Goal: Information Seeking & Learning: Learn about a topic

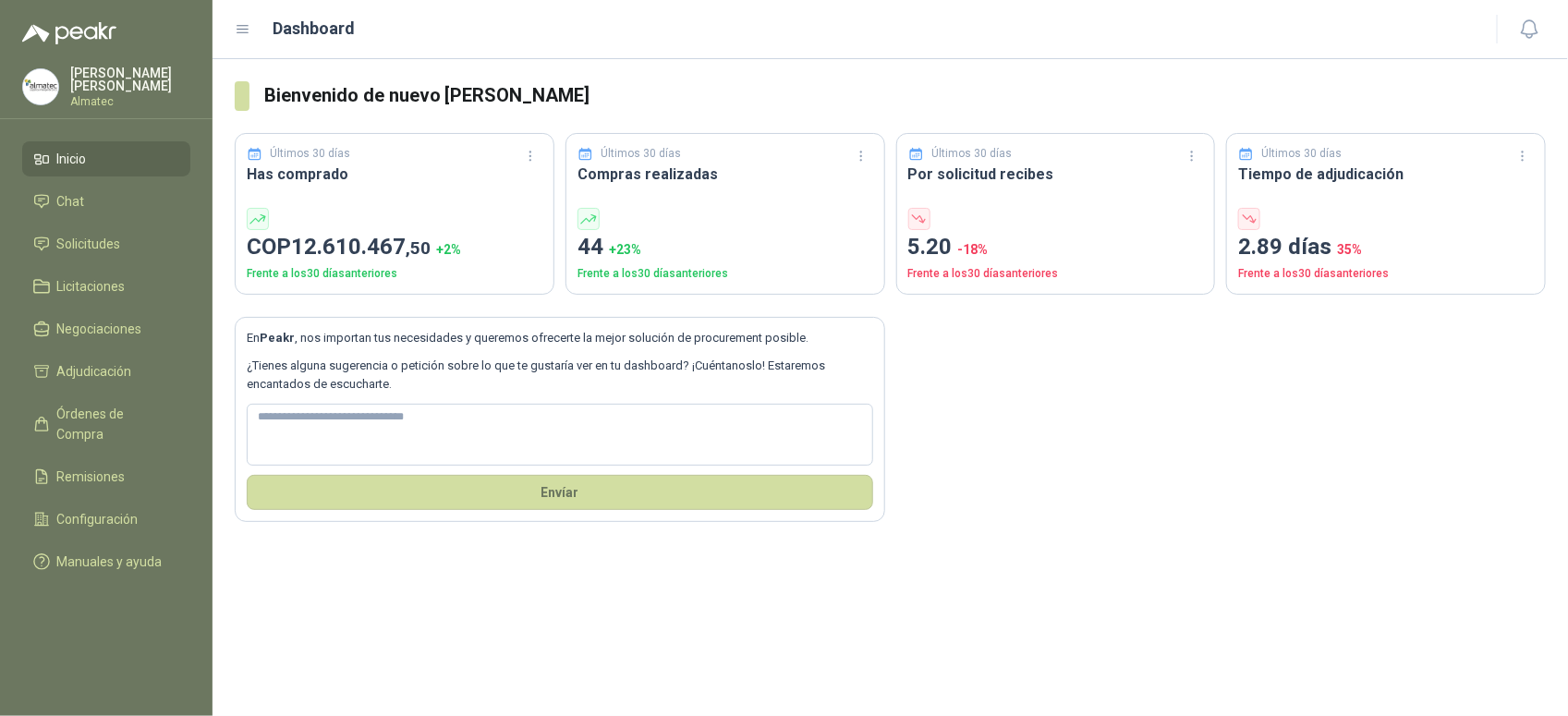
click at [0, 331] on html "Valentina Rosero Almatec Inicio Chat Solicitudes Licitaciones Negociaciones Adj…" at bounding box center [784, 358] width 1568 height 716
click at [109, 269] on link "Licitaciones" at bounding box center [106, 286] width 168 height 35
click at [107, 243] on span "Solicitudes" at bounding box center [89, 244] width 63 height 21
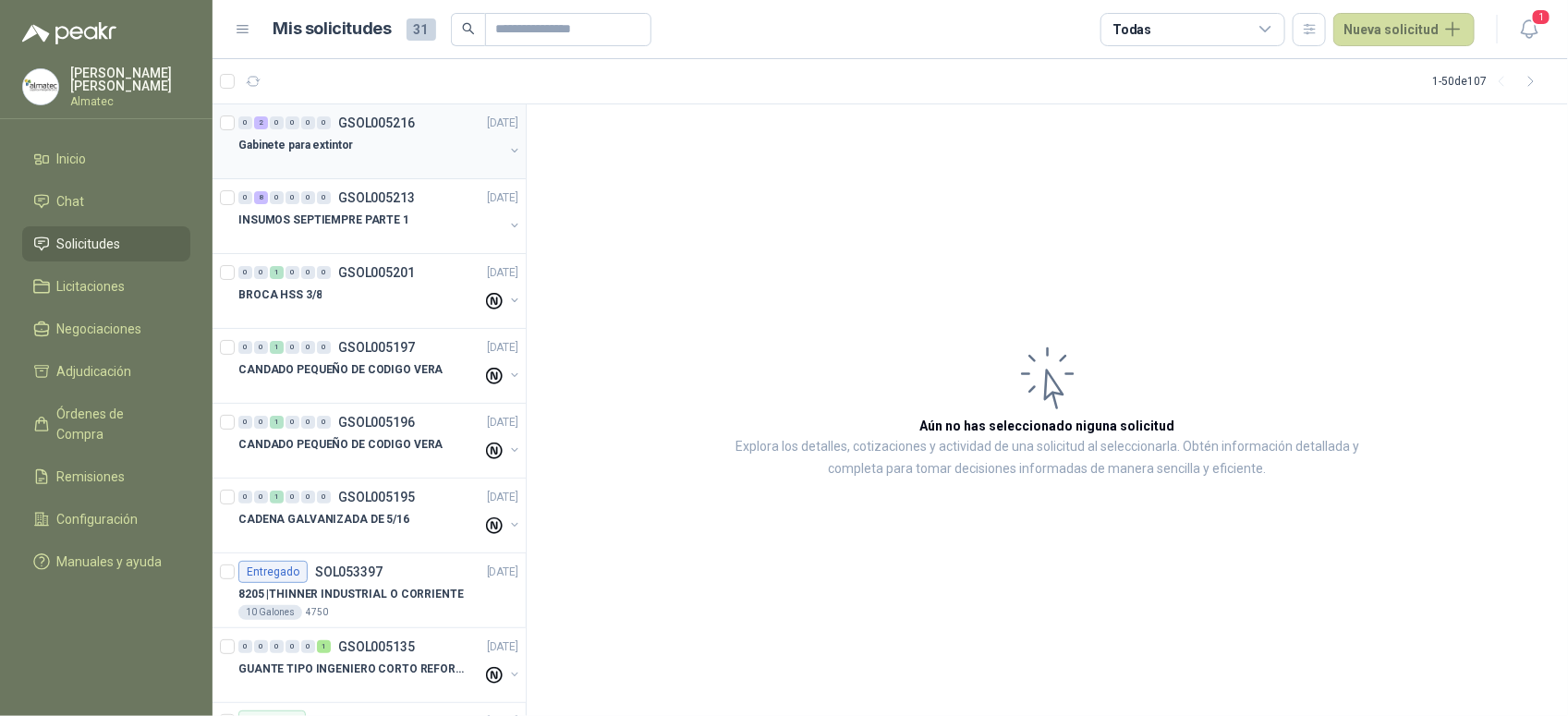
click at [408, 166] on div at bounding box center [371, 163] width 265 height 15
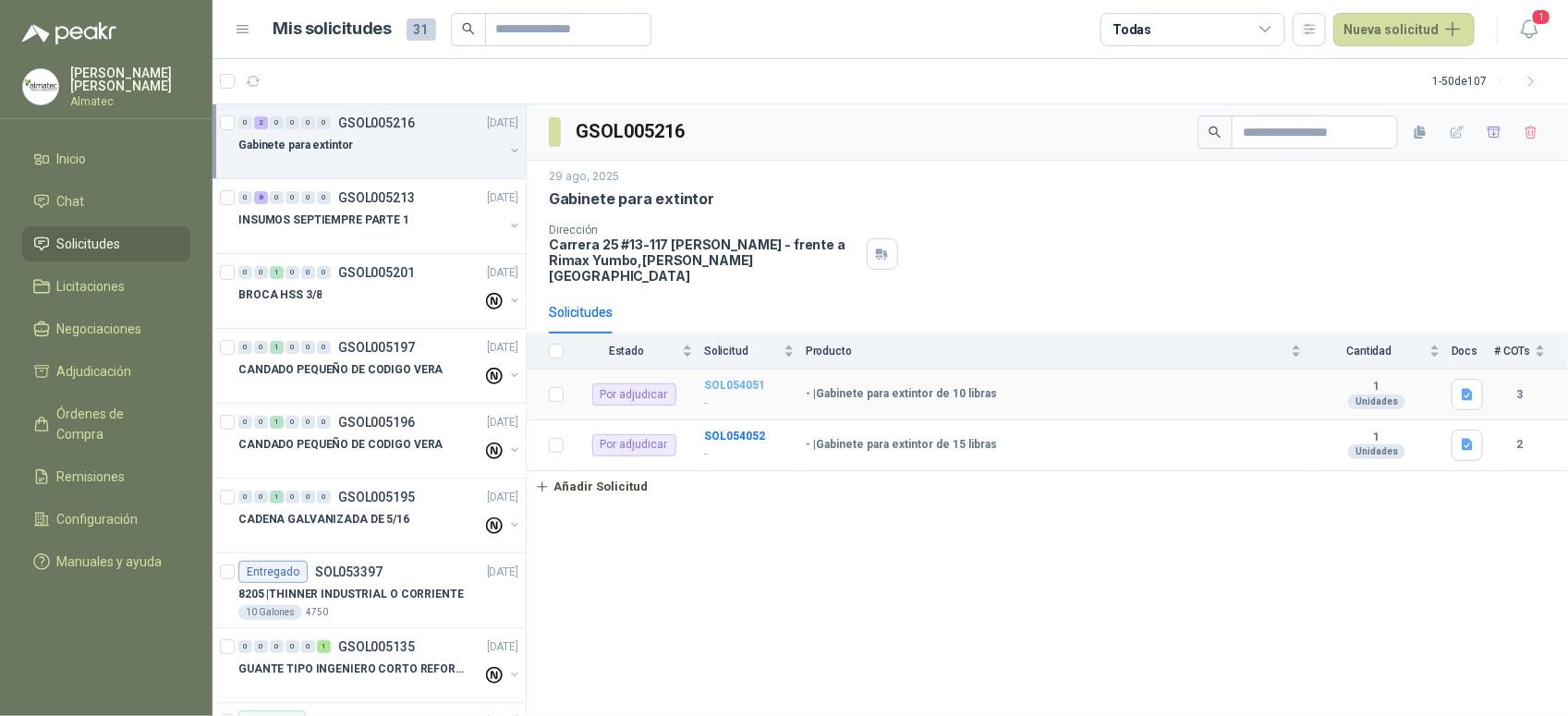
click at [714, 379] on b "SOL054051" at bounding box center [735, 385] width 61 height 13
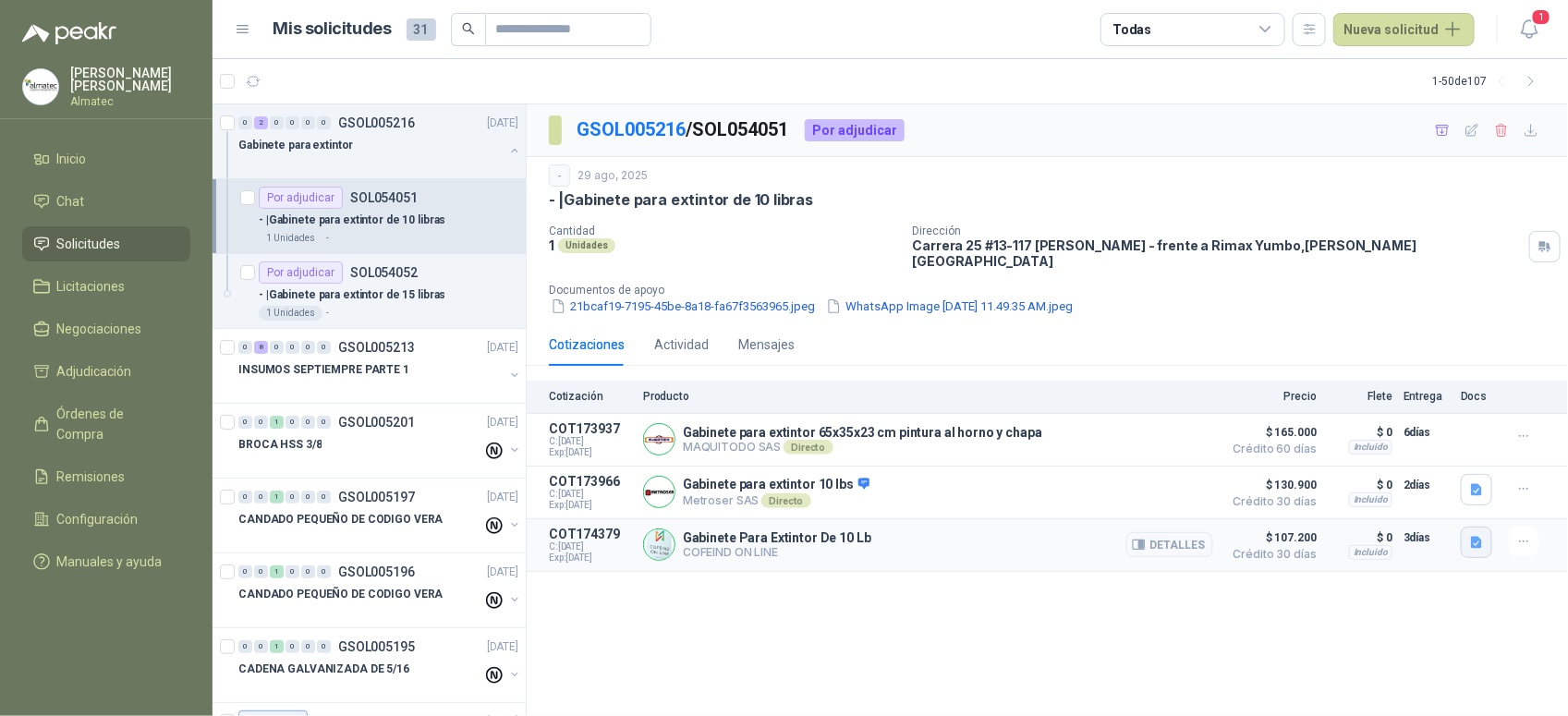
click at [1470, 527] on button "button" at bounding box center [1477, 543] width 32 height 32
click at [1416, 460] on div "gabinete_10LB.JPG detall_10LB.JPG" at bounding box center [1416, 482] width 153 height 62
click at [1411, 476] on button "gabinete_10LB.JPG" at bounding box center [1416, 474] width 130 height 20
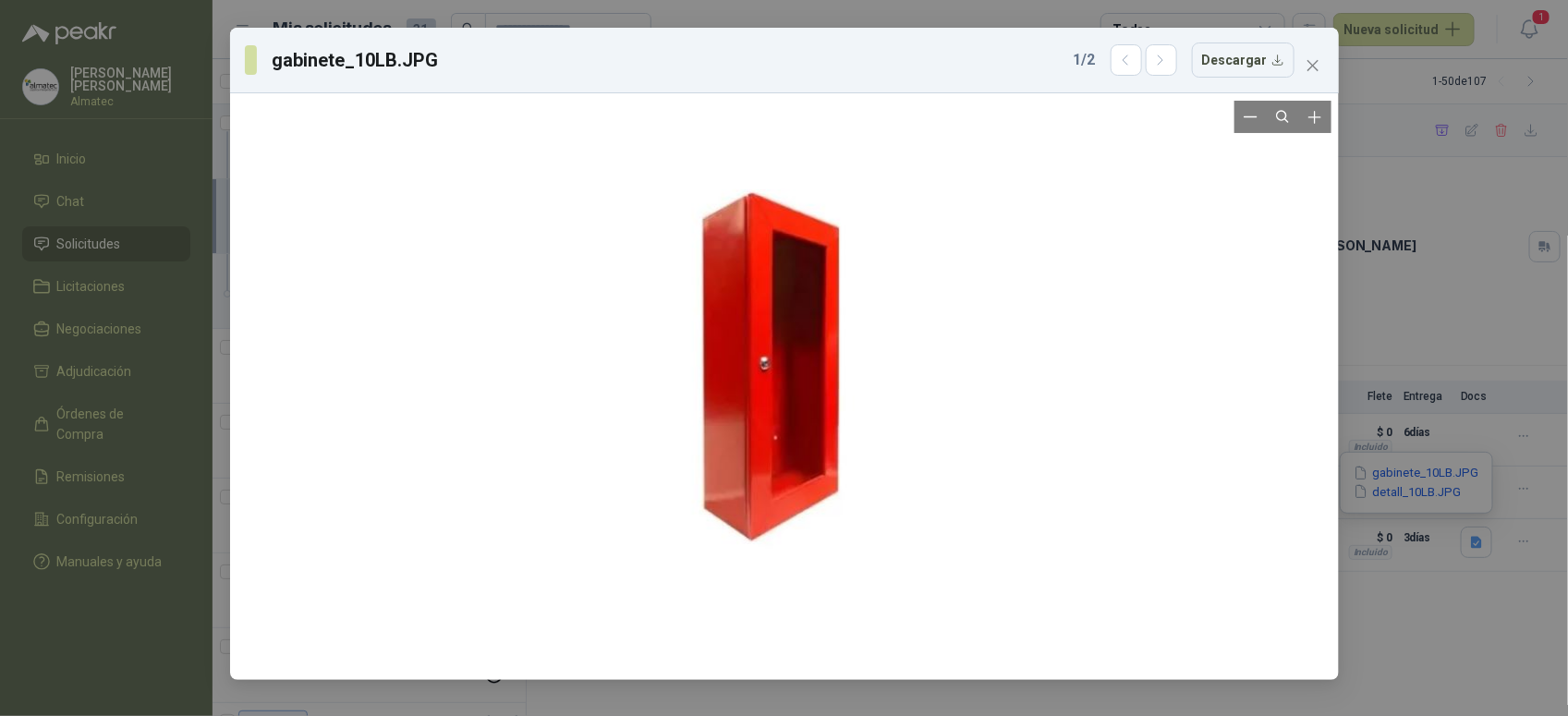
click at [1320, 338] on div at bounding box center [784, 387] width 1094 height 572
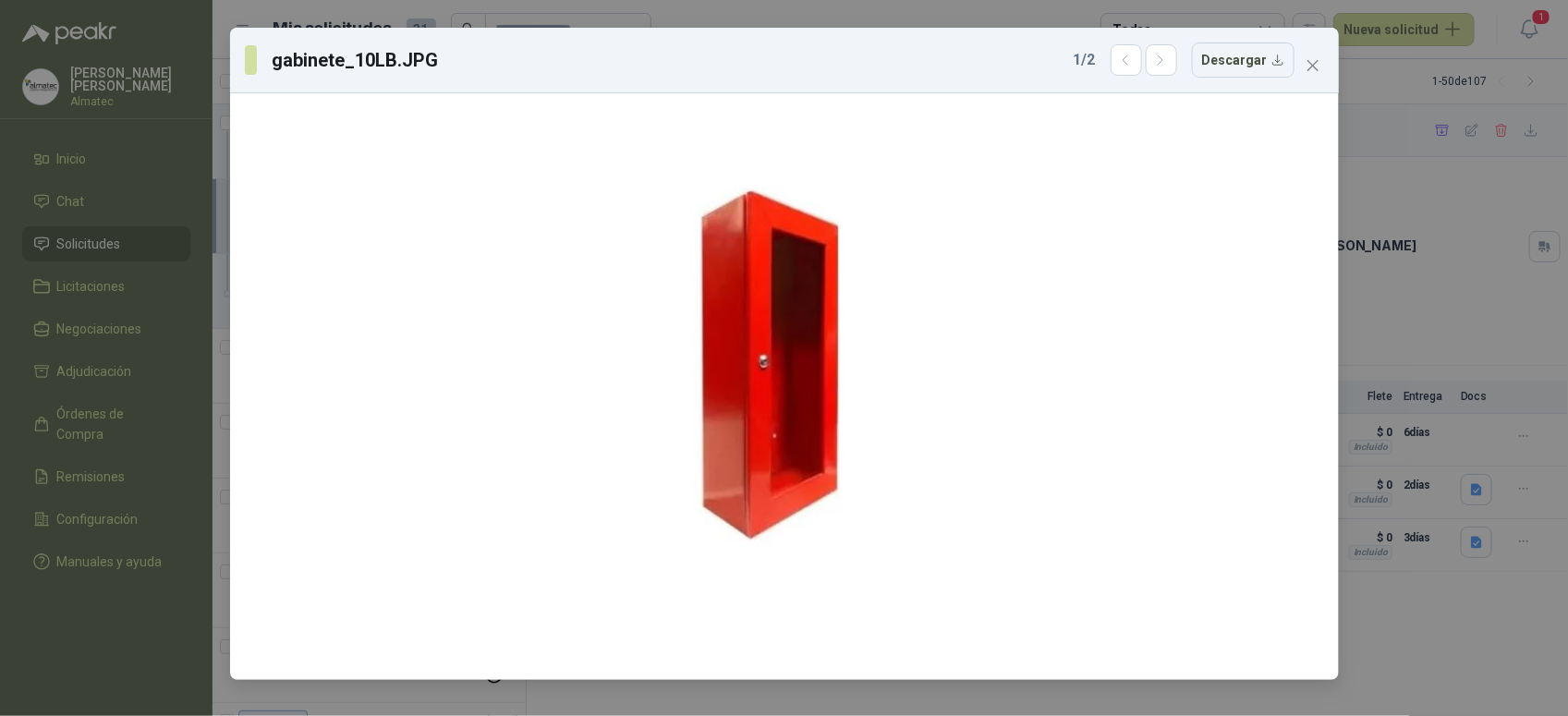
click at [1470, 577] on div "gabinete_10LB.JPG 1 / 2 Descargar" at bounding box center [784, 358] width 1568 height 716
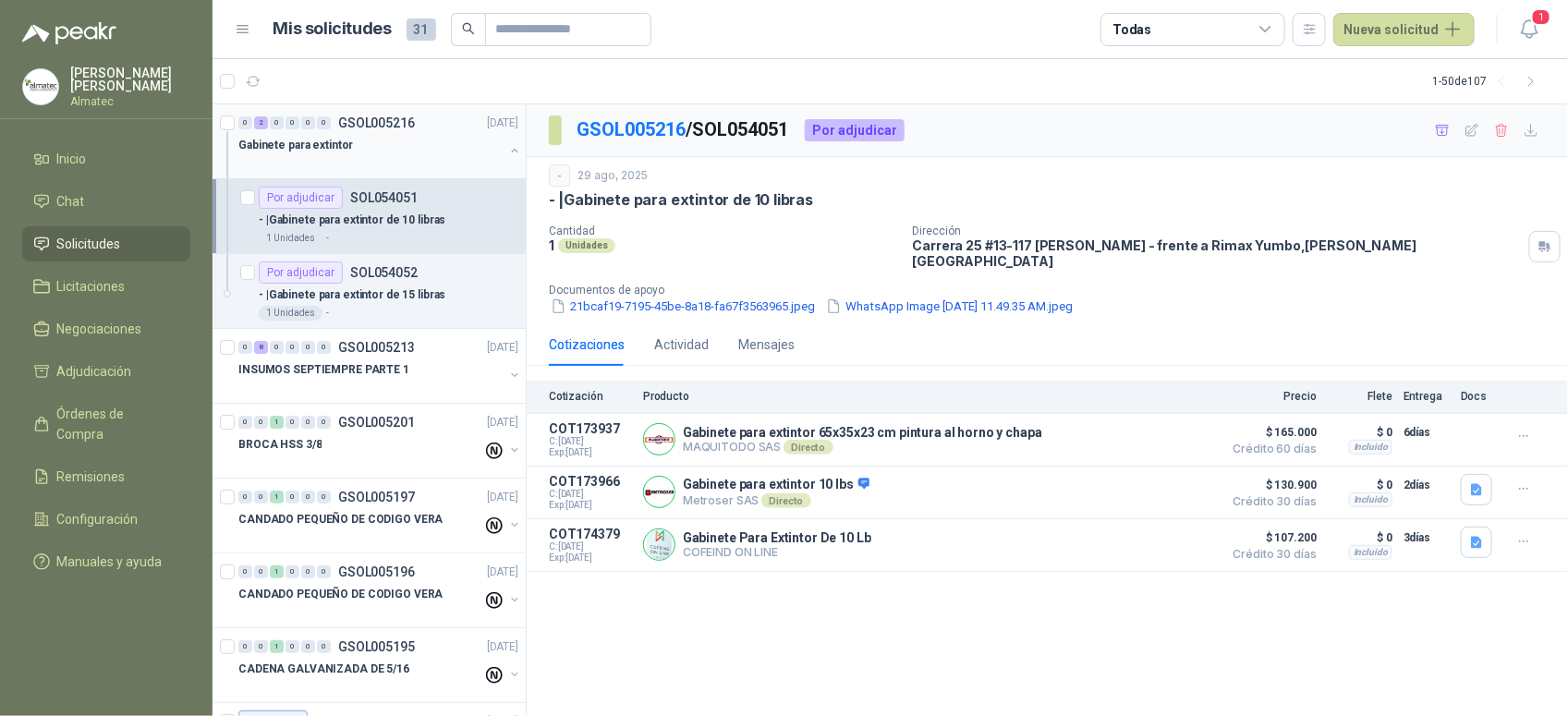
click at [507, 153] on button "button" at bounding box center [514, 151] width 15 height 15
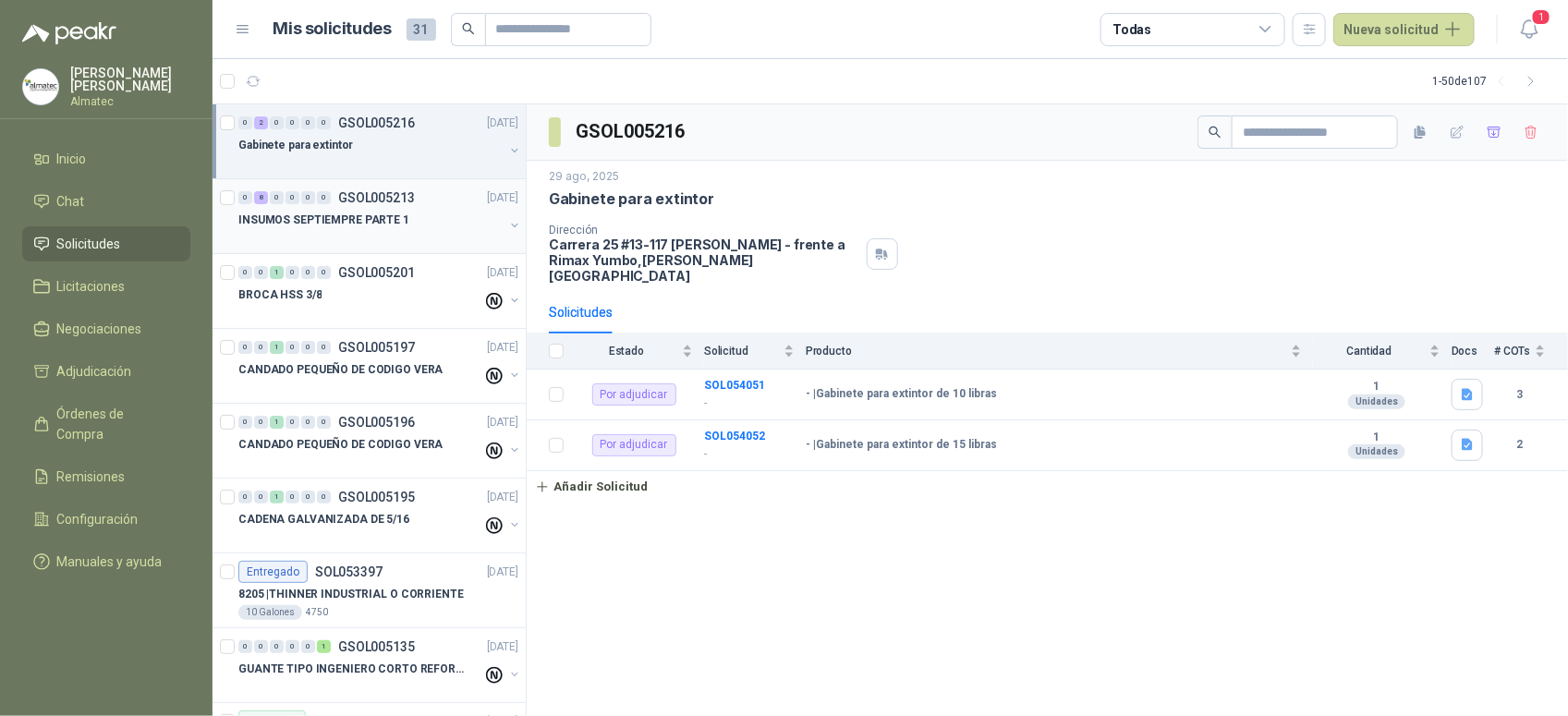
click at [360, 199] on p "GSOL005213" at bounding box center [376, 197] width 76 height 13
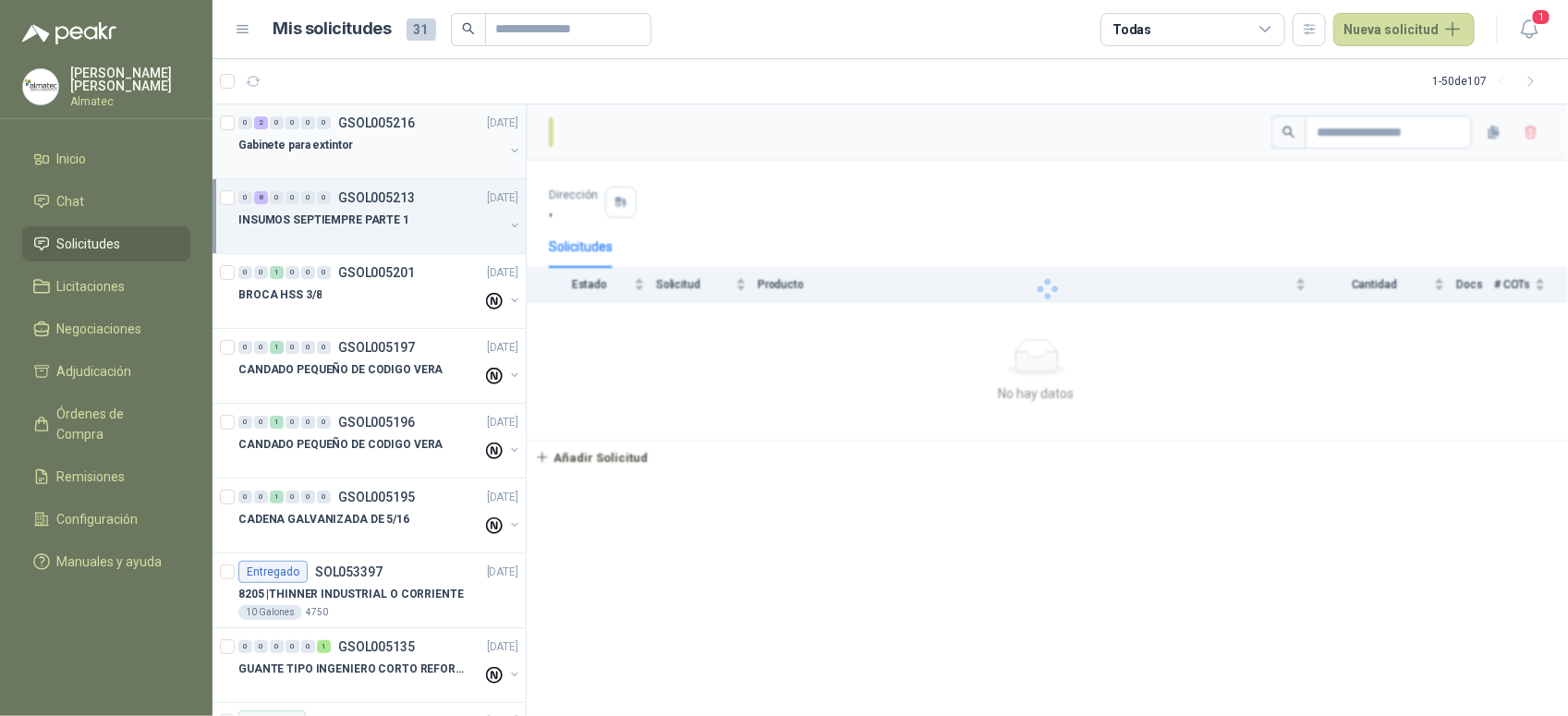
click at [397, 125] on p "GSOL005216" at bounding box center [376, 123] width 76 height 13
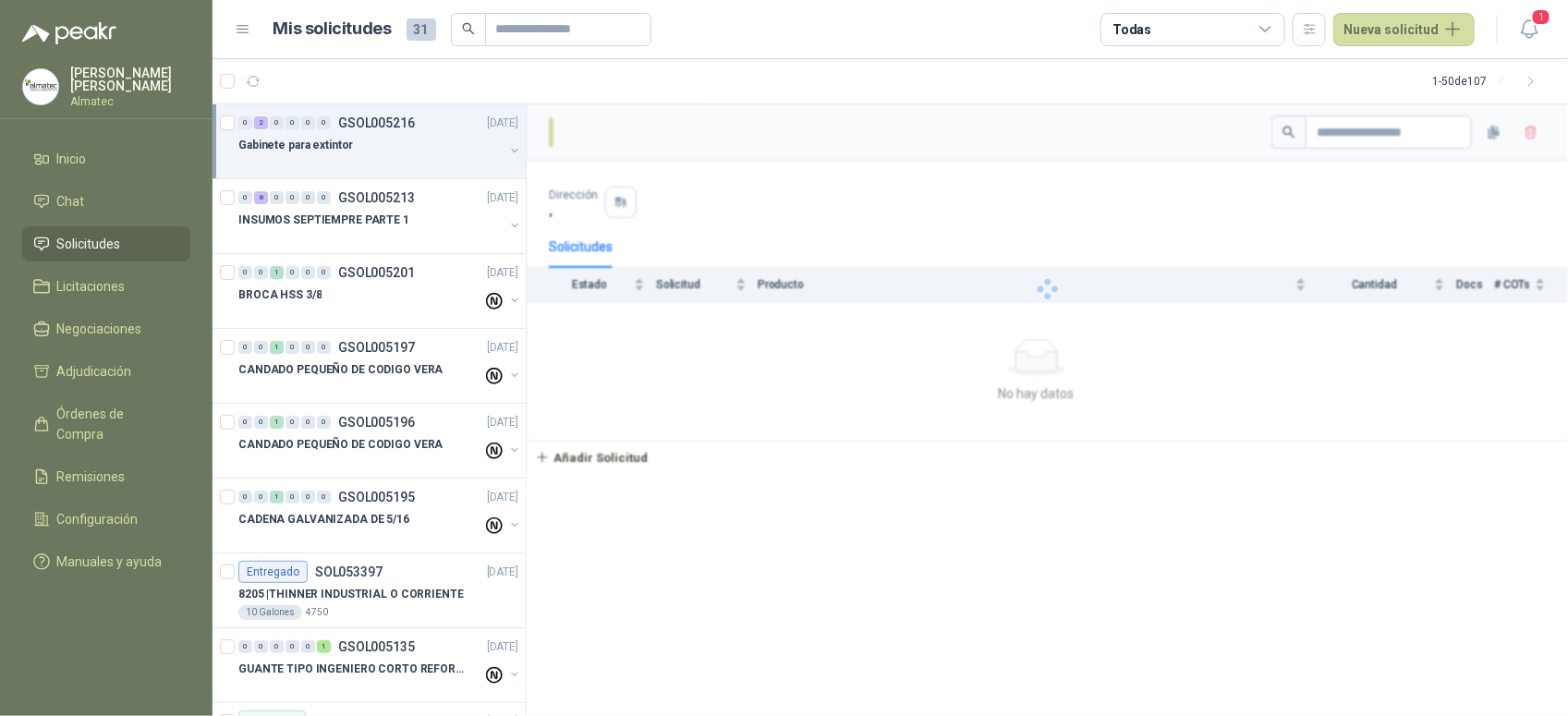
click at [398, 148] on div "Gabinete para extintor" at bounding box center [371, 145] width 265 height 22
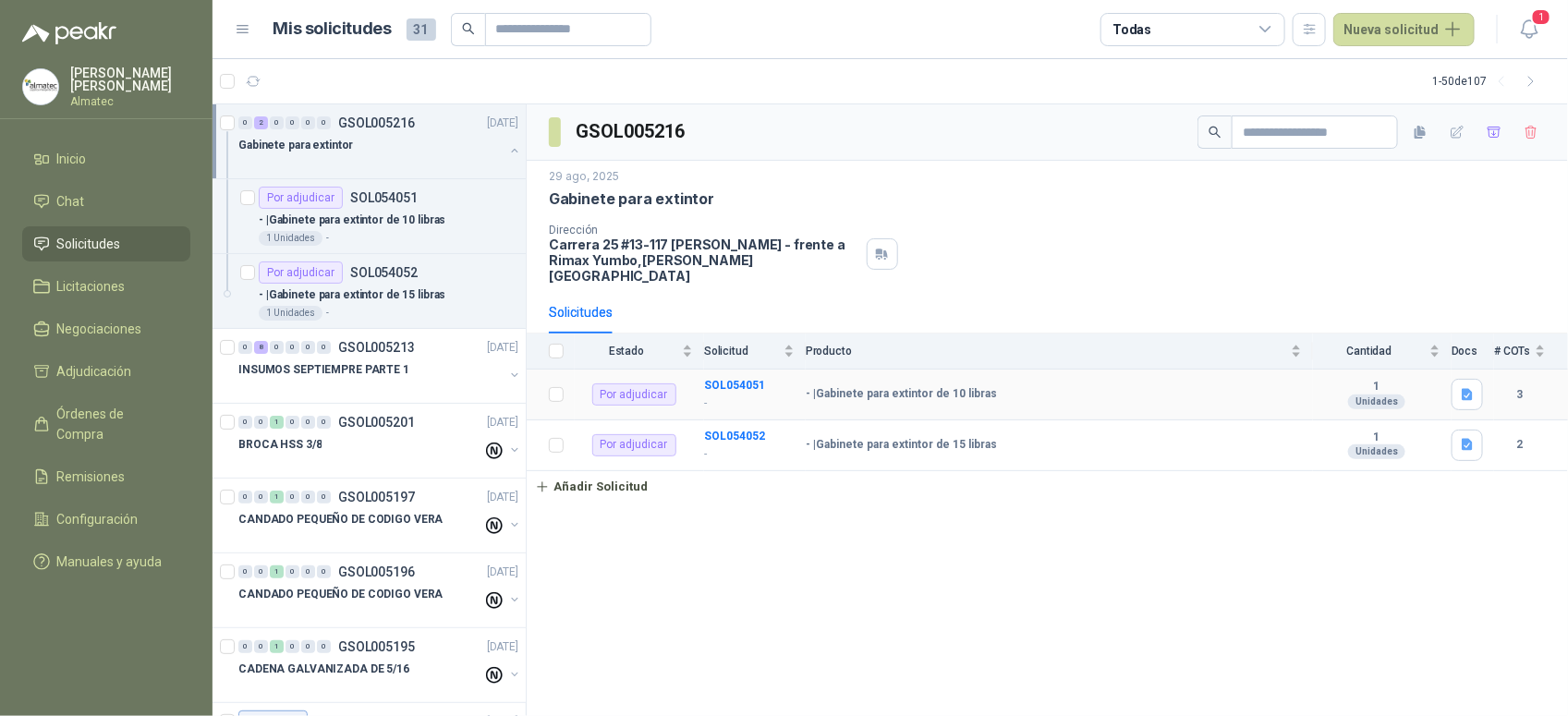
click at [717, 369] on td "SOL054051 -" at bounding box center [754, 394] width 102 height 51
click at [719, 379] on b "SOL054051" at bounding box center [735, 385] width 61 height 13
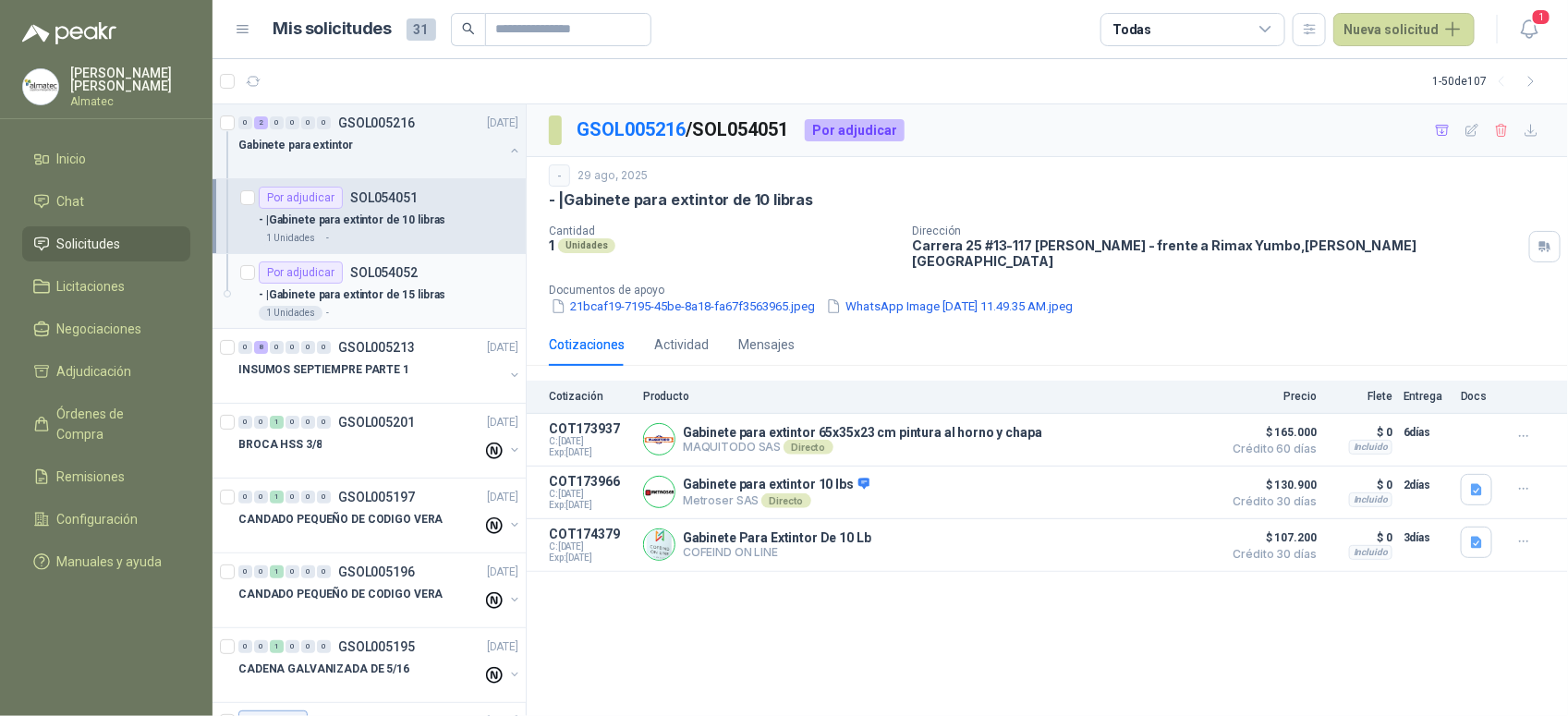
click at [398, 298] on p "- | Gabinete para extintor de 15 libras" at bounding box center [351, 295] width 187 height 18
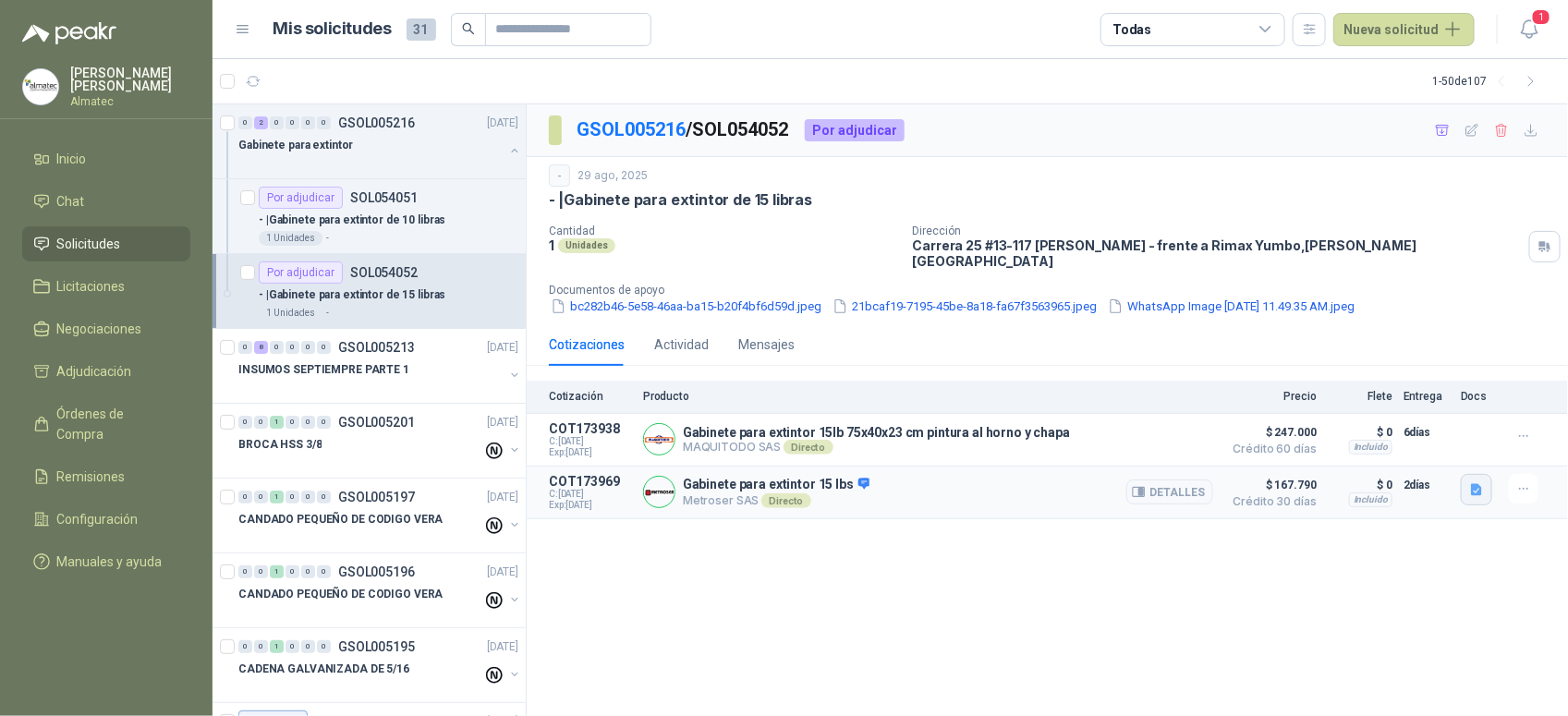
click at [1485, 477] on button "button" at bounding box center [1477, 490] width 32 height 32
click at [1476, 483] on icon "button" at bounding box center [1476, 489] width 11 height 12
click at [1479, 483] on icon "button" at bounding box center [1476, 489] width 11 height 12
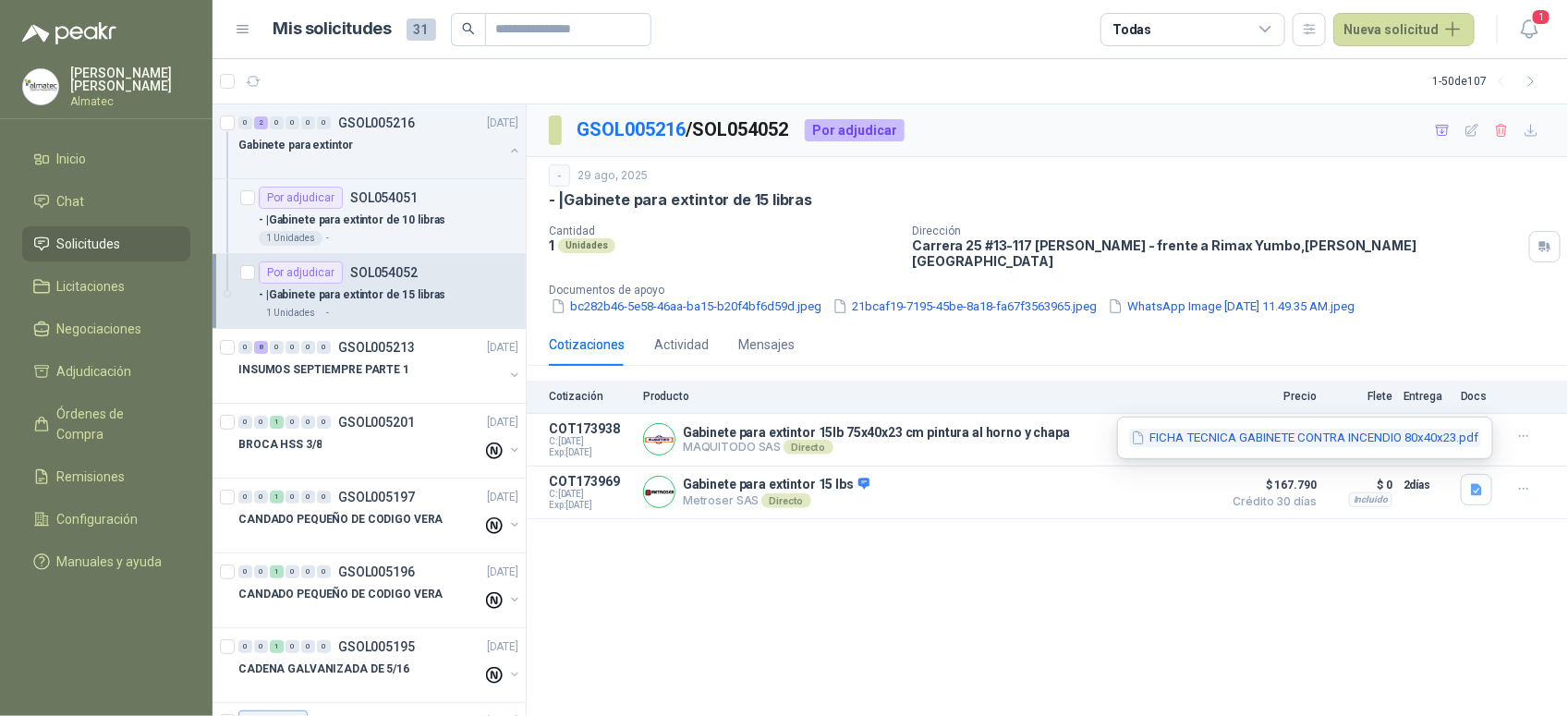
click at [1337, 437] on button "FICHA TECNICA GABINETE CONTRA INCENDIO 80x40x23.pdf" at bounding box center [1306, 439] width 352 height 20
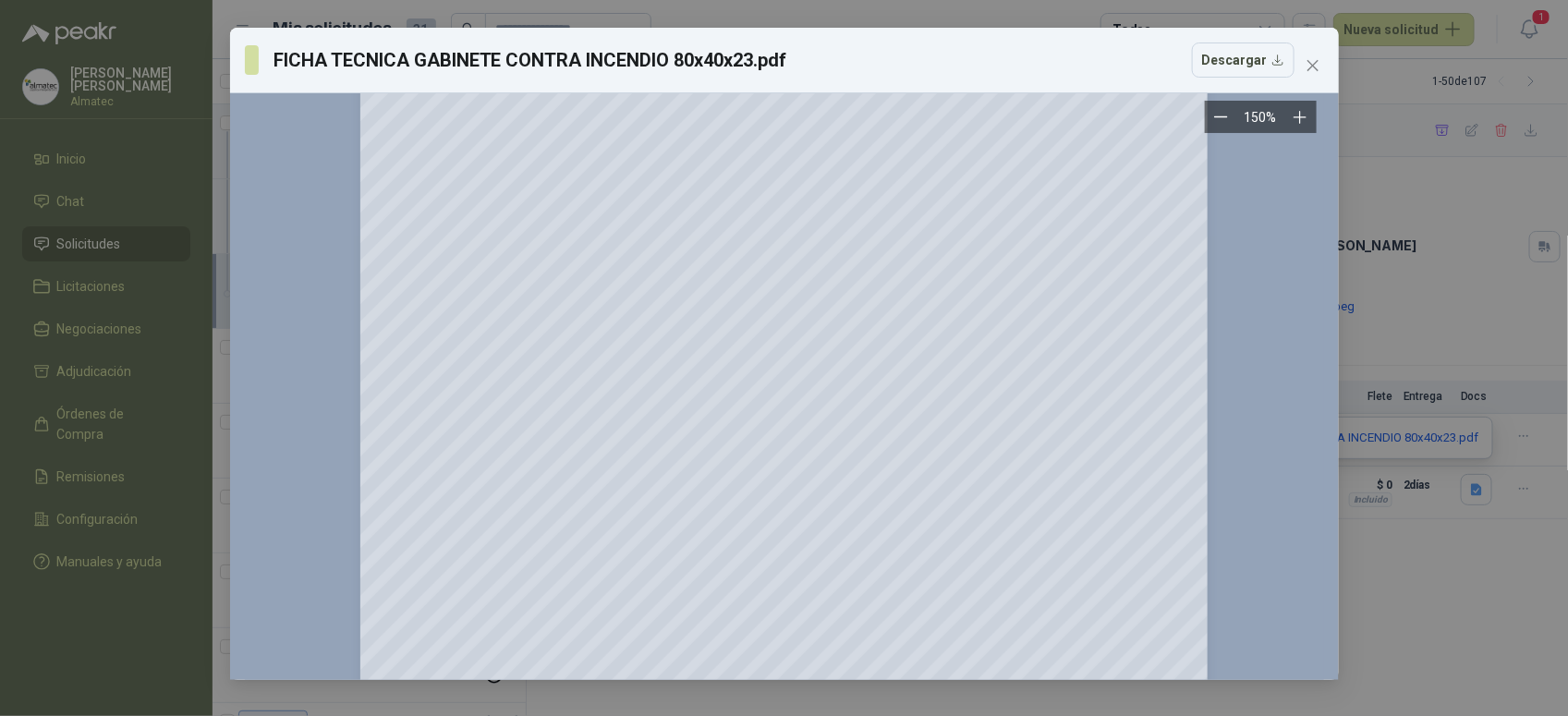
scroll to position [541, 0]
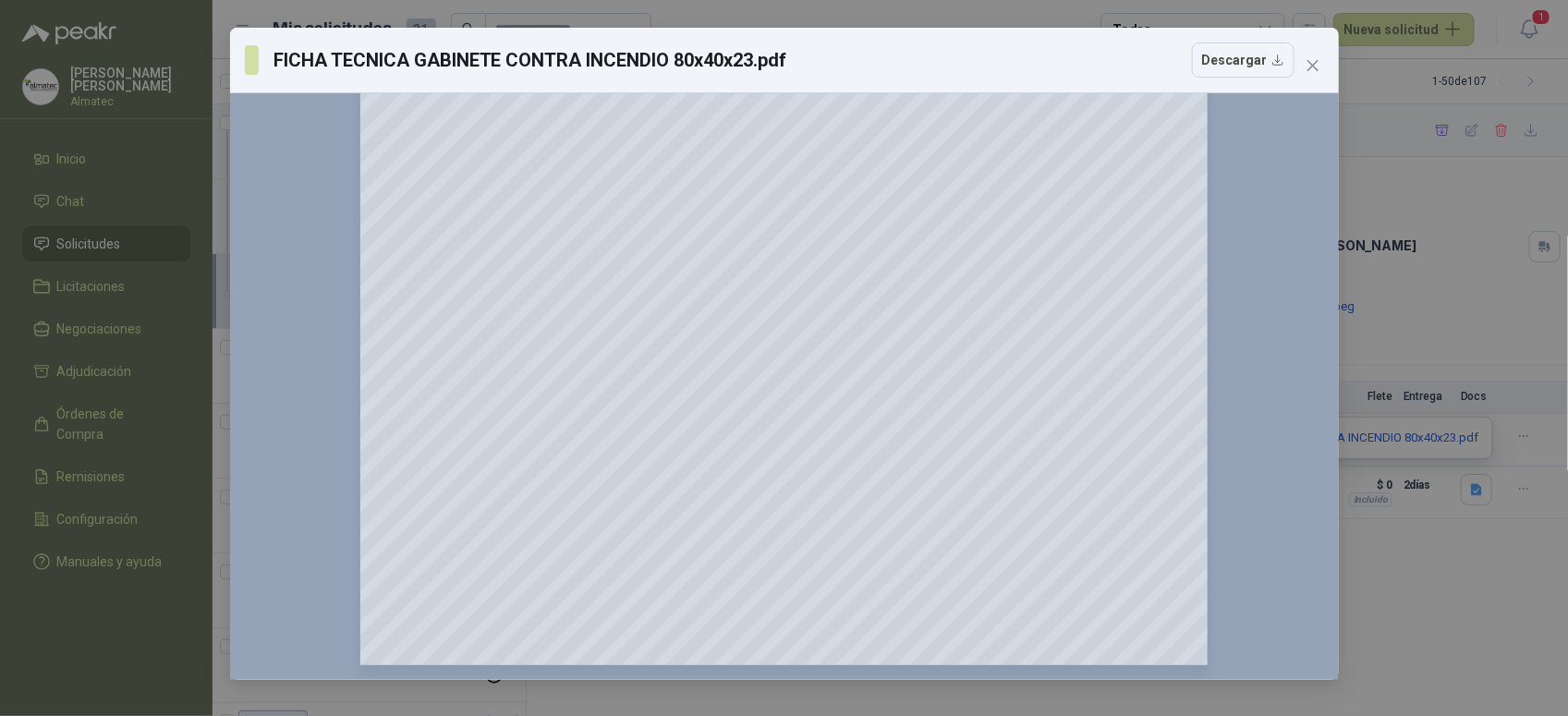
click at [1464, 575] on div "FICHA TECNICA GABINETE CONTRA INCENDIO 80x40x23.pdf Descargar 150 %" at bounding box center [784, 358] width 1568 height 716
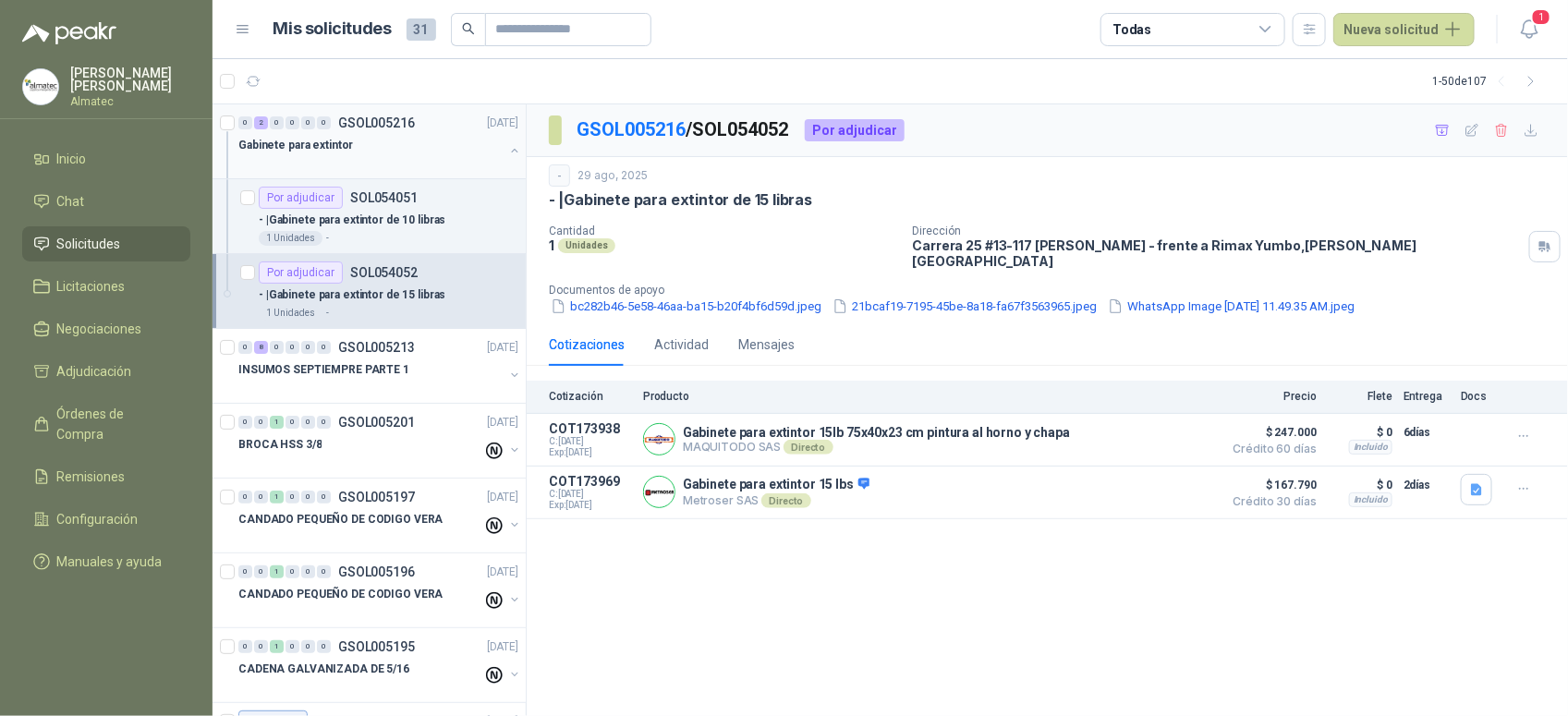
click at [507, 146] on button "button" at bounding box center [514, 151] width 15 height 15
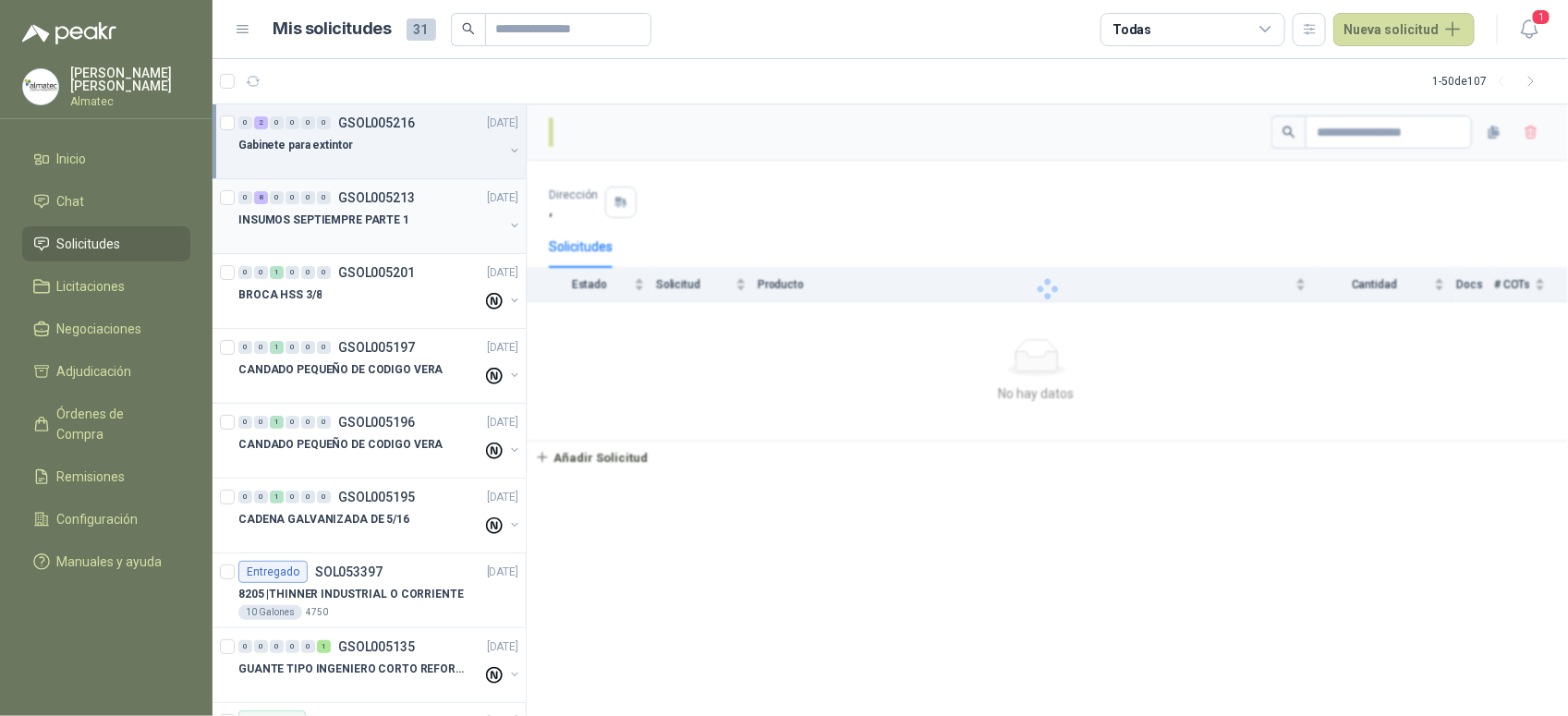
click at [353, 201] on p "GSOL005213" at bounding box center [376, 197] width 76 height 13
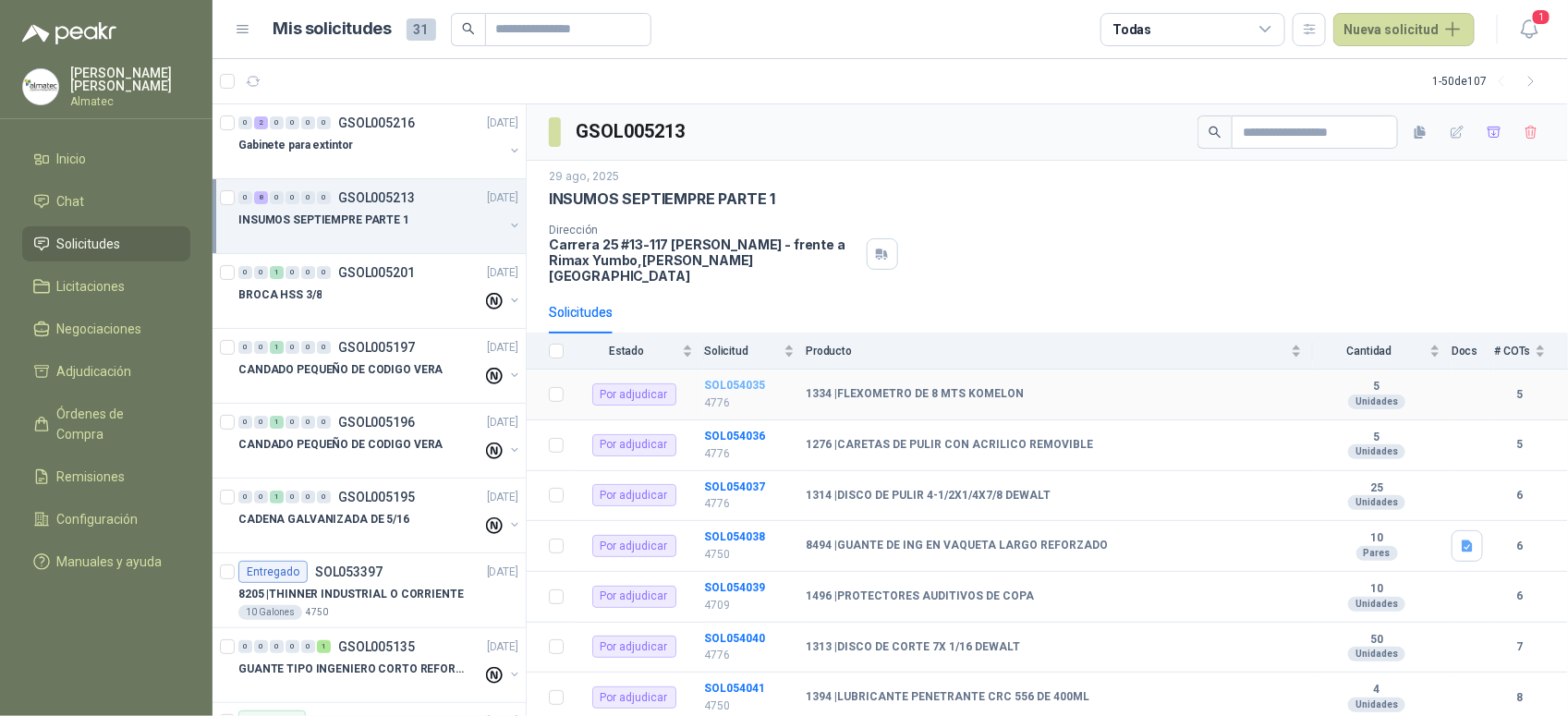
click at [751, 379] on b "SOL054035" at bounding box center [735, 385] width 61 height 13
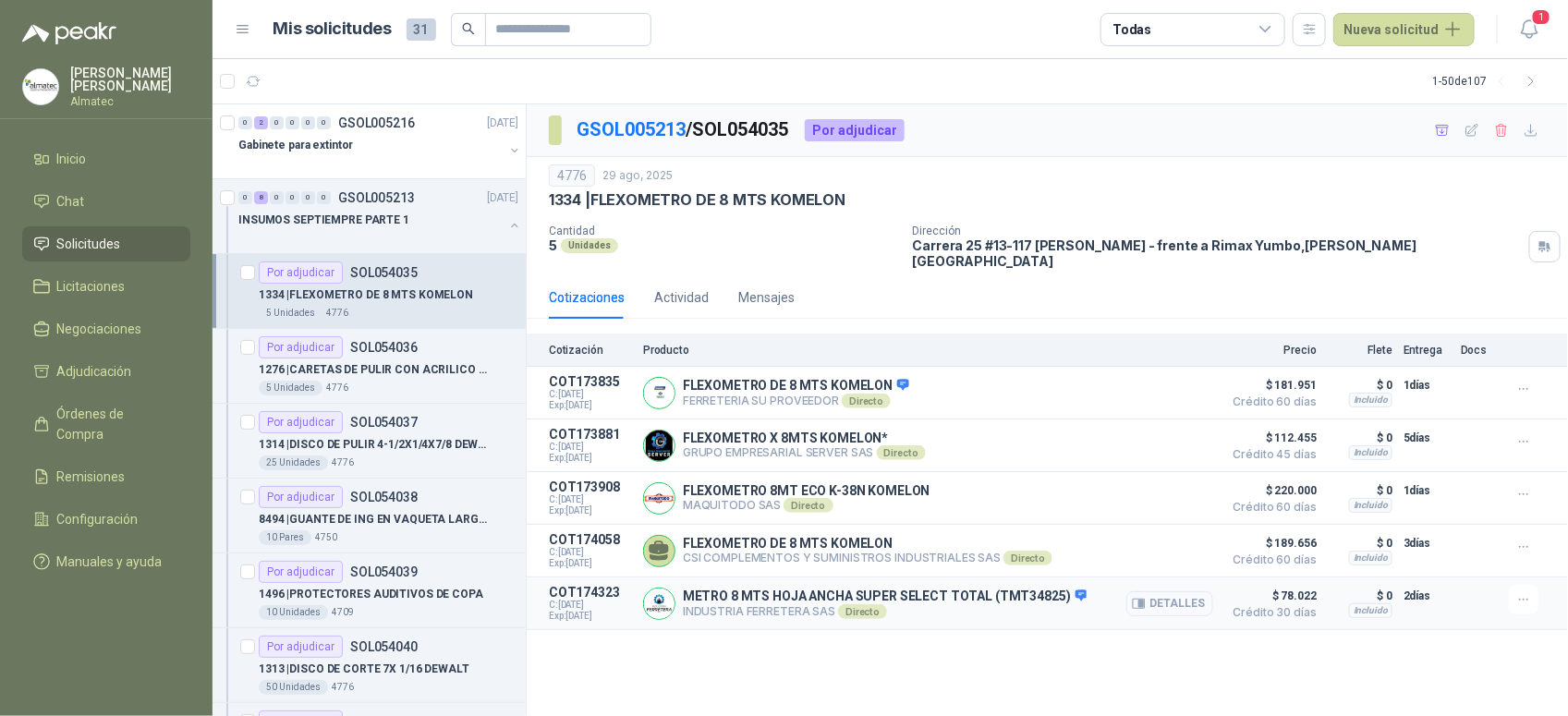
click at [1175, 594] on button "Detalles" at bounding box center [1170, 603] width 87 height 25
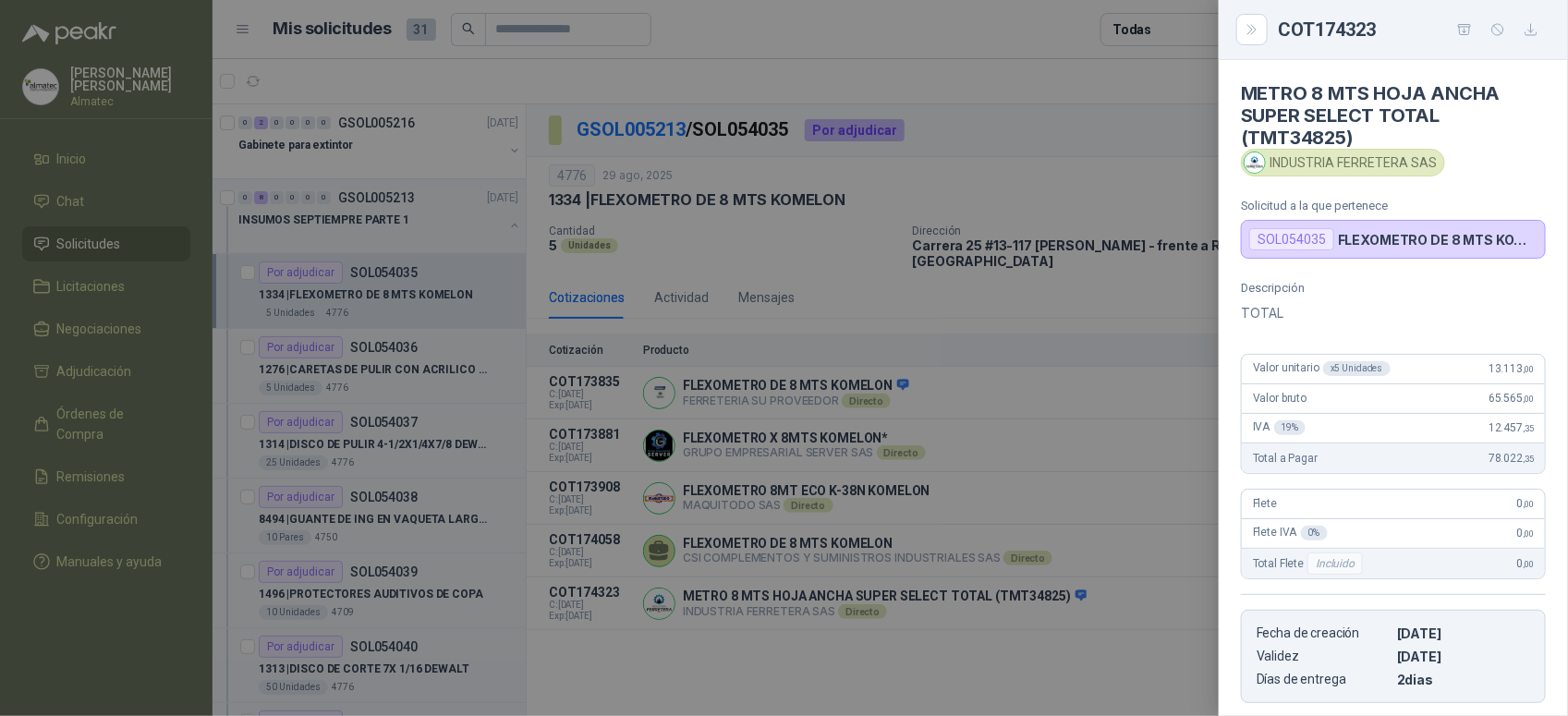
scroll to position [291, 0]
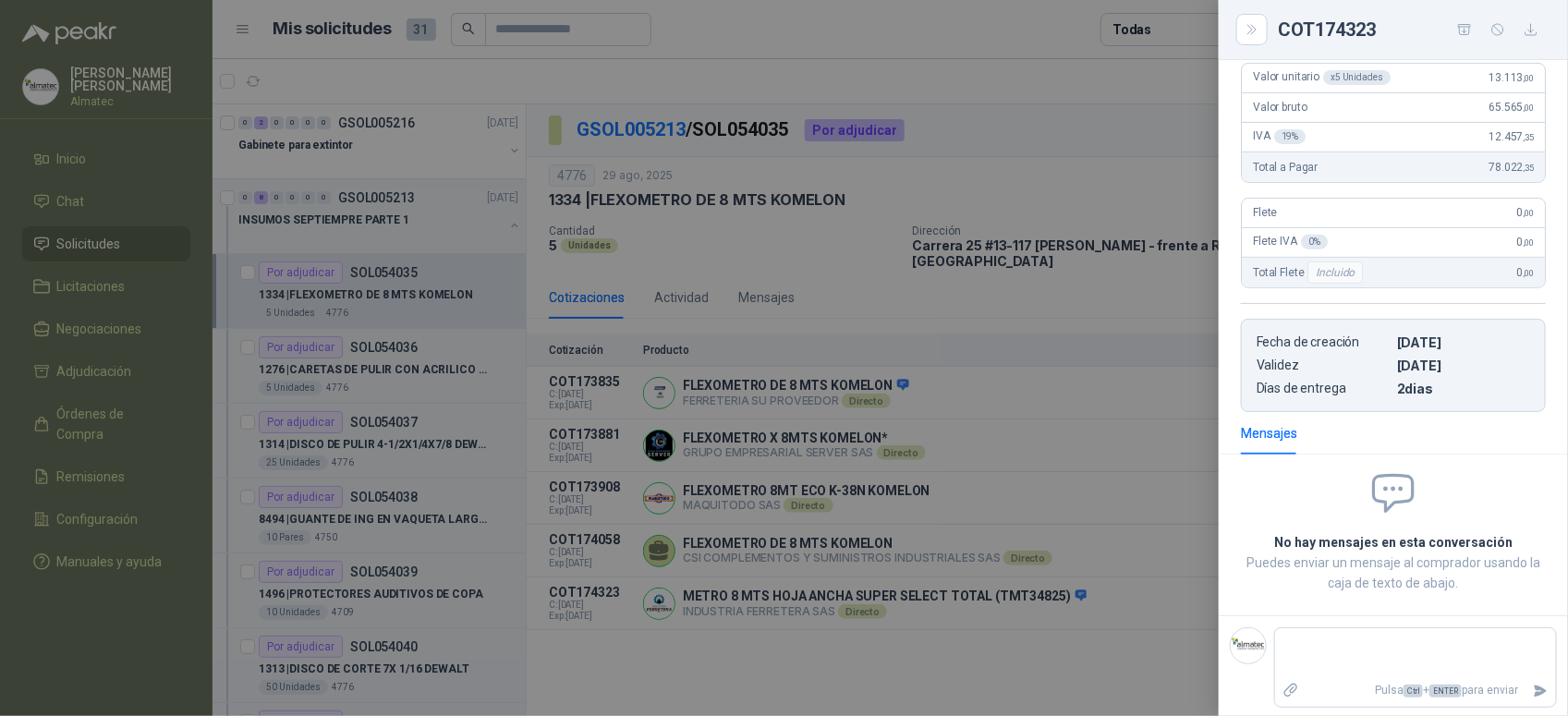
click at [1105, 617] on div at bounding box center [784, 358] width 1568 height 716
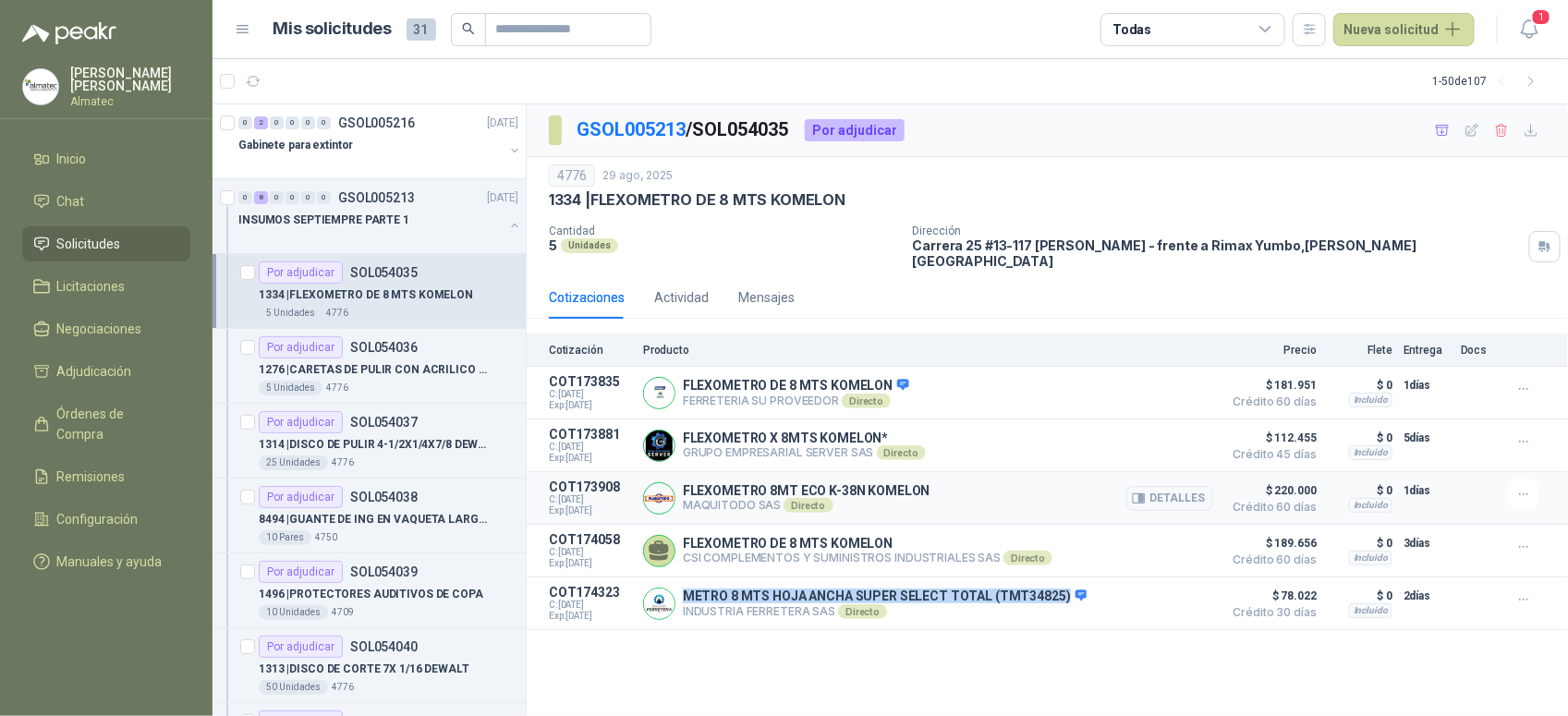
drag, startPoint x: 1054, startPoint y: 589, endPoint x: 724, endPoint y: 463, distance: 353.2
click at [677, 592] on div "METRO 8 MTS HOJA ANCHA SUPER SELECT TOTAL (TMT34825) INDUSTRIA FERRETERA SAS Di…" at bounding box center [929, 603] width 570 height 37
copy div "METRO 8 MTS HOJA ANCHA SUPER SELECT TOTAL (TMT34825)"
click at [1218, 603] on article "COT174323 C: [DATE] Exp: [DATE] METRO 8 MTS HOJA ANCHA SUPER SELECT TOTAL (TMT3…" at bounding box center [1047, 603] width 1041 height 52
click at [1188, 596] on button "Detalles" at bounding box center [1170, 603] width 87 height 25
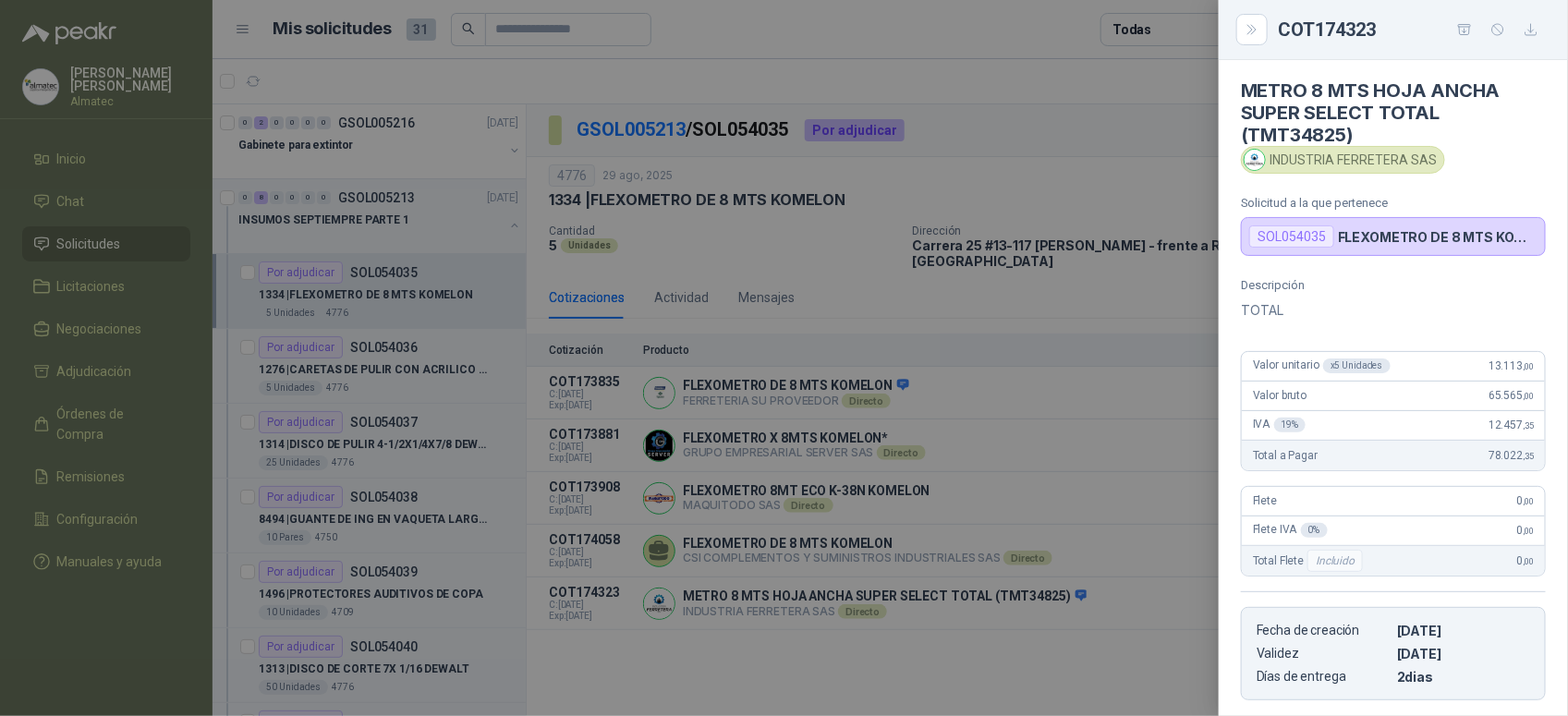
scroll to position [0, 0]
drag, startPoint x: 1466, startPoint y: 367, endPoint x: 1525, endPoint y: 367, distance: 59.0
click at [1525, 367] on div "Valor unitario x 5 Unidades 13.113 ,00" at bounding box center [1393, 369] width 303 height 30
copy span "13.113 ,00"
click at [892, 667] on div at bounding box center [784, 358] width 1568 height 716
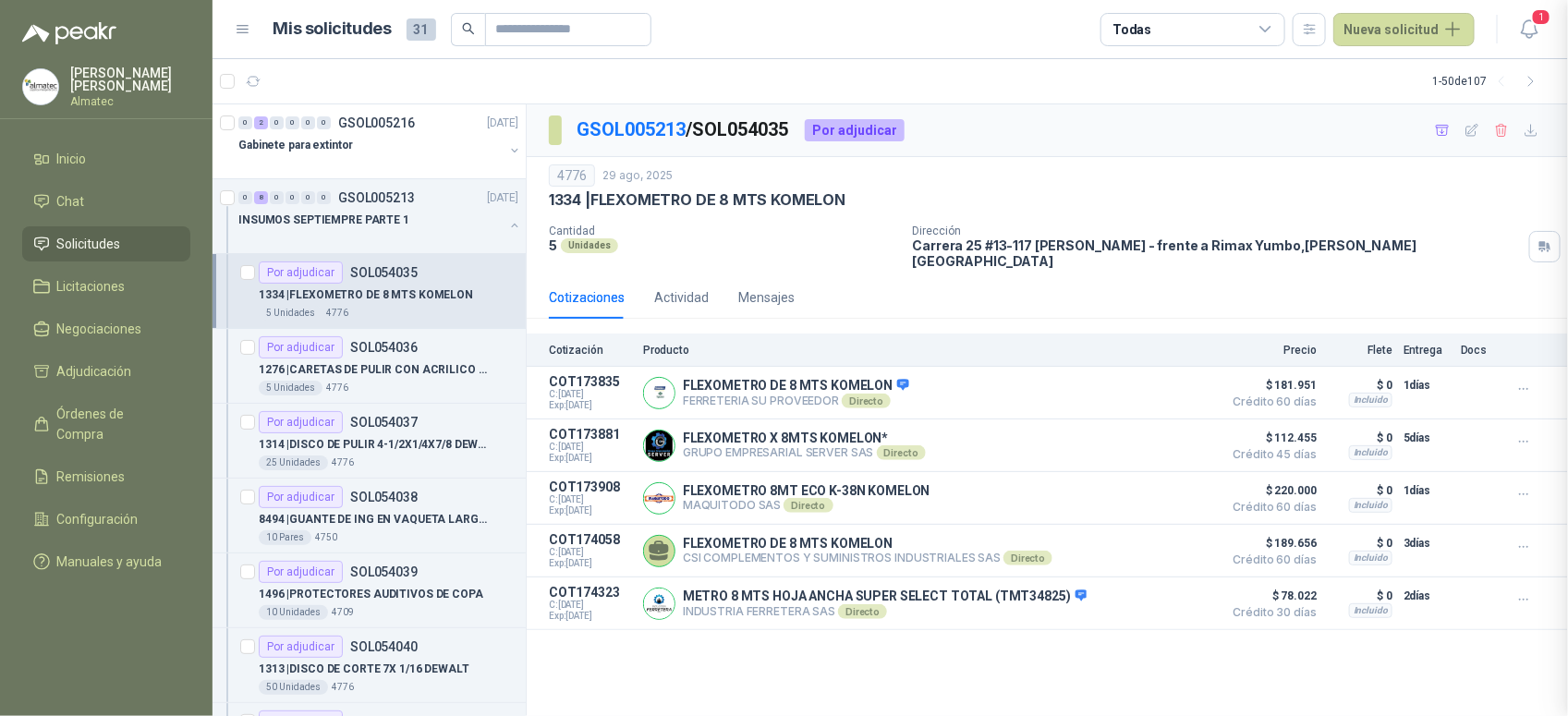
scroll to position [300, 0]
click at [1199, 434] on button "Detalles" at bounding box center [1170, 446] width 87 height 25
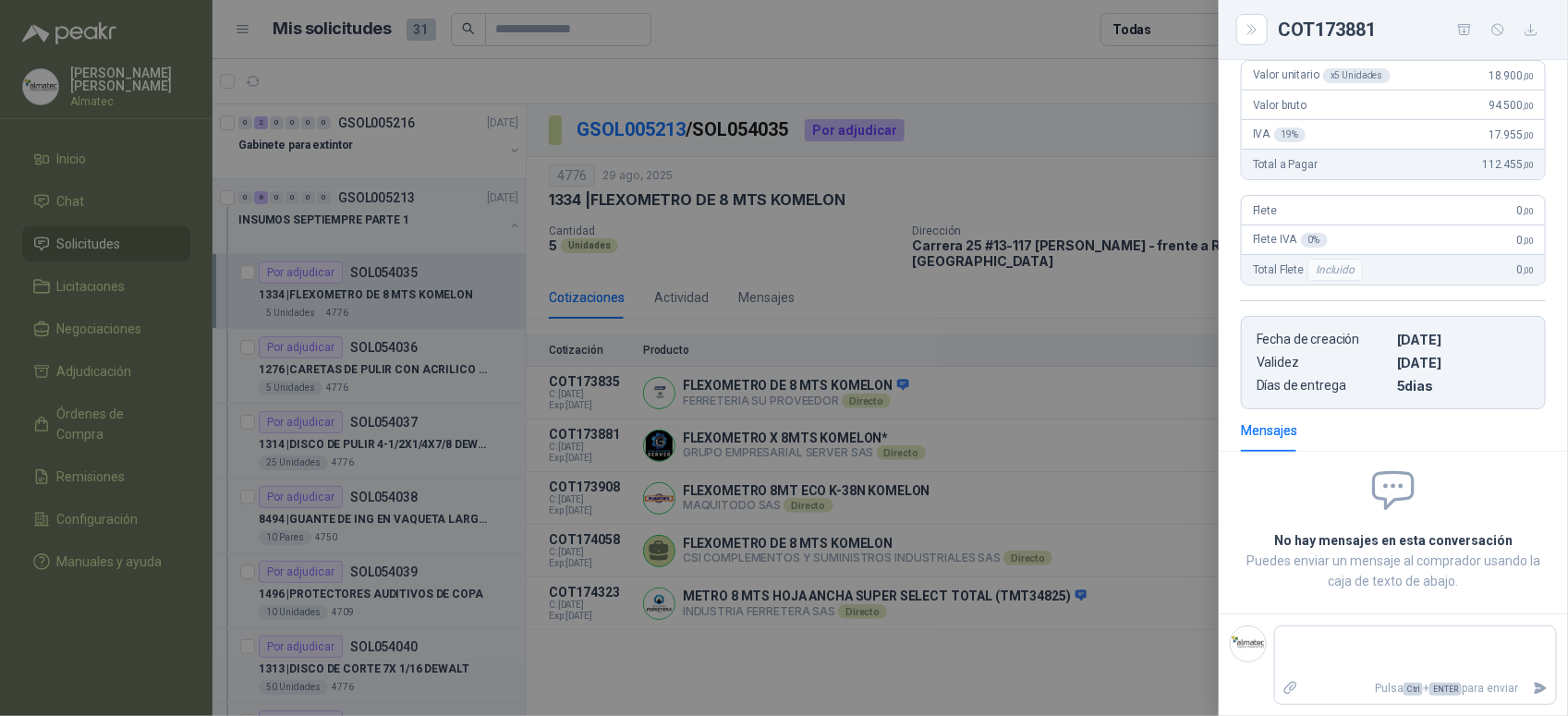
scroll to position [0, 0]
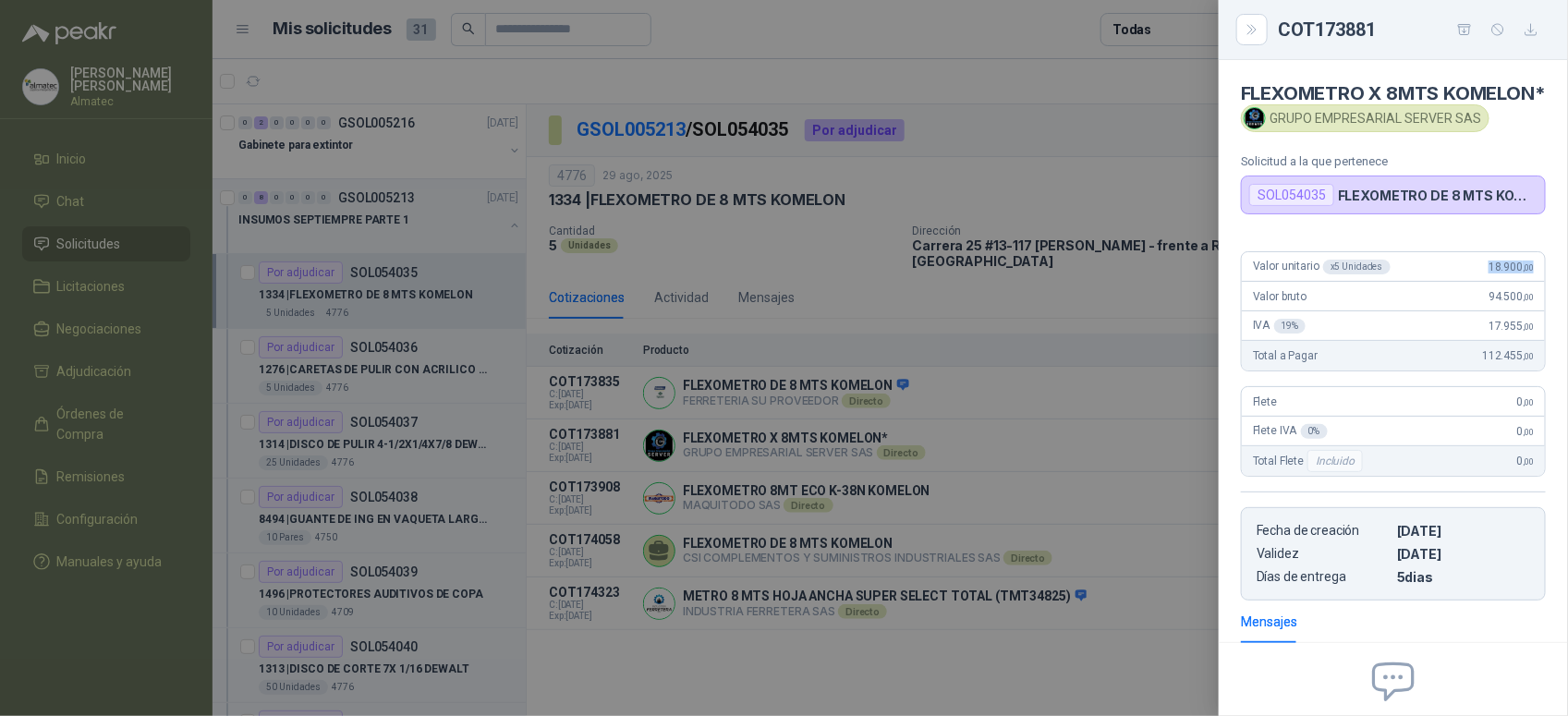
drag, startPoint x: 1475, startPoint y: 291, endPoint x: 1550, endPoint y: 288, distance: 75.1
click at [1550, 288] on div "Valor unitario x 5 Unidades 18.900 ,00 Valor bruto 94.500 ,00 IVA 19 % 17.955 ,…" at bounding box center [1393, 419] width 349 height 364
click at [1035, 620] on div at bounding box center [784, 358] width 1568 height 716
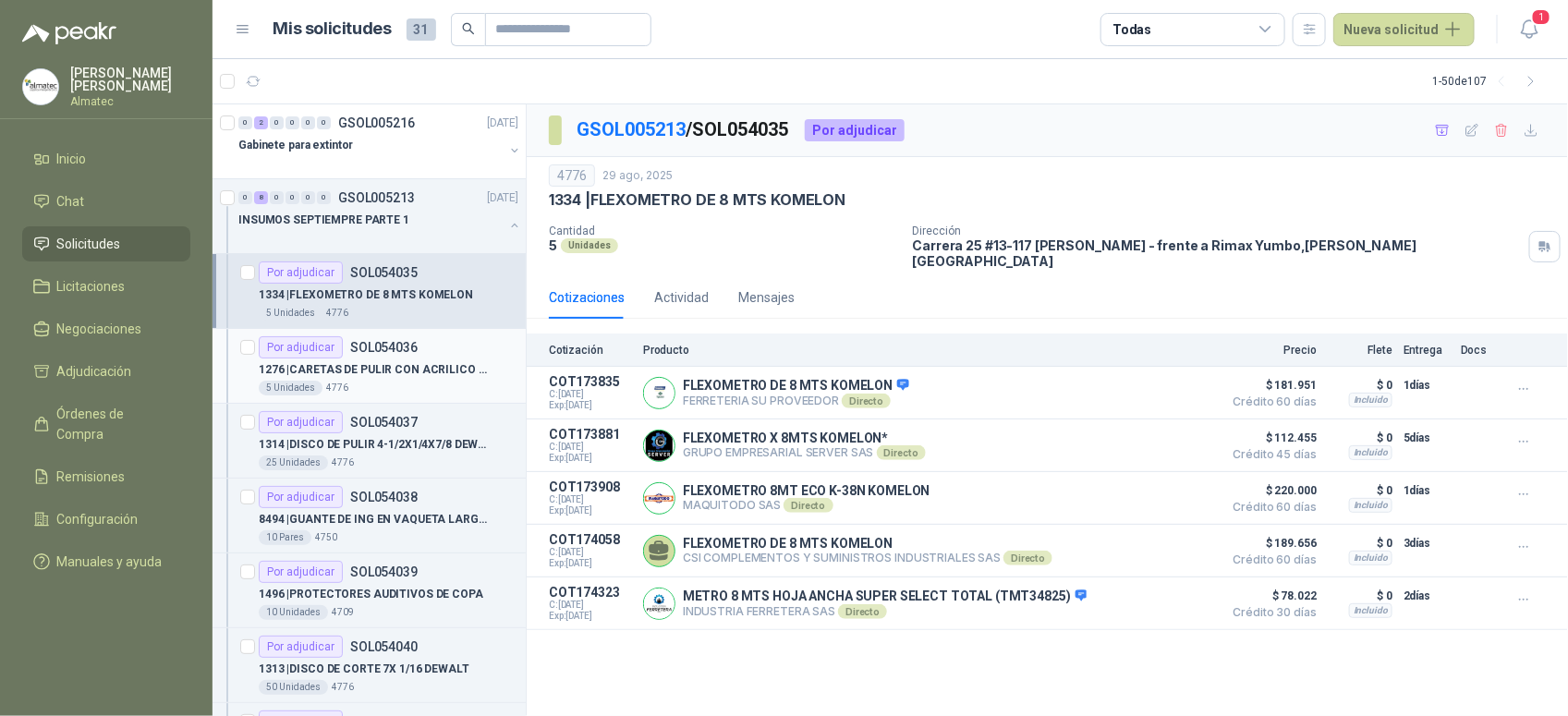
click at [425, 348] on div "Por adjudicar SOL054036" at bounding box center [388, 348] width 259 height 22
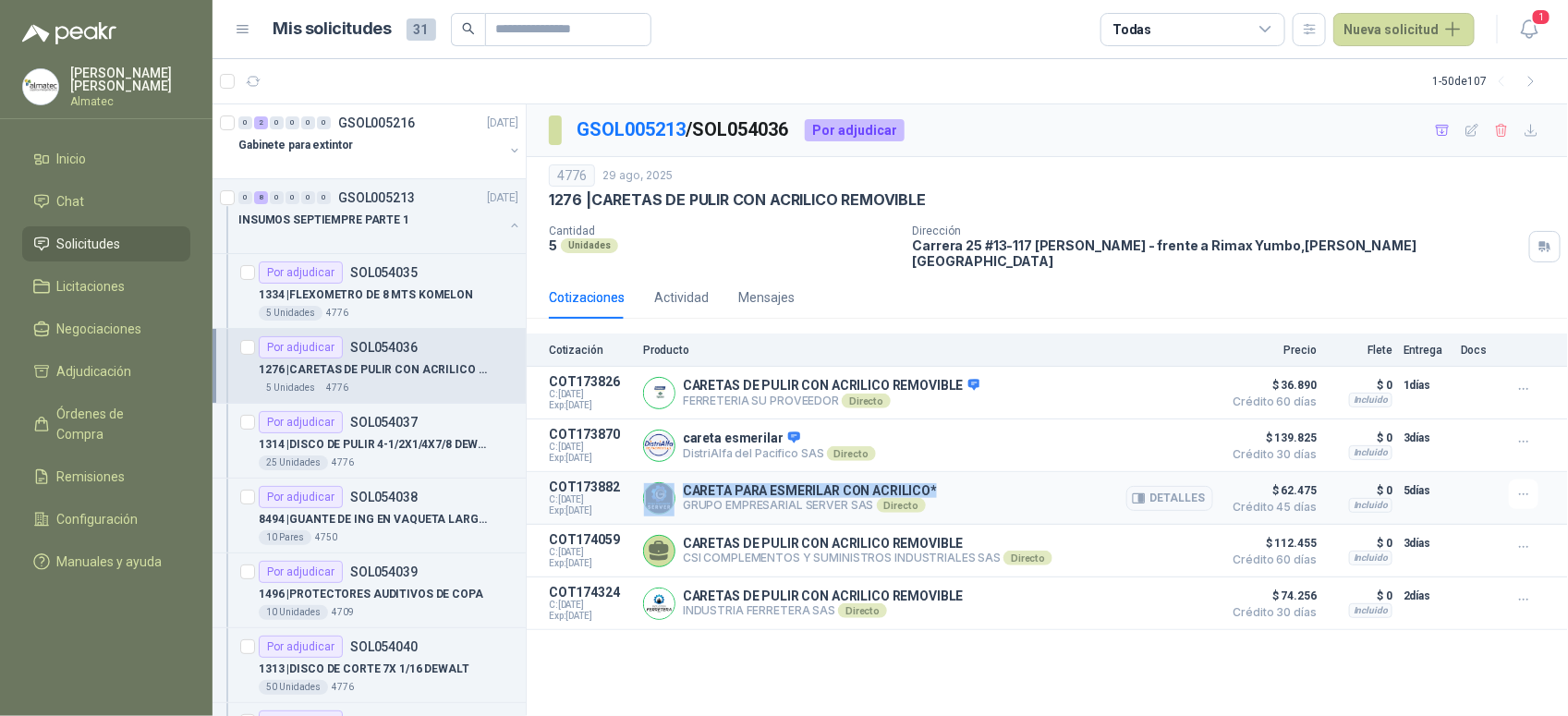
drag, startPoint x: 956, startPoint y: 474, endPoint x: 677, endPoint y: 477, distance: 279.0
click at [677, 479] on div "CARETA PARA ESMERILAR CON ACRILICO* GRUPO EMPRESARIAL SERVER SAS Directo Detall…" at bounding box center [929, 497] width 570 height 37
click at [1174, 486] on button "Detalles" at bounding box center [1170, 498] width 87 height 25
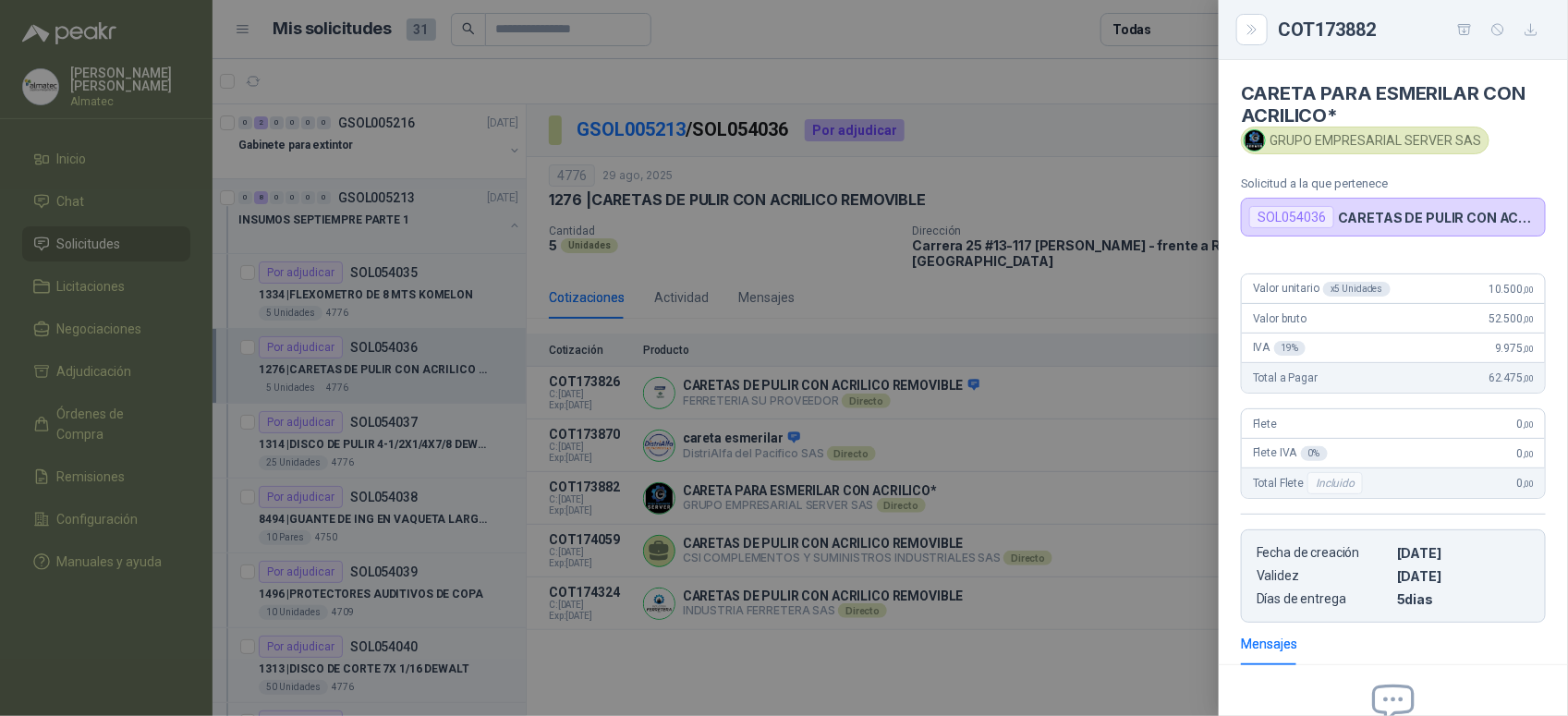
drag, startPoint x: 569, startPoint y: 464, endPoint x: 519, endPoint y: 453, distance: 51.2
click at [569, 464] on div at bounding box center [784, 358] width 1568 height 716
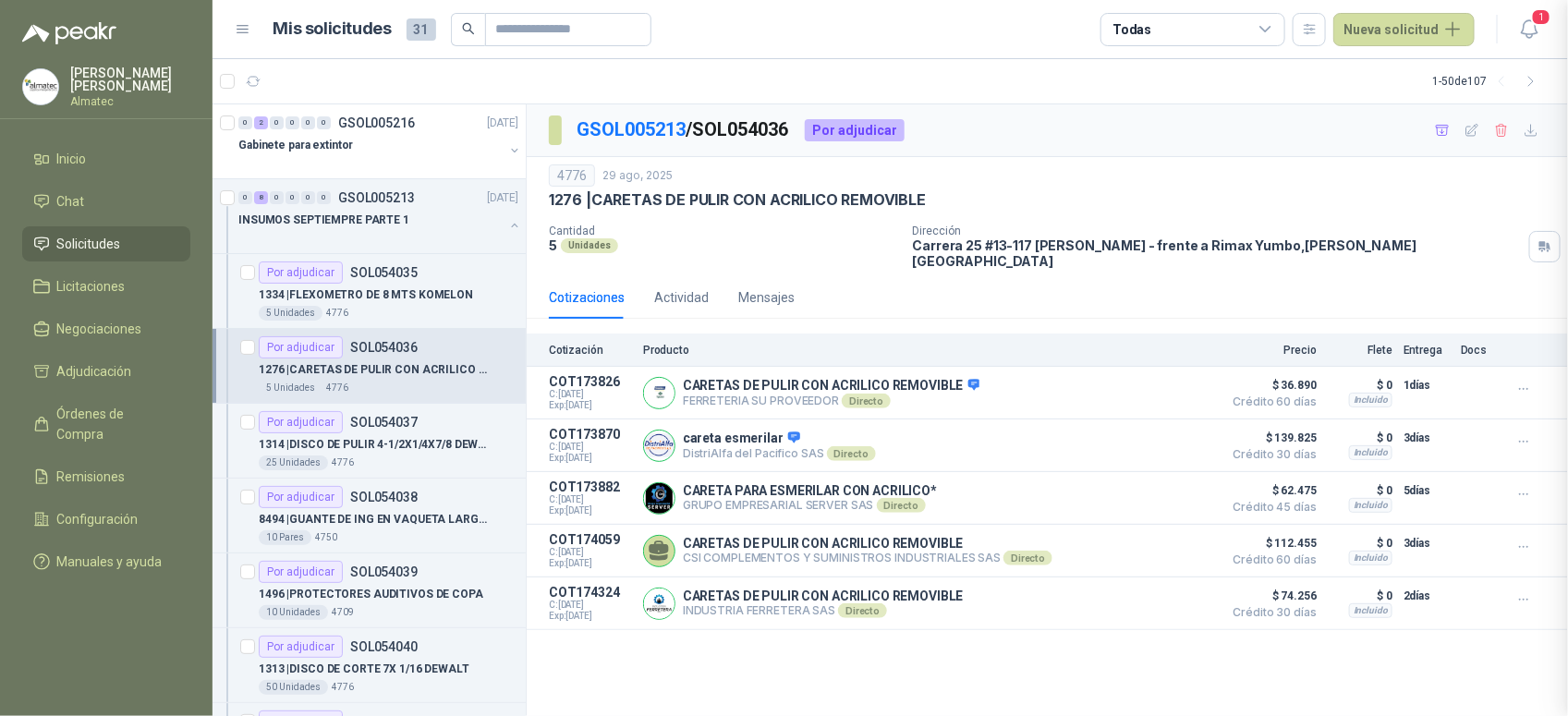
click at [407, 446] on div at bounding box center [784, 358] width 1568 height 716
click at [407, 446] on p "1314 | DISCO DE PULIR 4-1/2X1/4X7/8 DEWALT" at bounding box center [373, 446] width 230 height 18
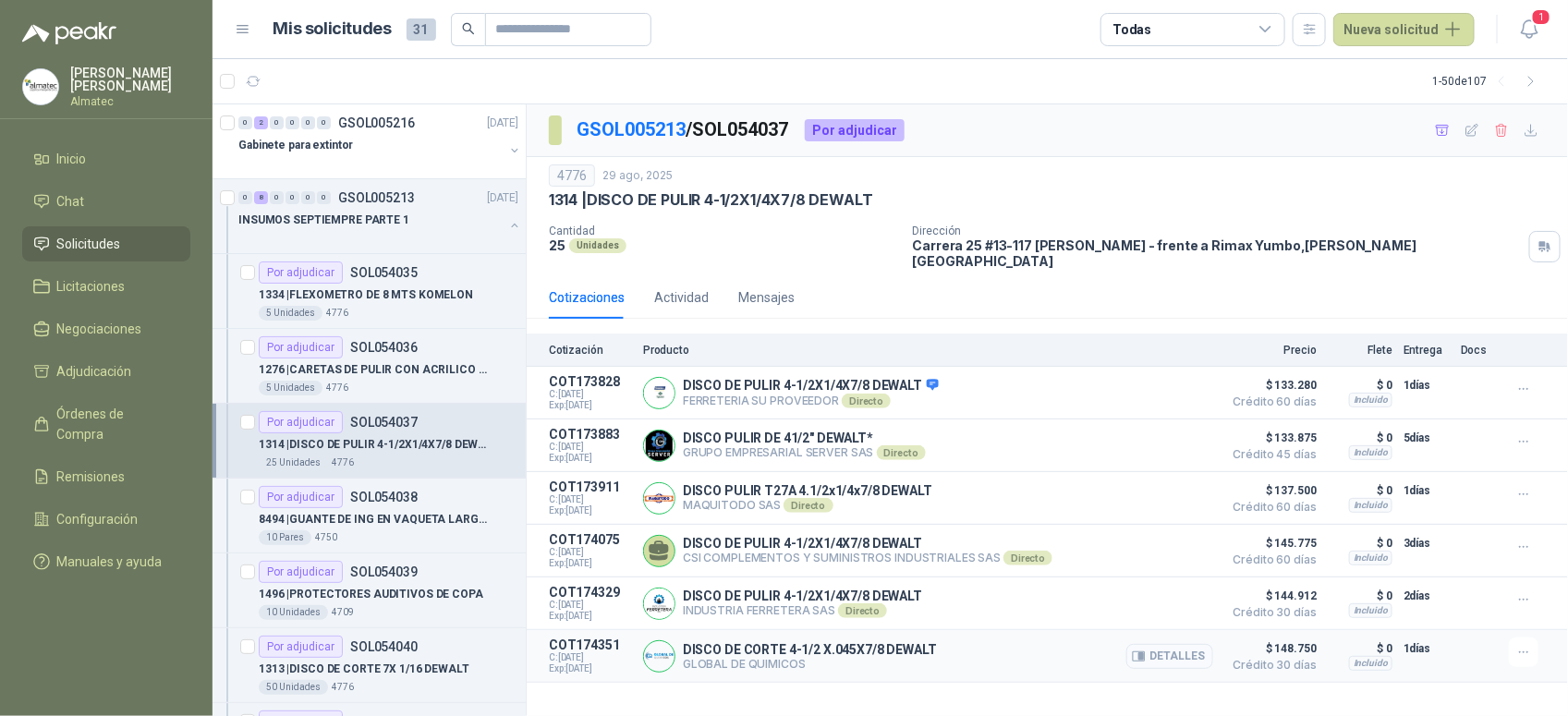
click at [1162, 657] on button "Detalles" at bounding box center [1170, 657] width 87 height 25
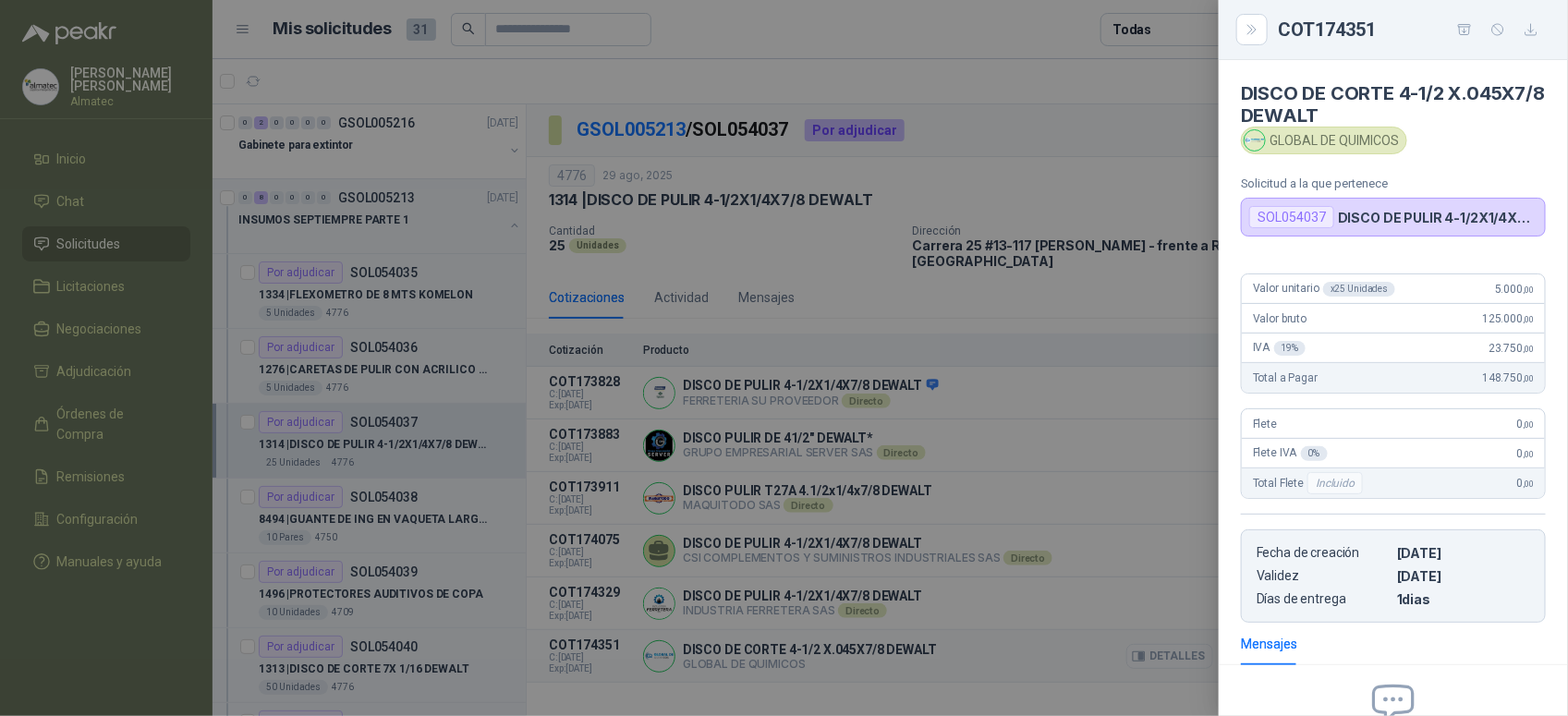
scroll to position [210, 0]
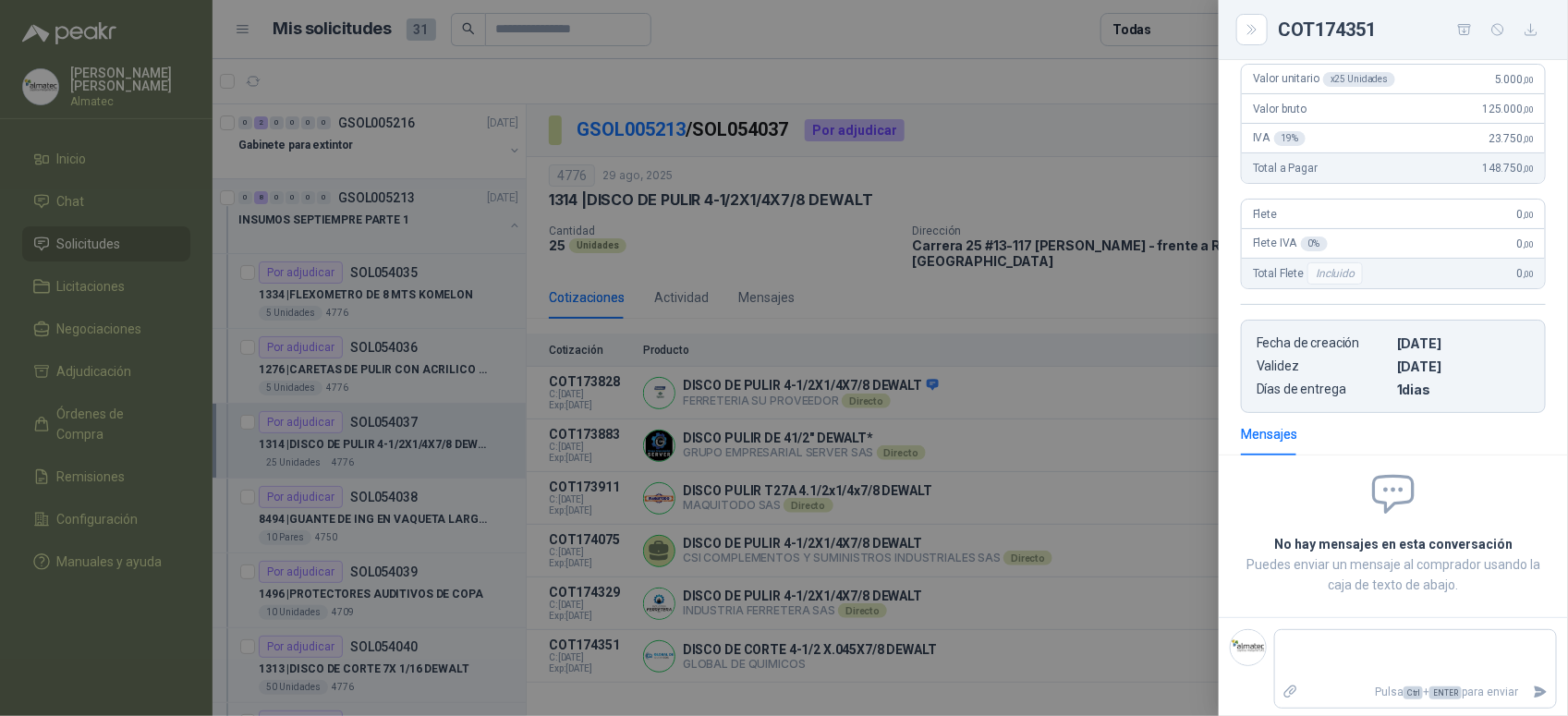
click at [1064, 631] on div at bounding box center [784, 358] width 1568 height 716
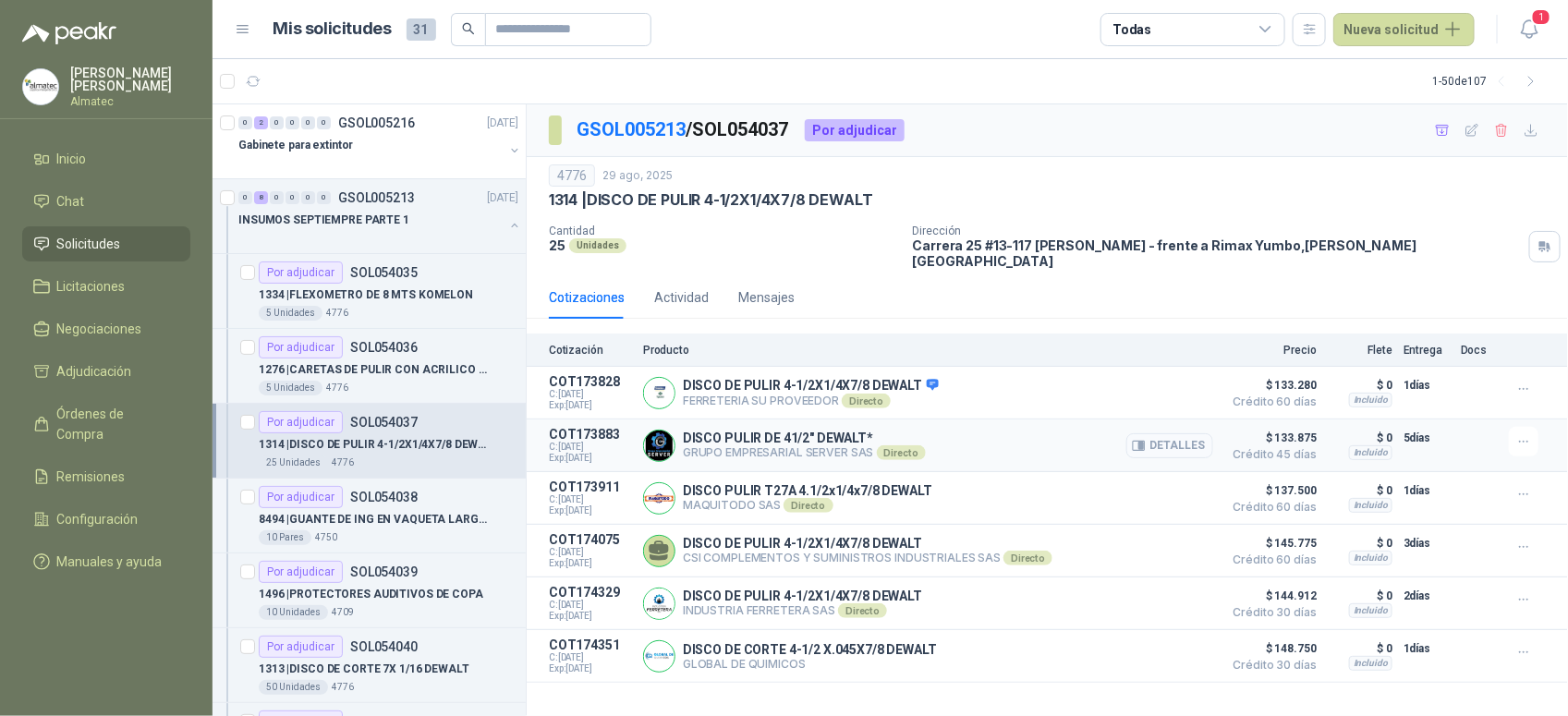
click at [1201, 446] on button "Detalles" at bounding box center [1170, 446] width 87 height 25
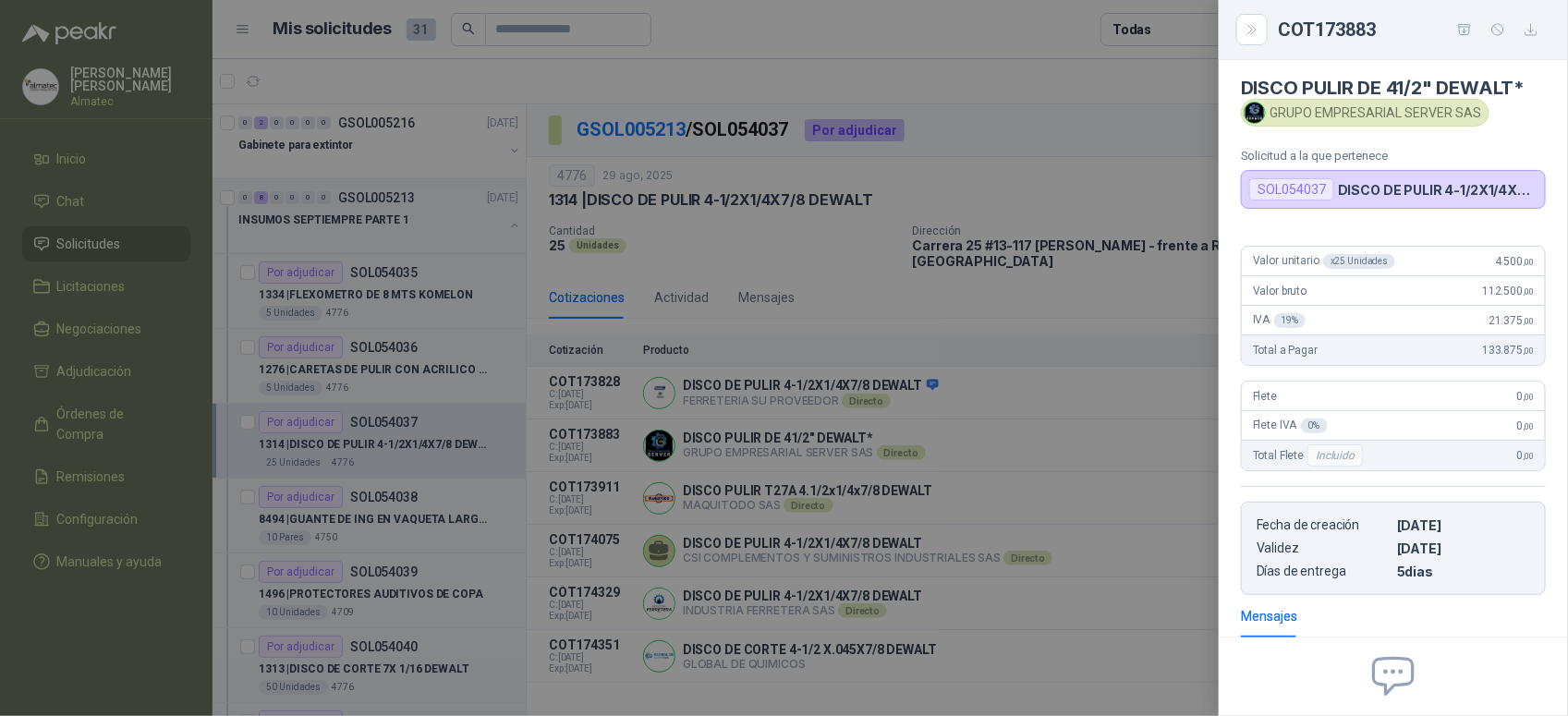
scroll to position [0, 0]
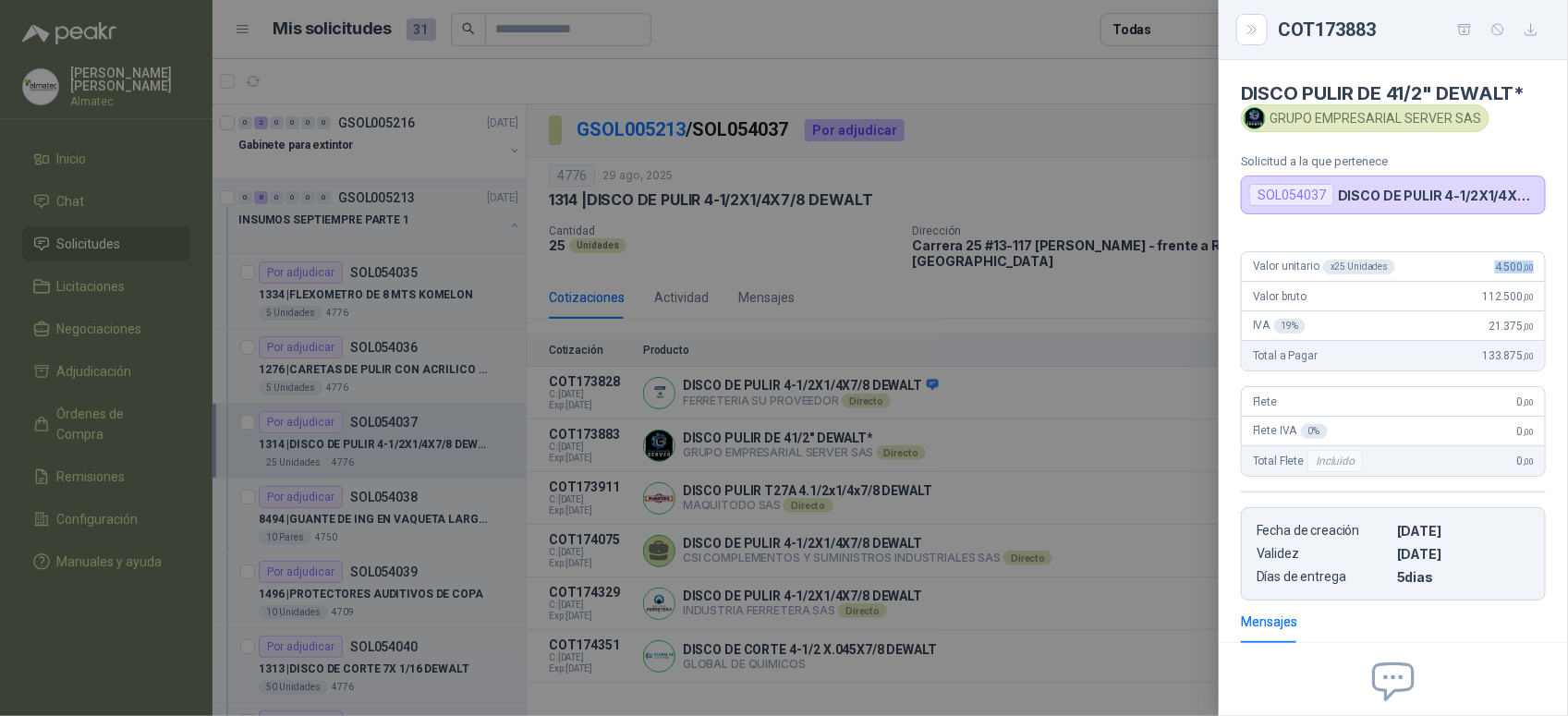
drag, startPoint x: 1480, startPoint y: 272, endPoint x: 1545, endPoint y: 266, distance: 65.3
click at [1545, 266] on div "Valor unitario x 25 Unidades 4.500 ,00 Valor bruto 112.500 ,00 IVA 19 % 21.375 …" at bounding box center [1393, 419] width 349 height 364
copy span "4.500 ,00"
drag, startPoint x: 897, startPoint y: 338, endPoint x: 882, endPoint y: 320, distance: 23.4
click at [897, 338] on div at bounding box center [784, 358] width 1568 height 716
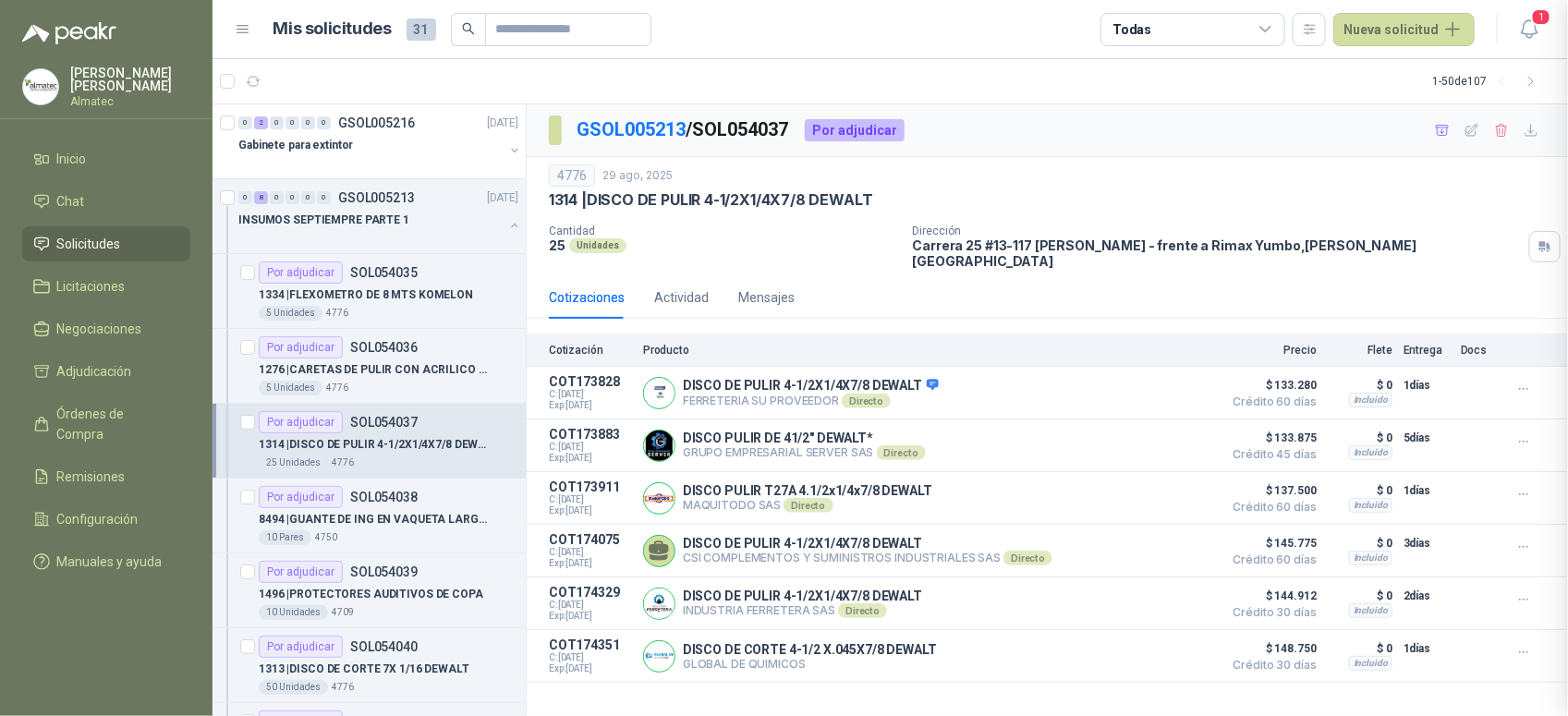
scroll to position [196, 0]
click at [1157, 490] on button "Detalles" at bounding box center [1170, 498] width 87 height 25
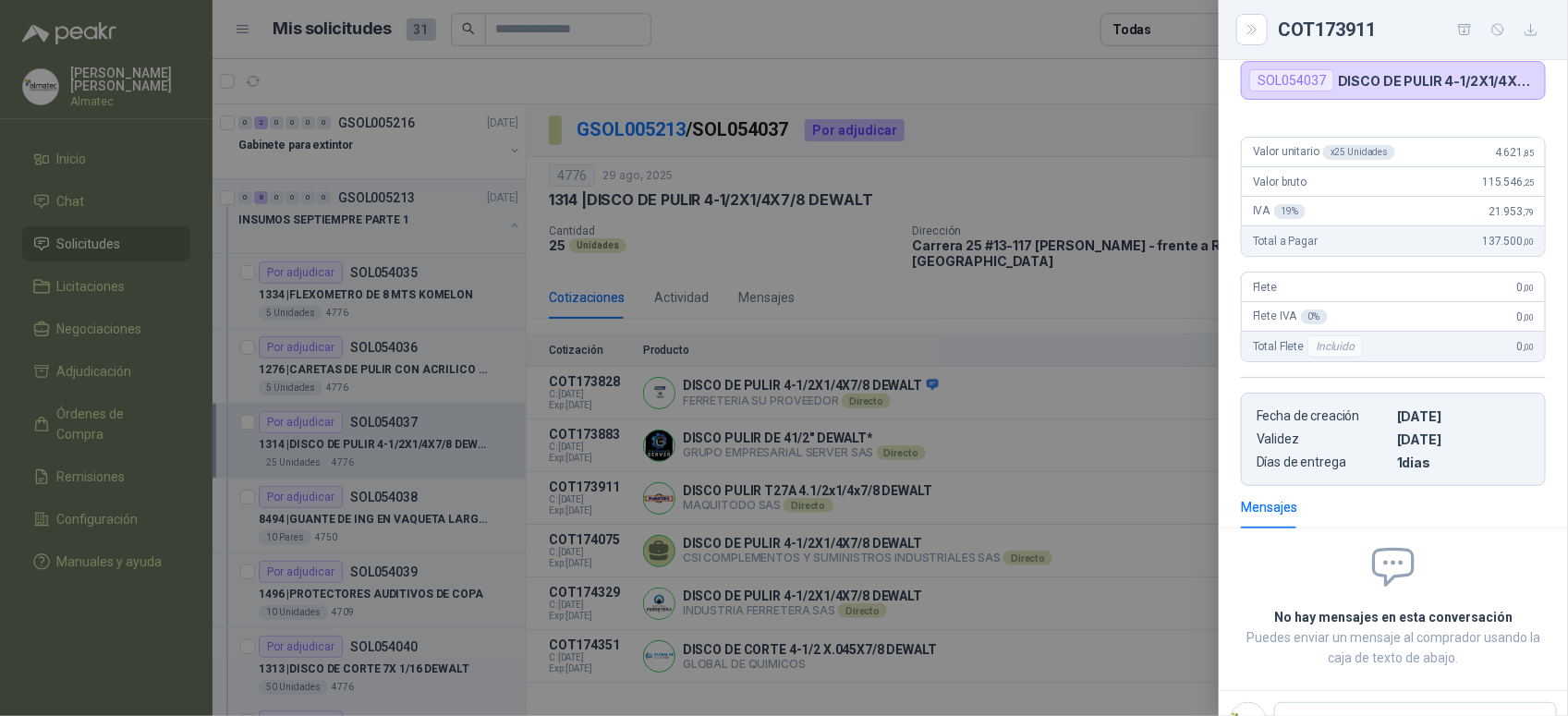
scroll to position [0, 0]
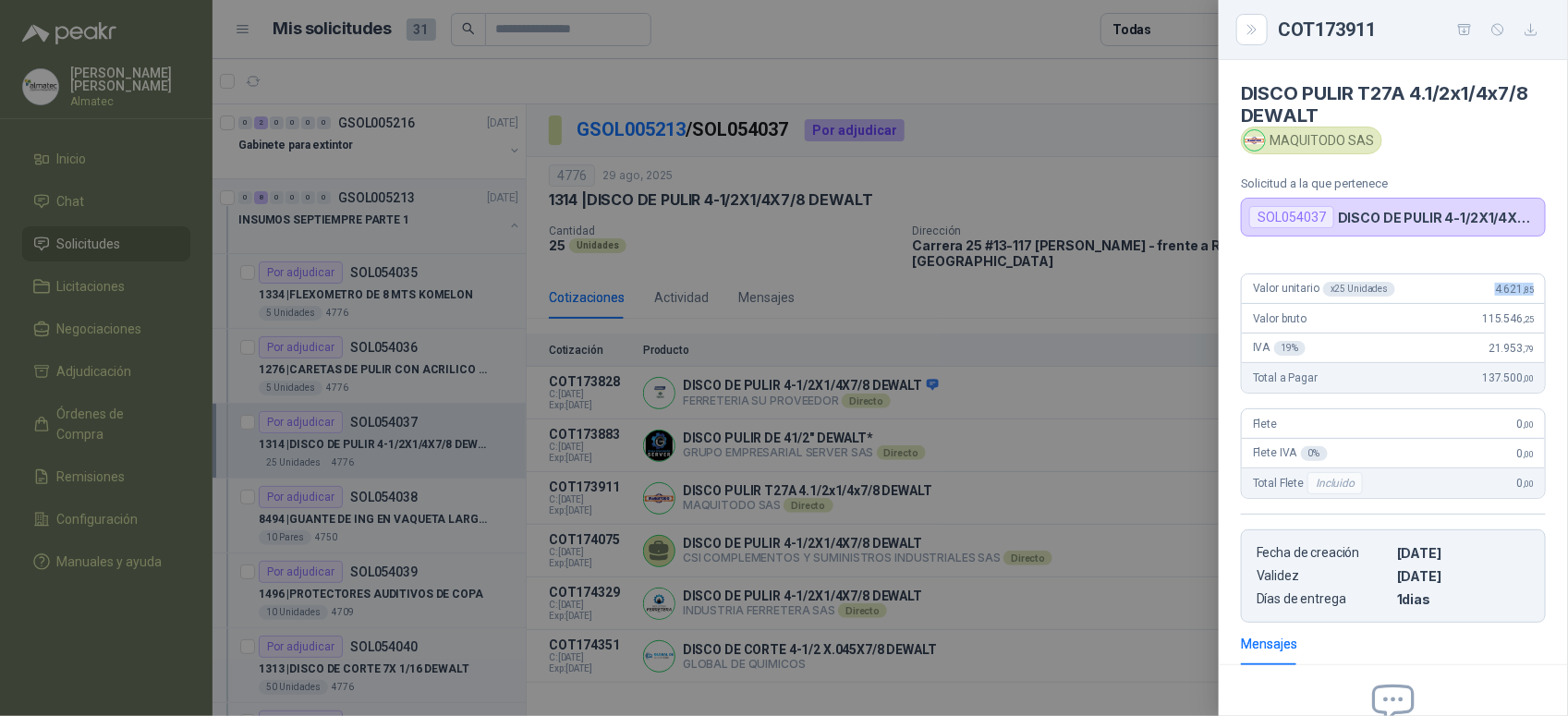
drag, startPoint x: 1474, startPoint y: 283, endPoint x: 1529, endPoint y: 277, distance: 55.3
click at [1529, 277] on article "Valor unitario x 25 Unidades 4.621 ,85 Valor bruto 115.546 ,25 IVA 19 % 21.953 …" at bounding box center [1393, 333] width 305 height 120
copy span "4.621 ,85"
drag, startPoint x: 971, startPoint y: 367, endPoint x: 1169, endPoint y: 362, distance: 198.1
click at [972, 367] on div at bounding box center [784, 358] width 1568 height 716
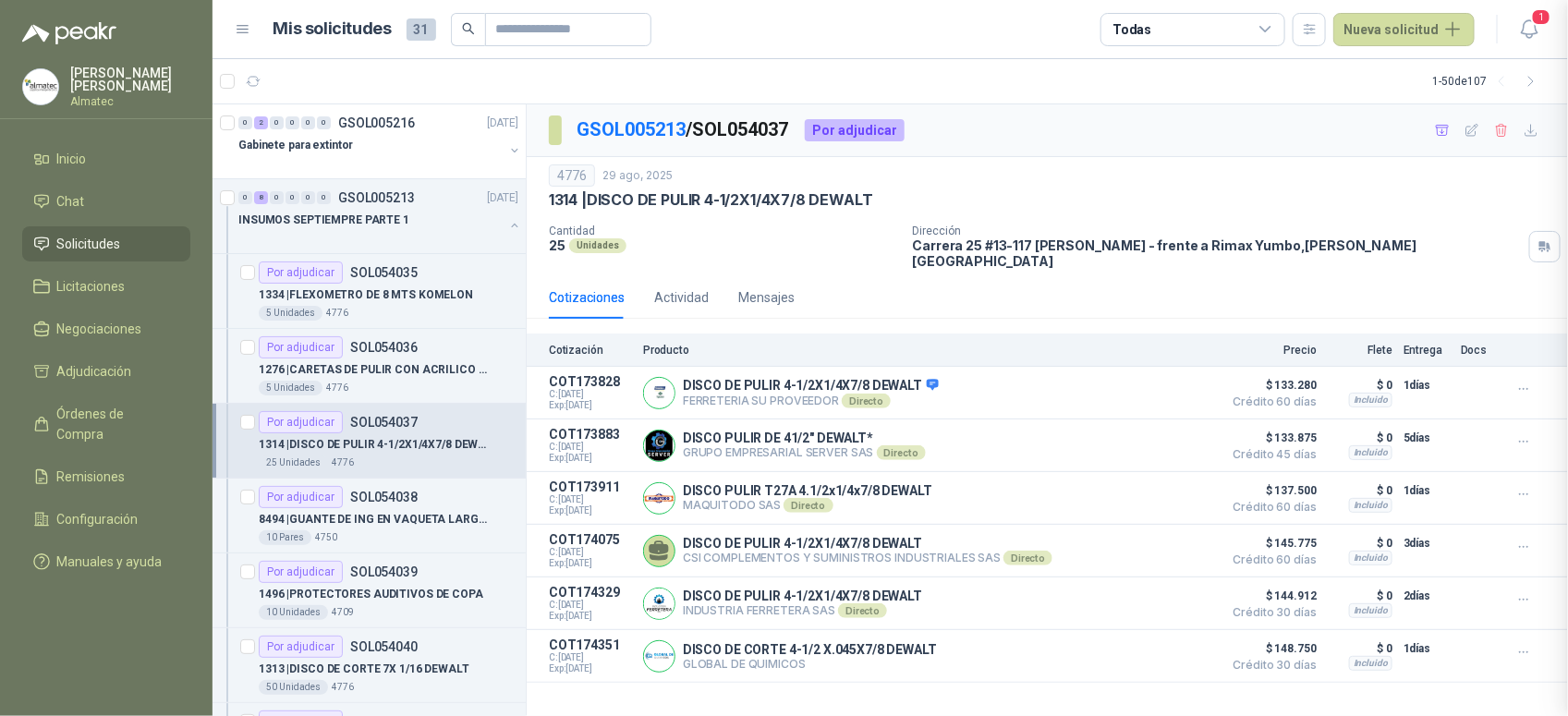
scroll to position [219, 0]
click at [418, 520] on p "8494 | GUANTE DE ING EN VAQUETA LARGO REFORZADO" at bounding box center [373, 520] width 230 height 18
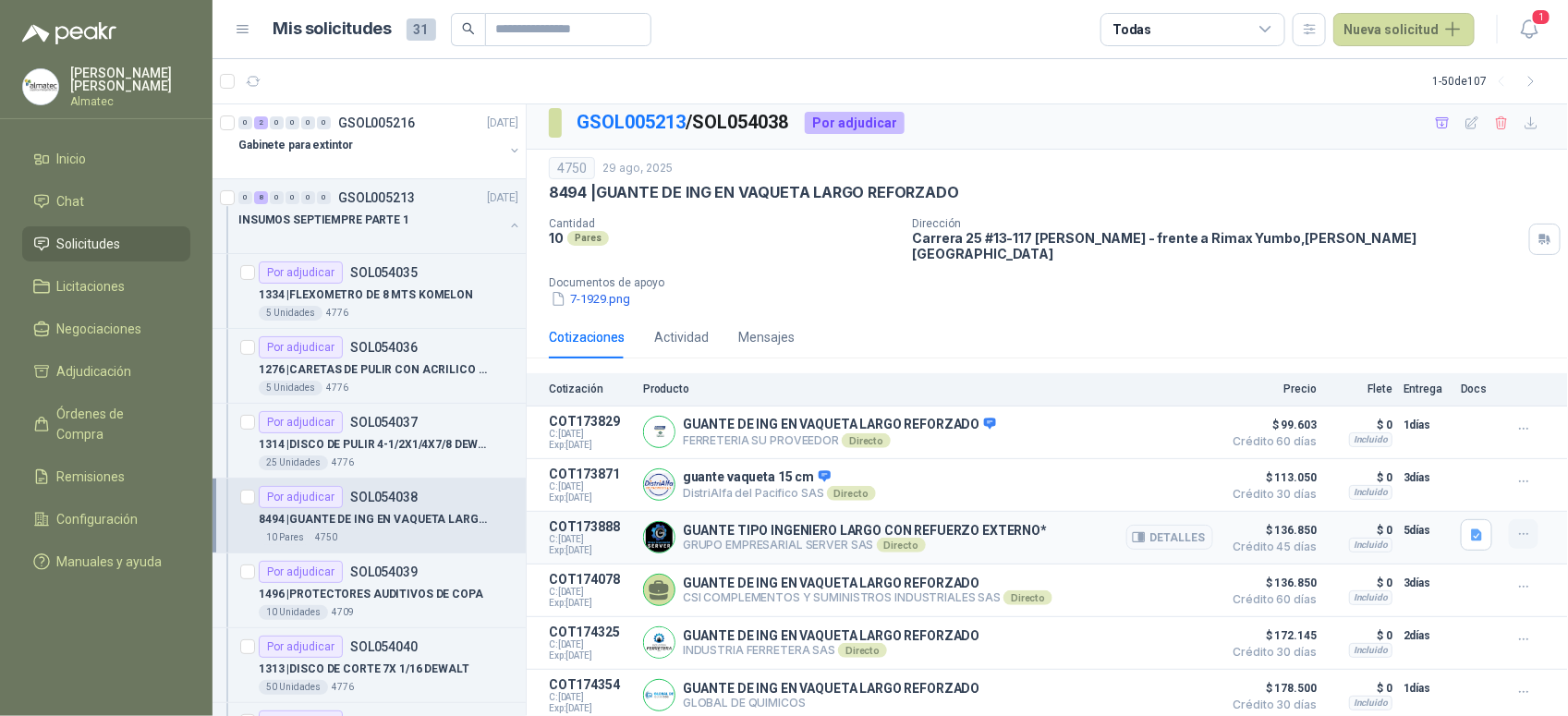
scroll to position [9, 0]
click at [1469, 526] on icon "button" at bounding box center [1477, 534] width 16 height 16
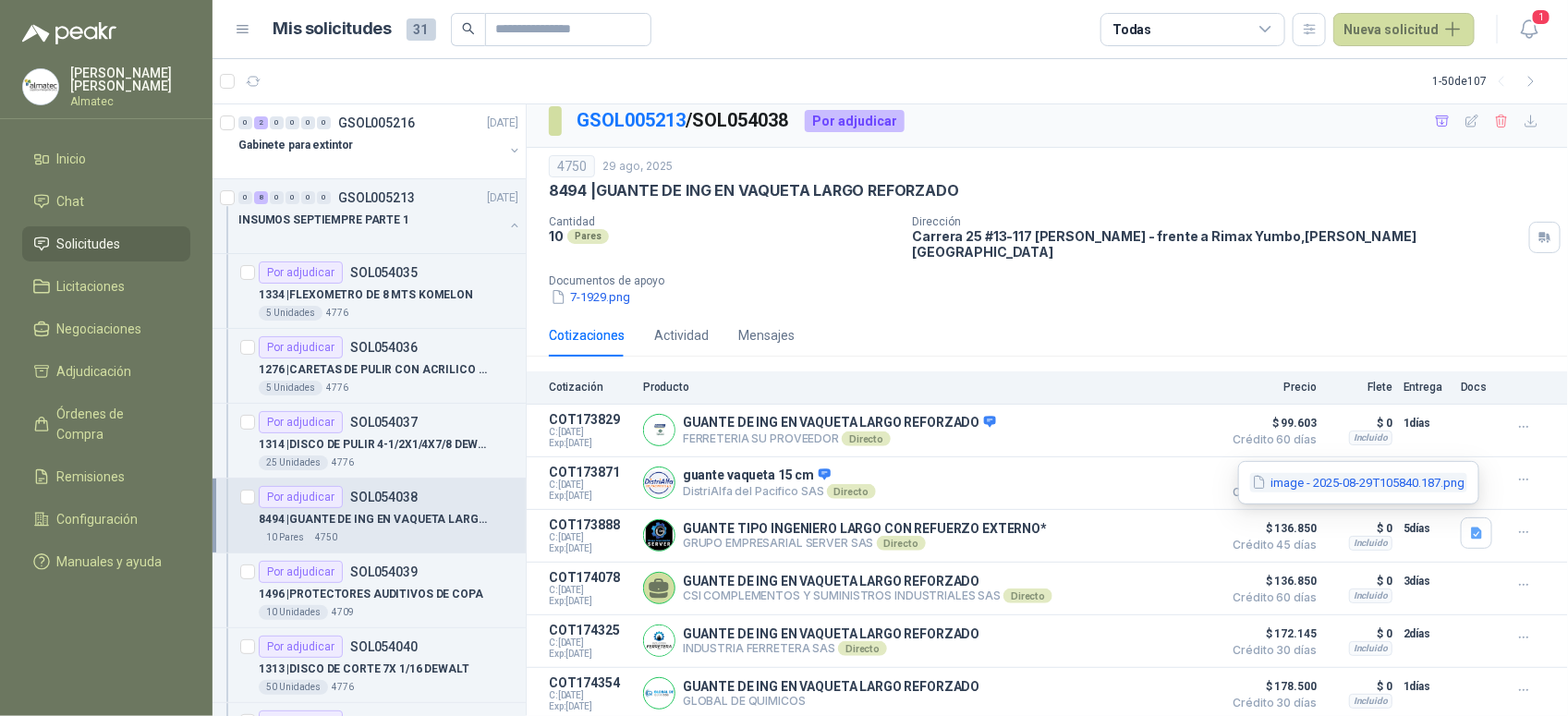
click at [1446, 480] on button "image - 2025-08-29T105840.187.png" at bounding box center [1358, 483] width 217 height 20
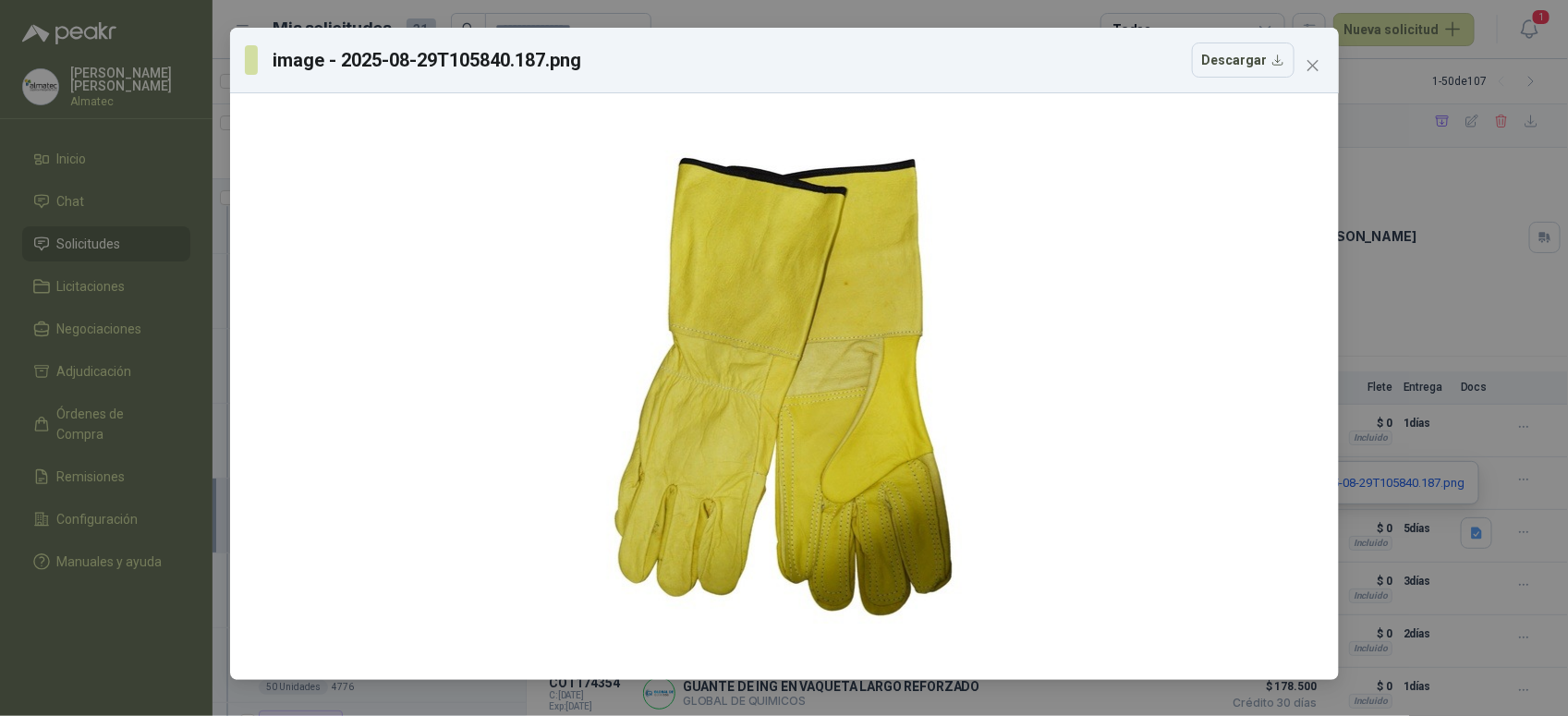
click at [1450, 460] on div "image - 2025-08-29T105840.187.png Descargar" at bounding box center [784, 358] width 1568 height 716
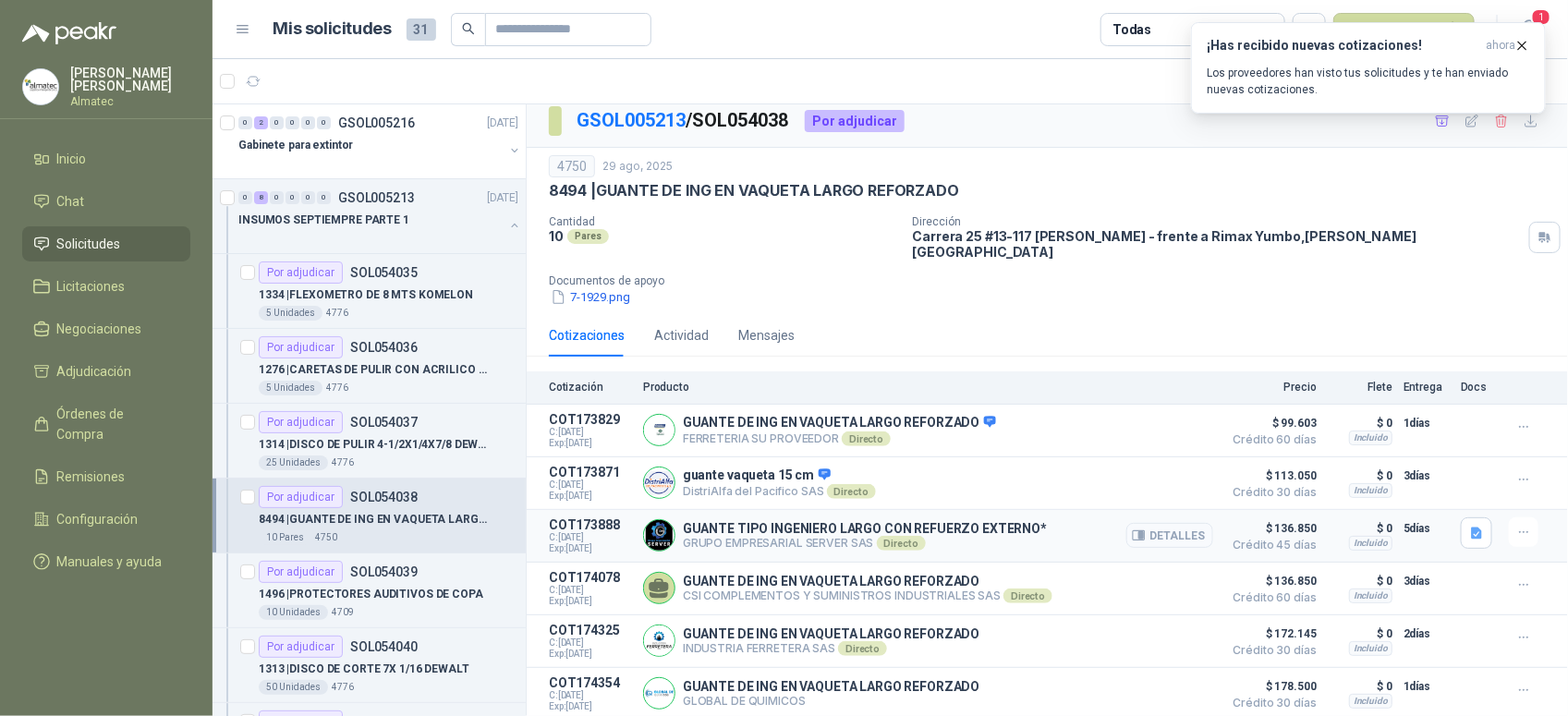
click at [1127, 523] on button "Detalles" at bounding box center [1170, 535] width 87 height 25
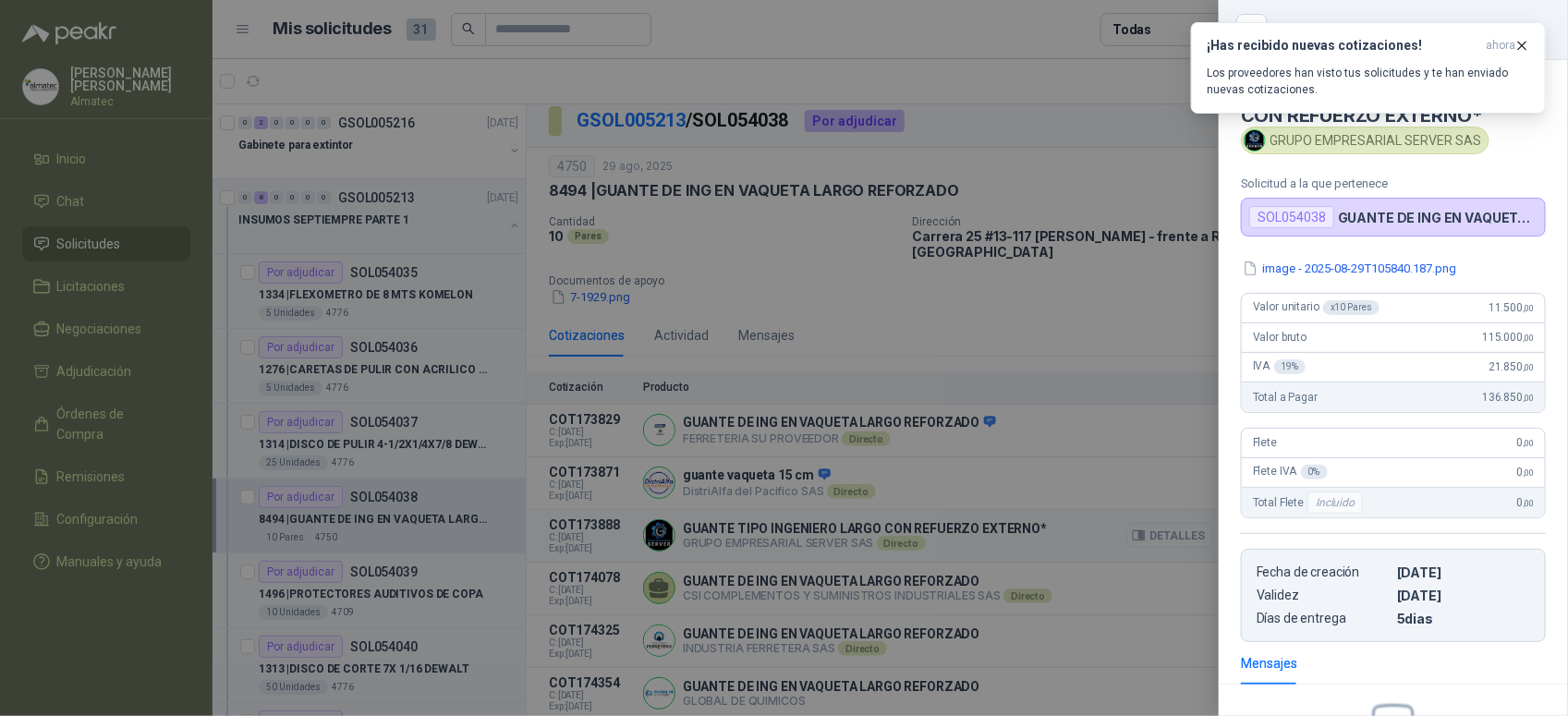
scroll to position [251, 0]
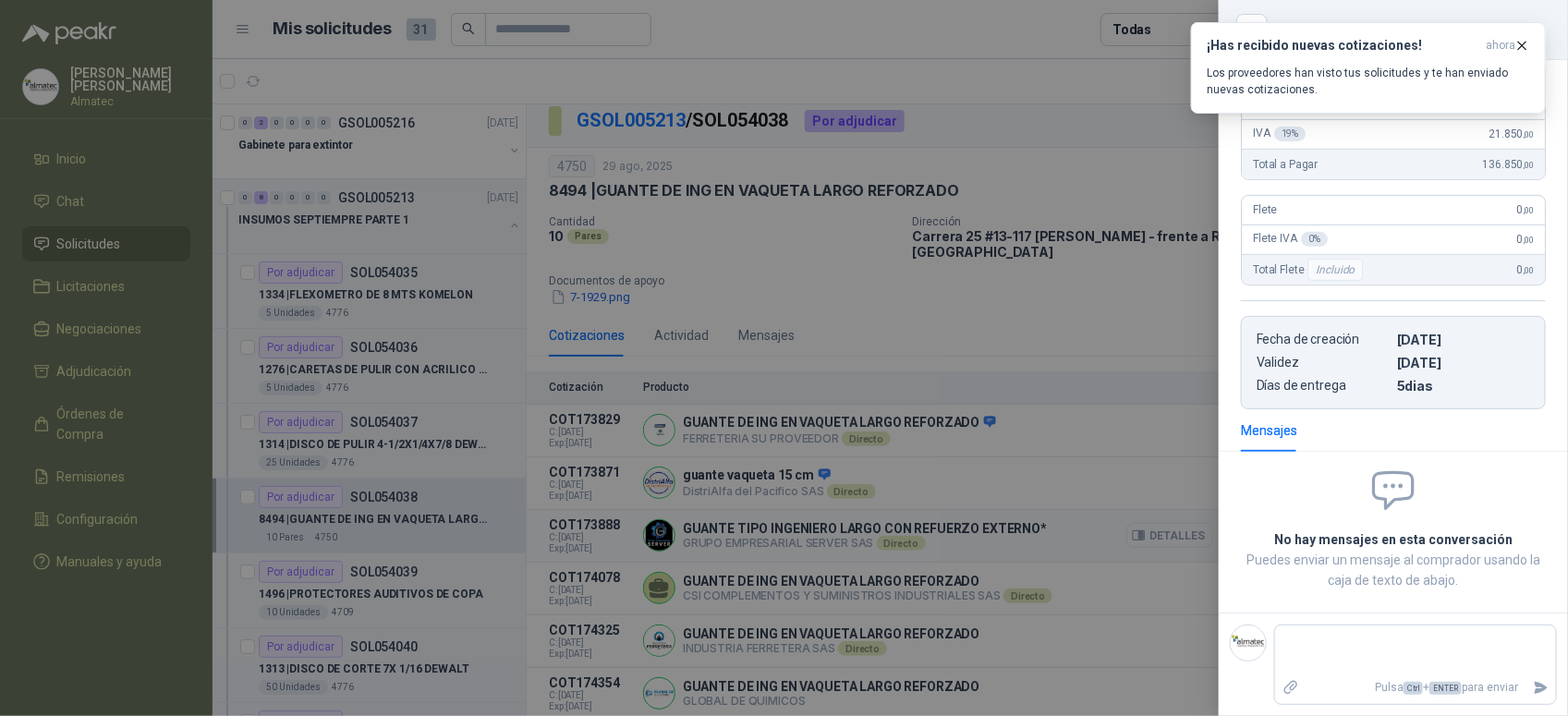
click at [1126, 519] on div at bounding box center [784, 358] width 1568 height 716
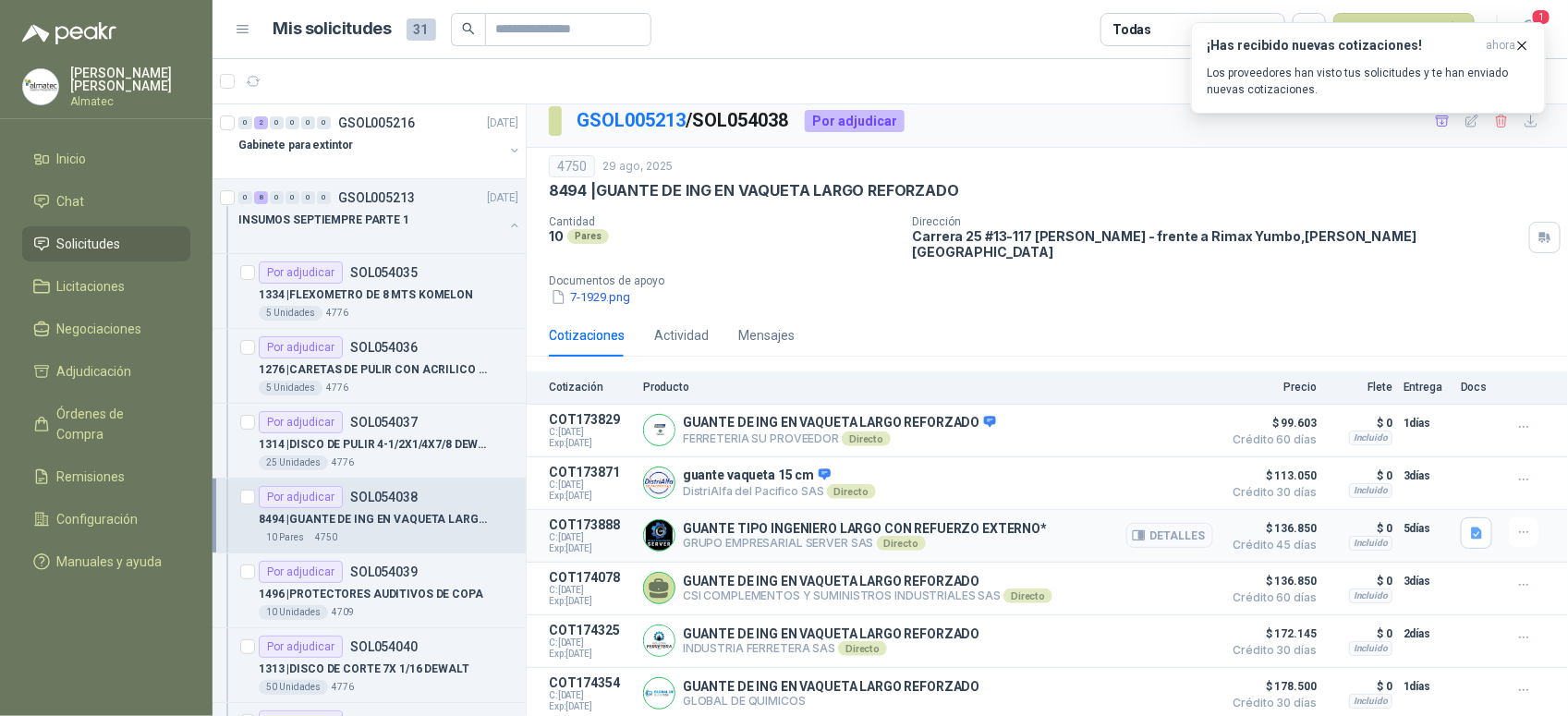
click at [1164, 528] on button "Detalles" at bounding box center [1170, 535] width 87 height 25
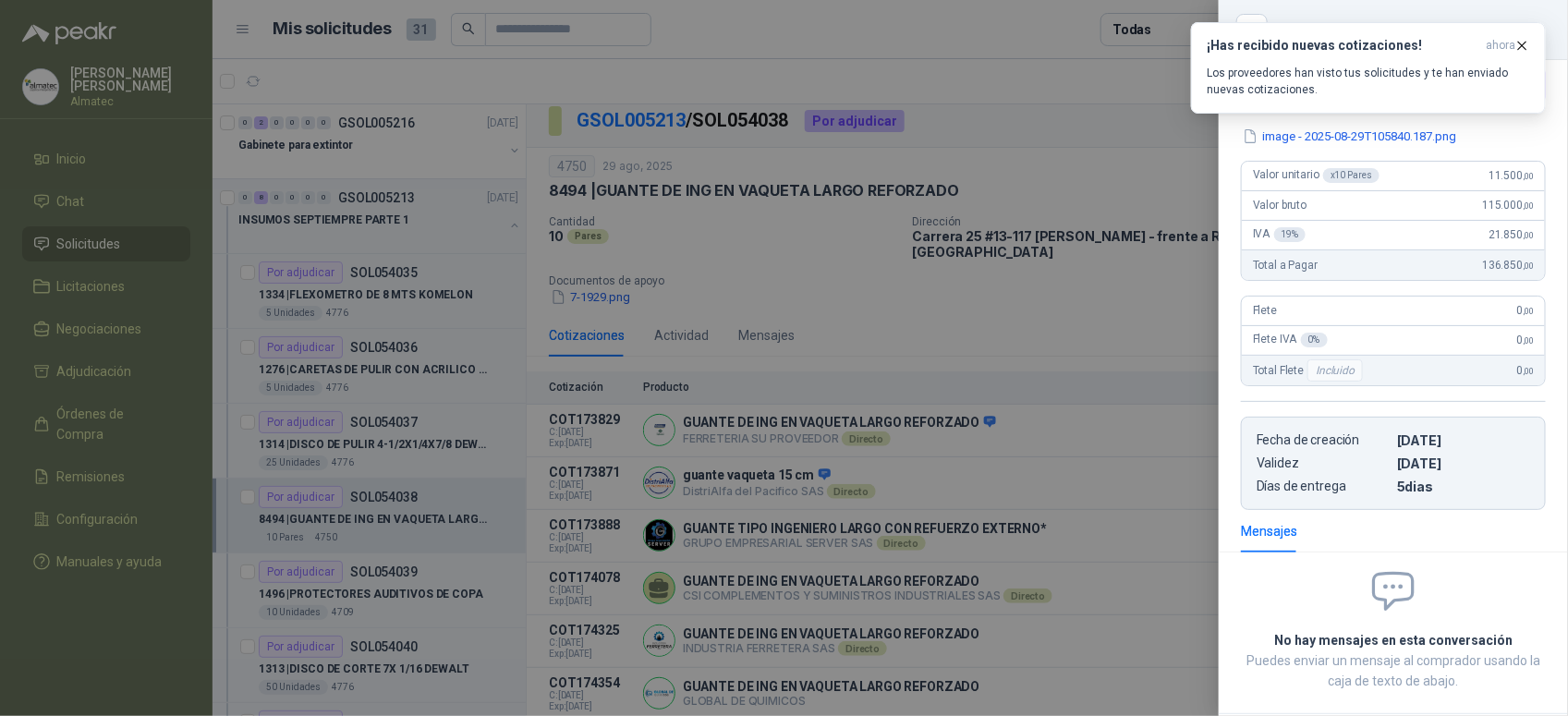
scroll to position [0, 0]
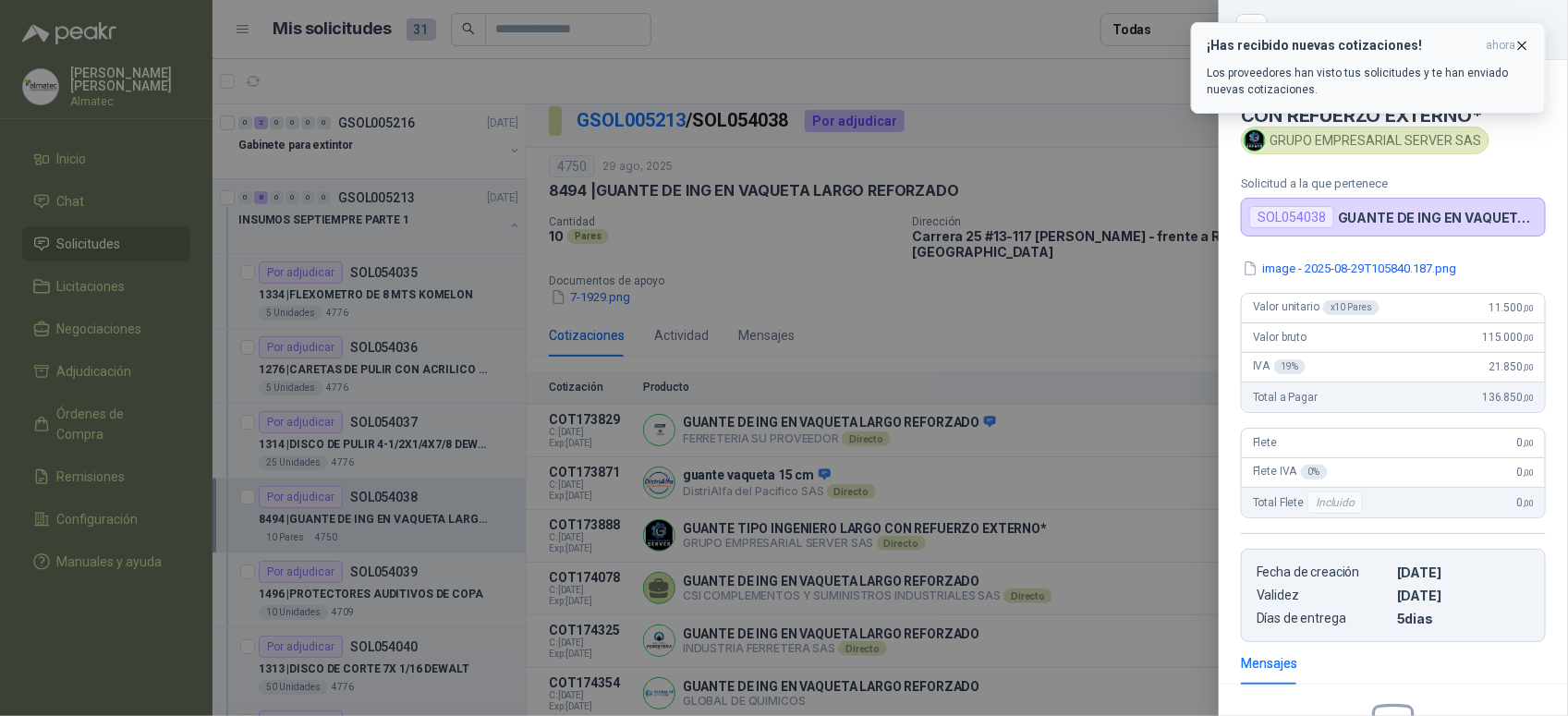
click at [1531, 37] on button "¡Has recibido nuevas cotizaciones! ahora Los proveedores han visto tus solicitu…" at bounding box center [1368, 67] width 354 height 91
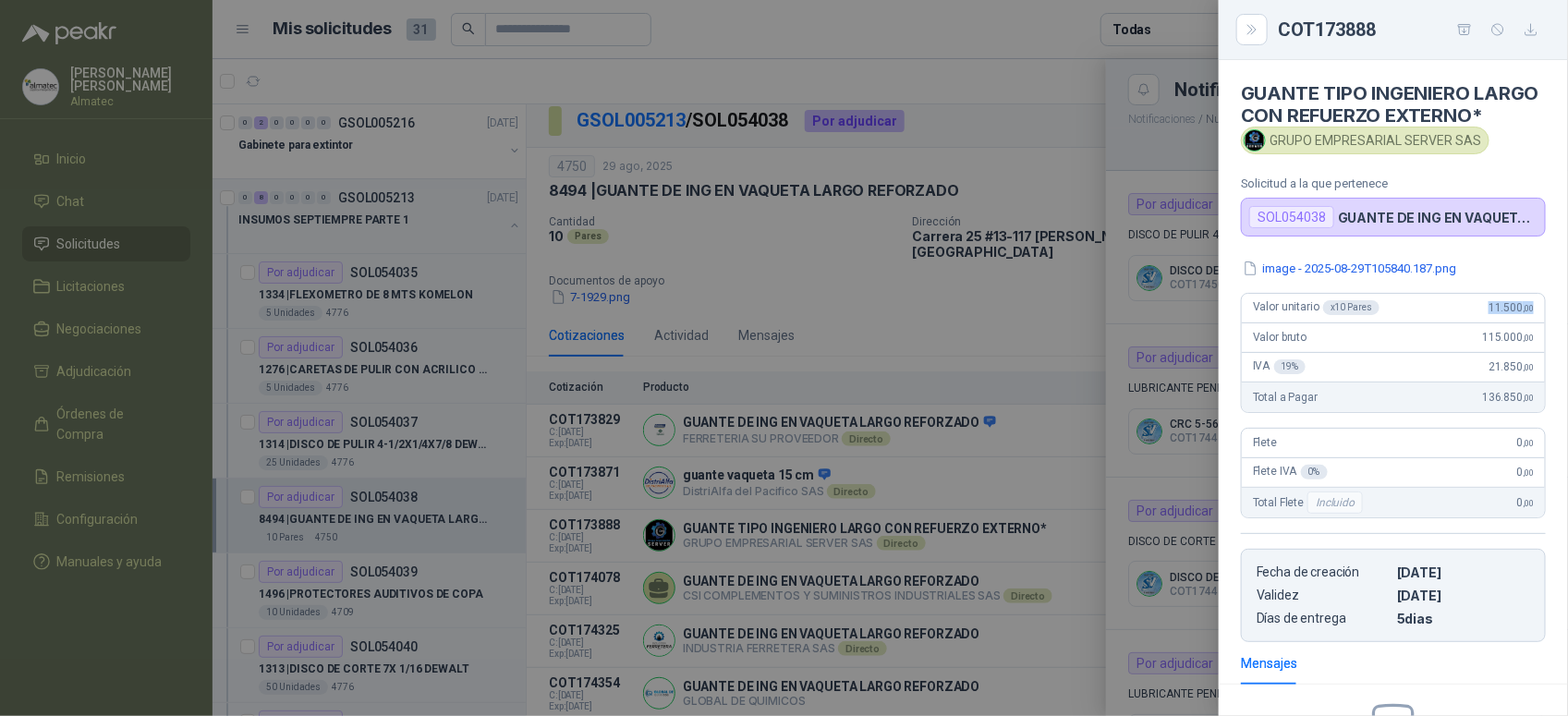
drag, startPoint x: 1466, startPoint y: 330, endPoint x: 1526, endPoint y: 334, distance: 60.1
click at [1526, 324] on div "Valor unitario x 10 Pares 11.500 ,00" at bounding box center [1393, 309] width 303 height 30
copy span "11.500 ,00"
click at [1019, 243] on div at bounding box center [784, 358] width 1568 height 716
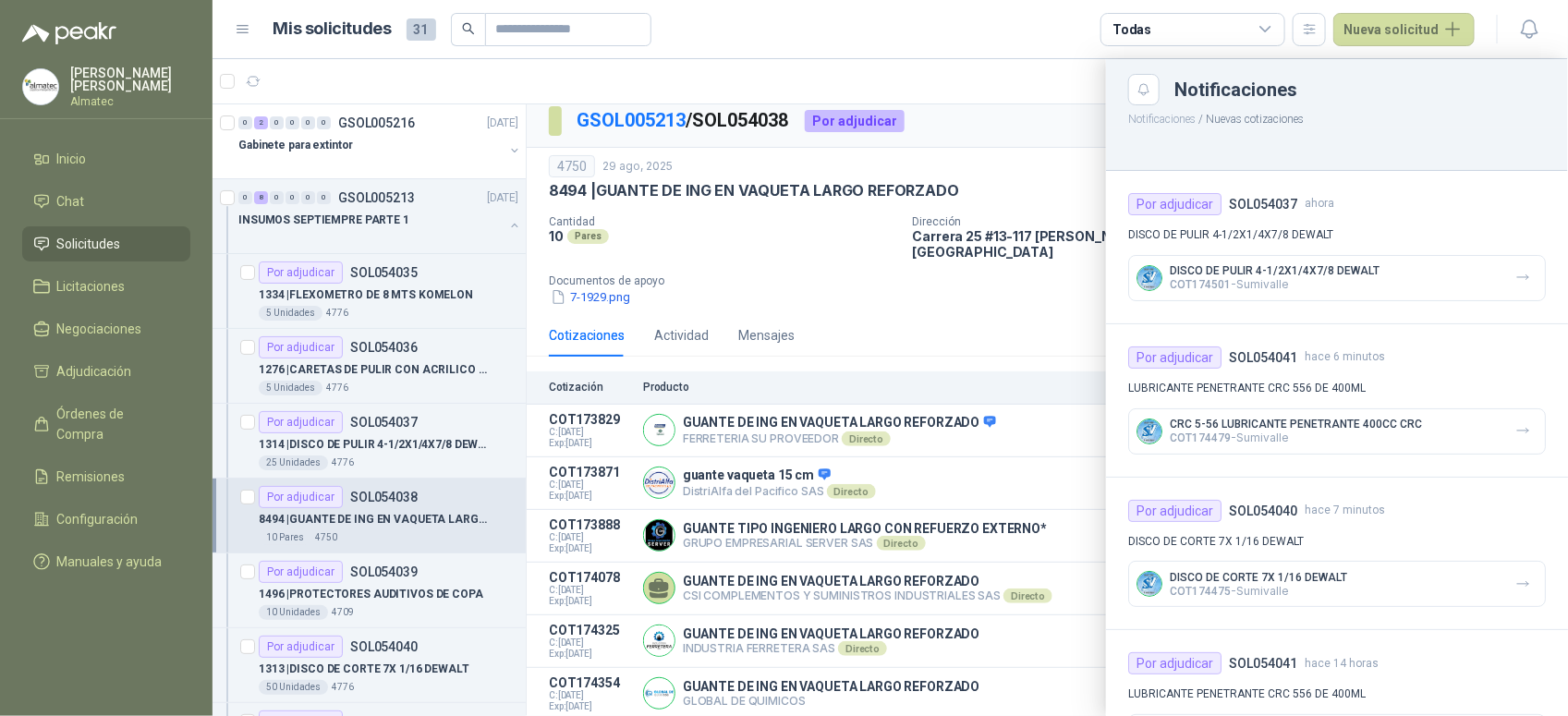
click at [1078, 286] on div at bounding box center [890, 388] width 1355 height 658
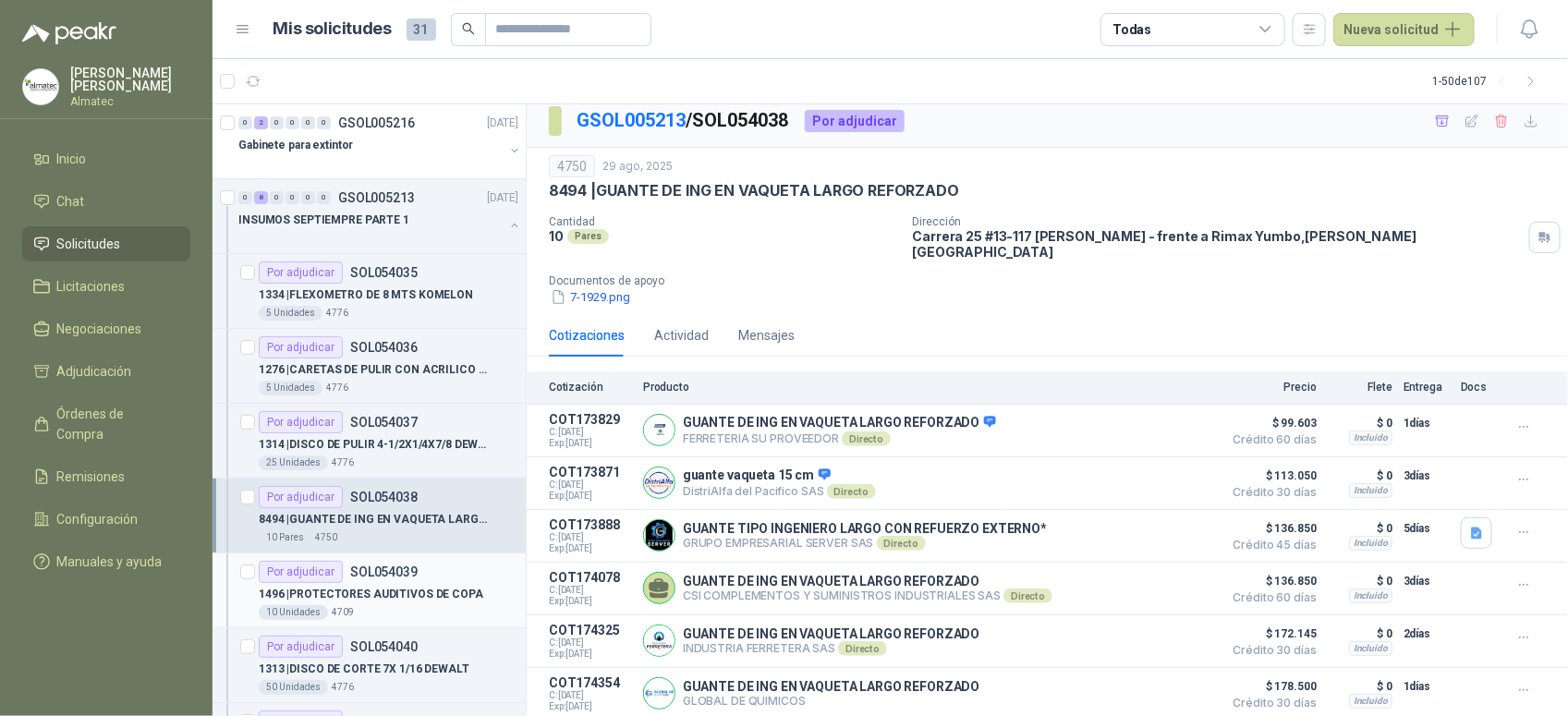
click at [421, 574] on div "Por adjudicar SOL054039" at bounding box center [388, 572] width 259 height 22
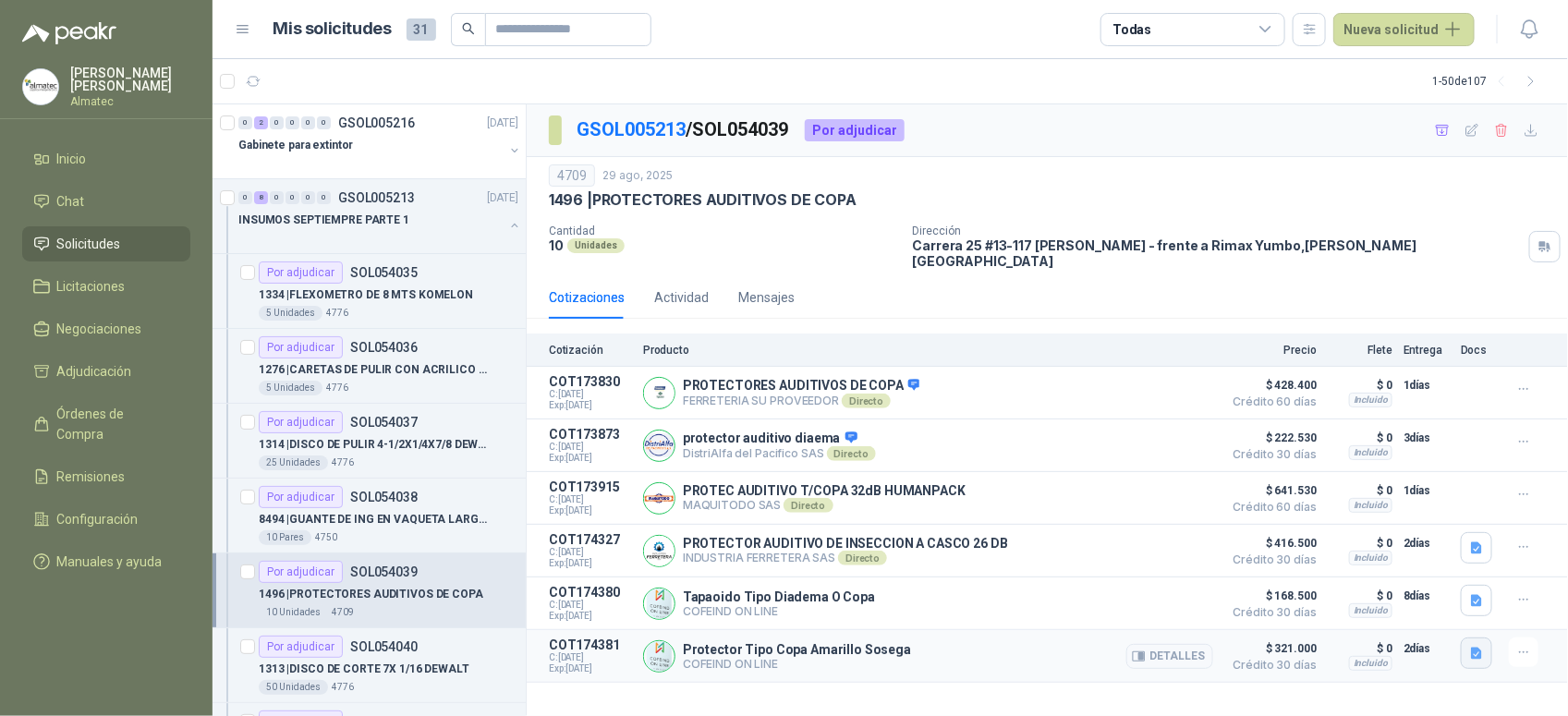
click at [1476, 650] on icon "button" at bounding box center [1476, 654] width 11 height 12
click at [1401, 591] on button "tapaoido_sosega.JPG" at bounding box center [1378, 589] width 146 height 20
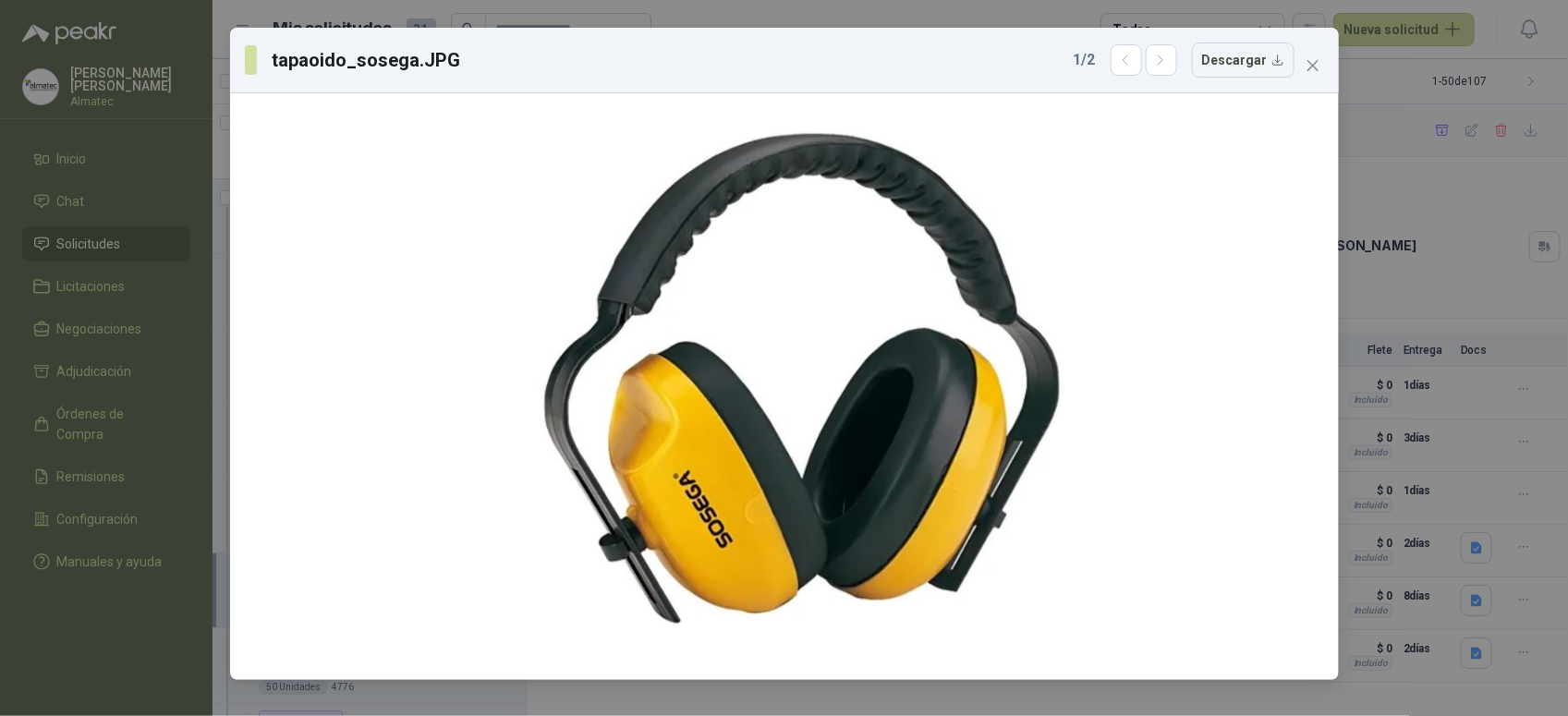
click at [1489, 584] on div "tapaoido_sosega.JPG 1 / 2 Descargar" at bounding box center [784, 358] width 1568 height 716
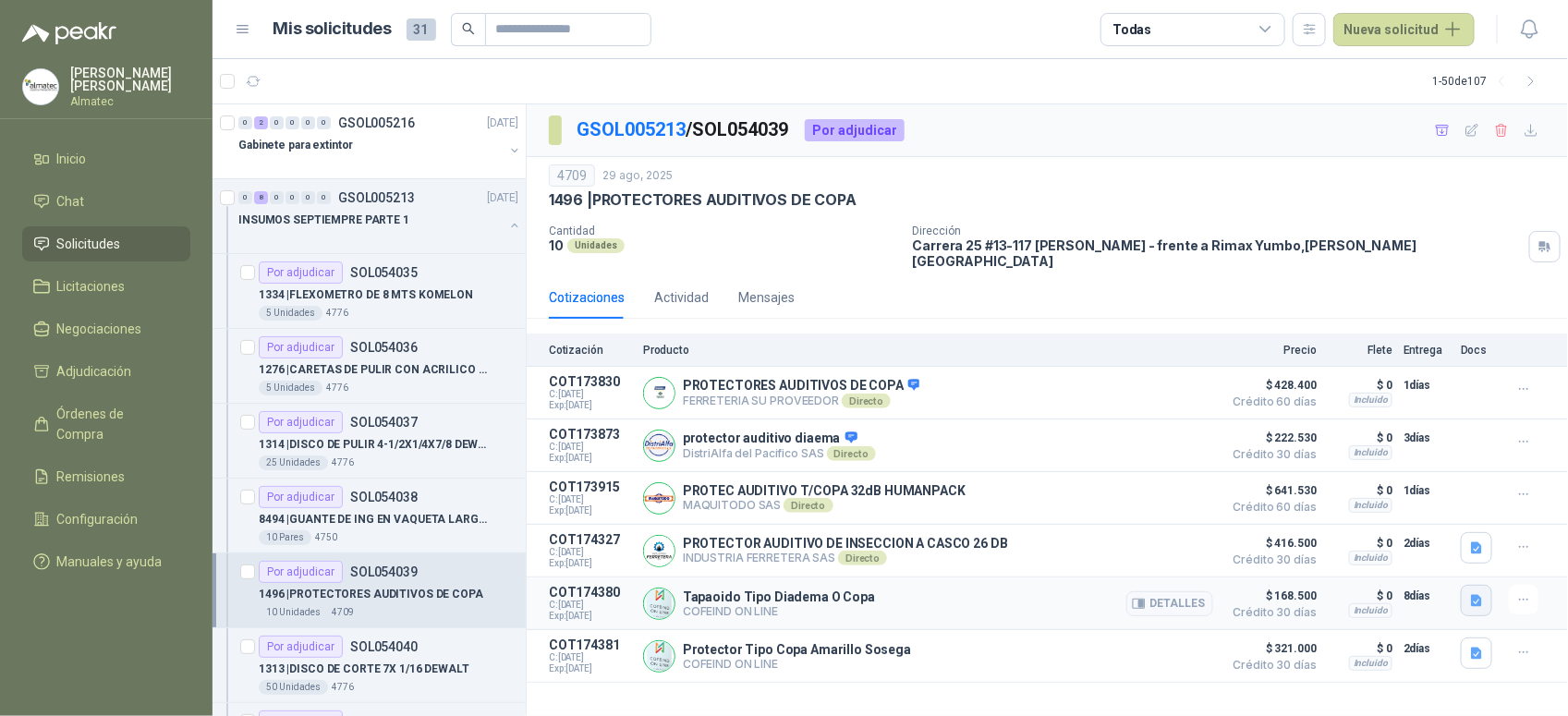
click at [1475, 595] on icon "button" at bounding box center [1476, 601] width 11 height 12
click at [1479, 598] on icon "button" at bounding box center [1476, 601] width 11 height 12
click at [1402, 539] on button "tapaoido_copa.JPG" at bounding box center [1384, 536] width 132 height 20
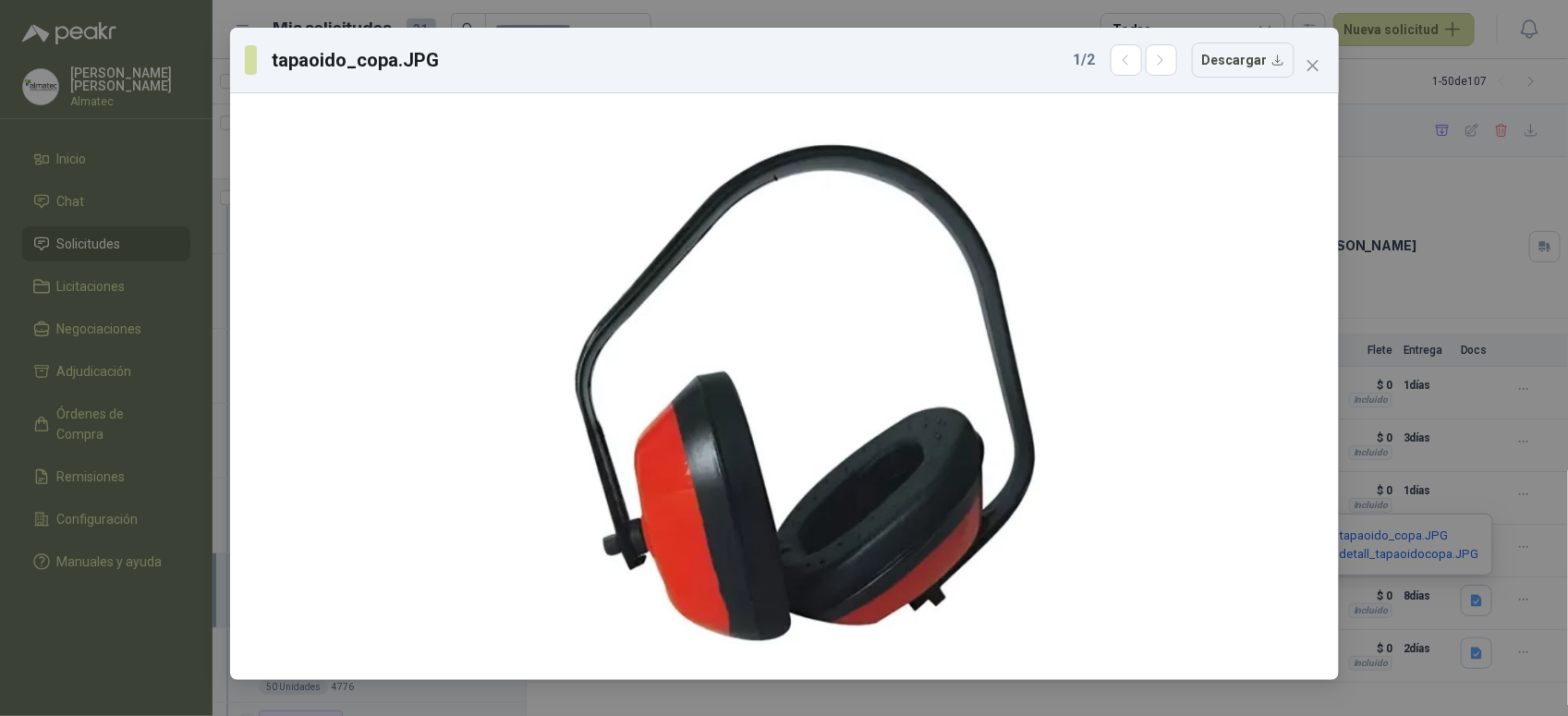
click at [1411, 597] on div "tapaoido_copa.JPG 1 / 2 Descargar" at bounding box center [784, 358] width 1568 height 716
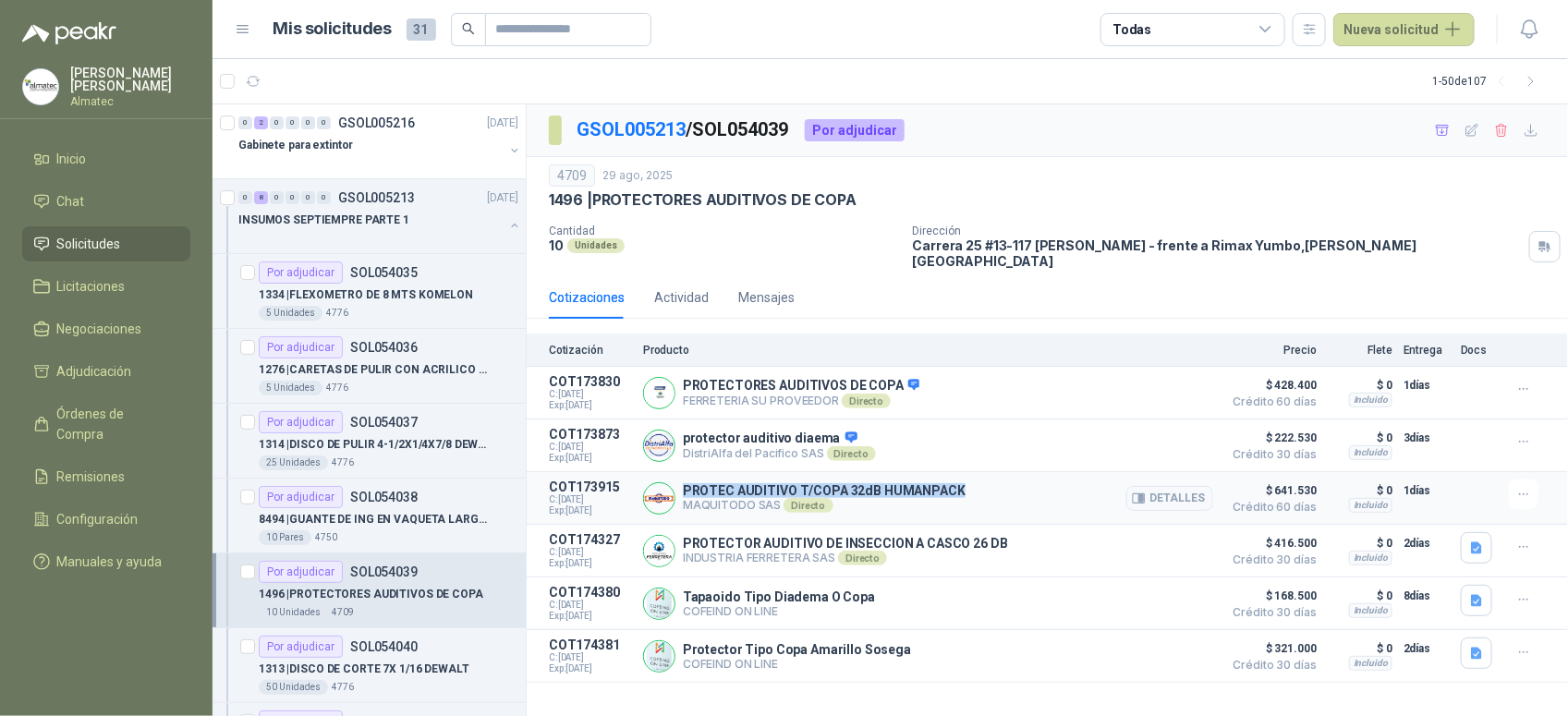
drag, startPoint x: 963, startPoint y: 483, endPoint x: 679, endPoint y: 481, distance: 284.0
click at [679, 481] on div "PROTEC AUDITIVO T/COPA 32dB HUMANPACK MAQUITODO SAS Directo Detalles" at bounding box center [929, 497] width 570 height 37
copy p "PROTEC AUDITIVO T/COPA 32dB HUMANPACK"
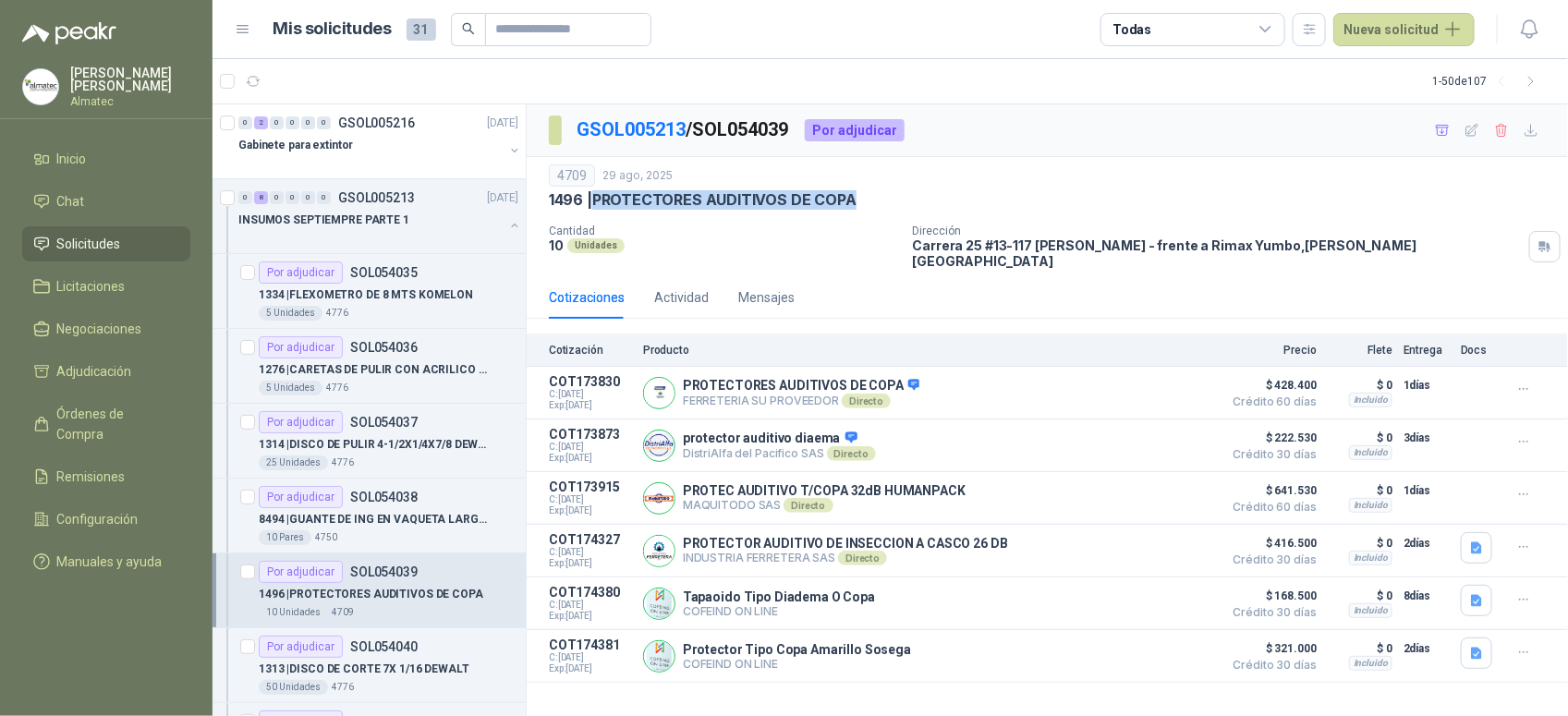
drag, startPoint x: 873, startPoint y: 196, endPoint x: 592, endPoint y: 203, distance: 281.1
click at [592, 203] on div "1496 | PROTECTORES AUDITIVOS DE COPA" at bounding box center [1046, 200] width 997 height 20
copy p "PROTECTORES AUDITIVOS DE COPA"
click at [1476, 543] on icon "button" at bounding box center [1476, 549] width 11 height 12
click at [1439, 491] on button "CASCO 26 DB.PNG" at bounding box center [1418, 501] width 126 height 20
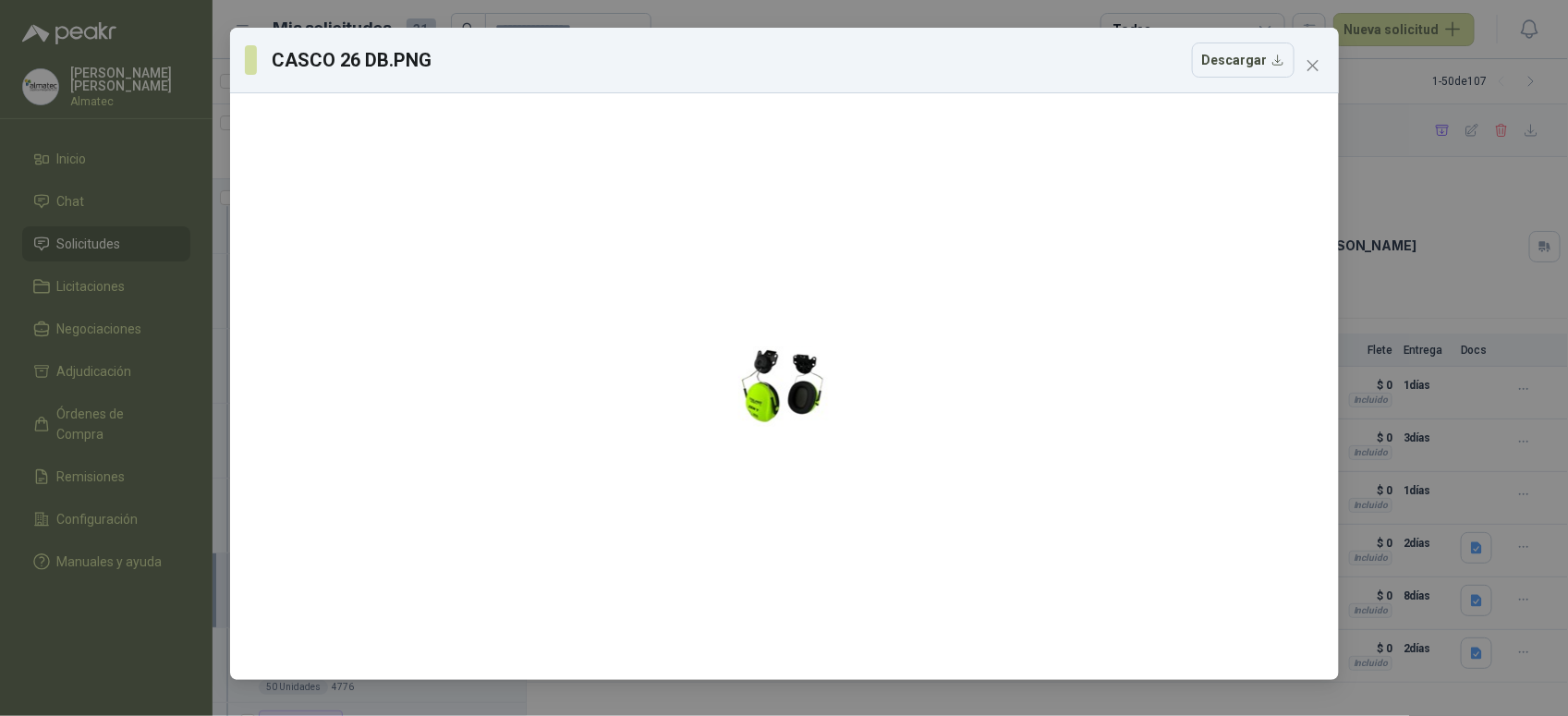
click at [1393, 215] on div "CASCO 26 DB.PNG Descargar" at bounding box center [784, 358] width 1568 height 716
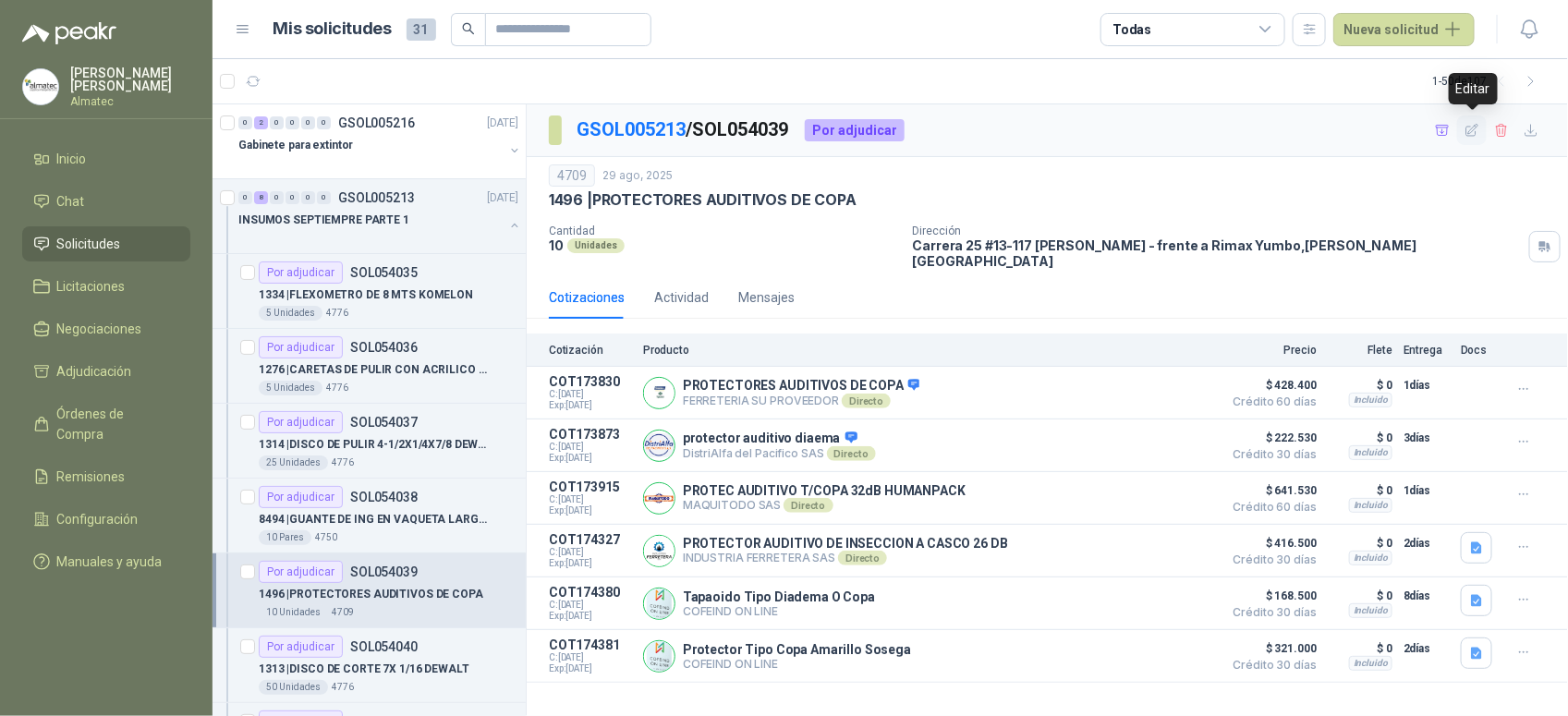
click at [1474, 123] on icon "button" at bounding box center [1472, 131] width 16 height 16
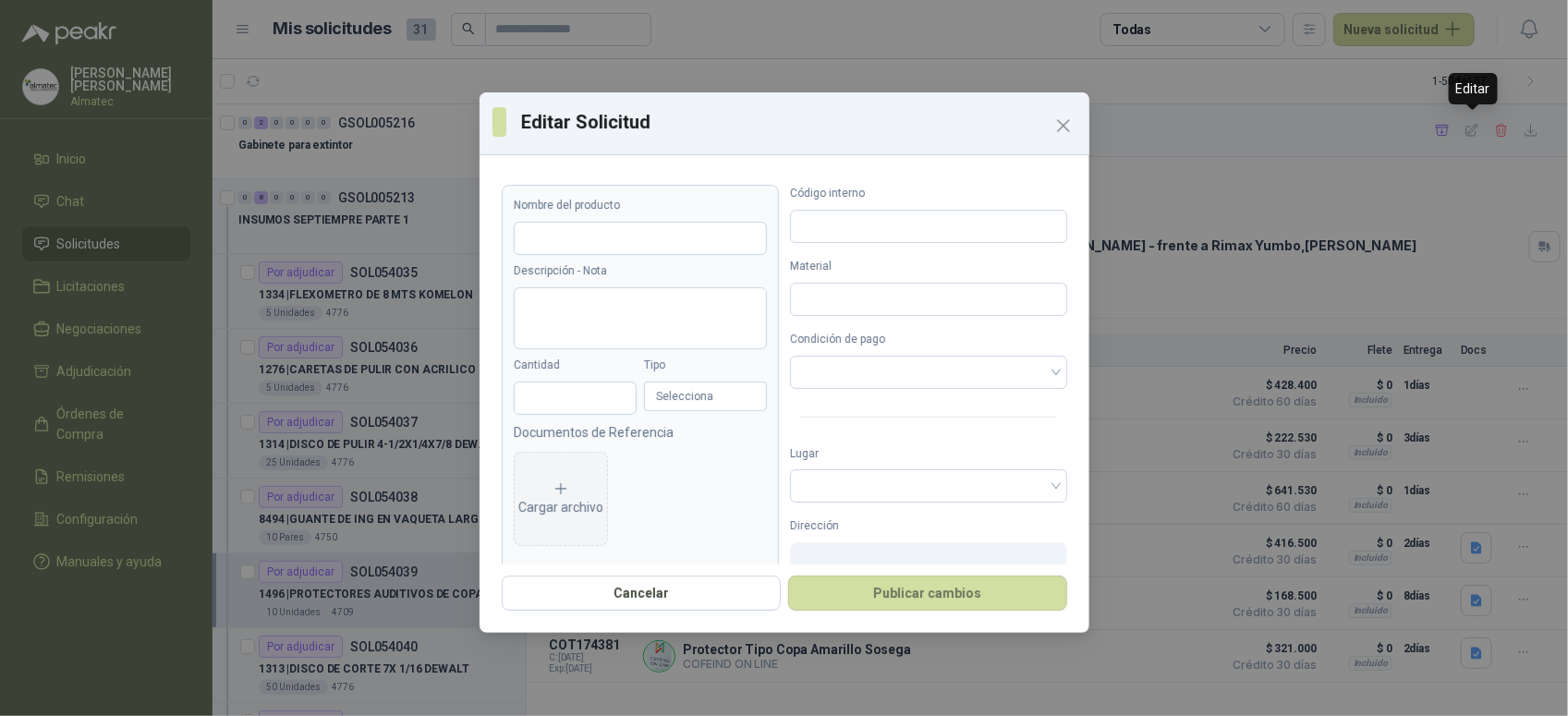
type input "**********"
type input "**"
type input "****"
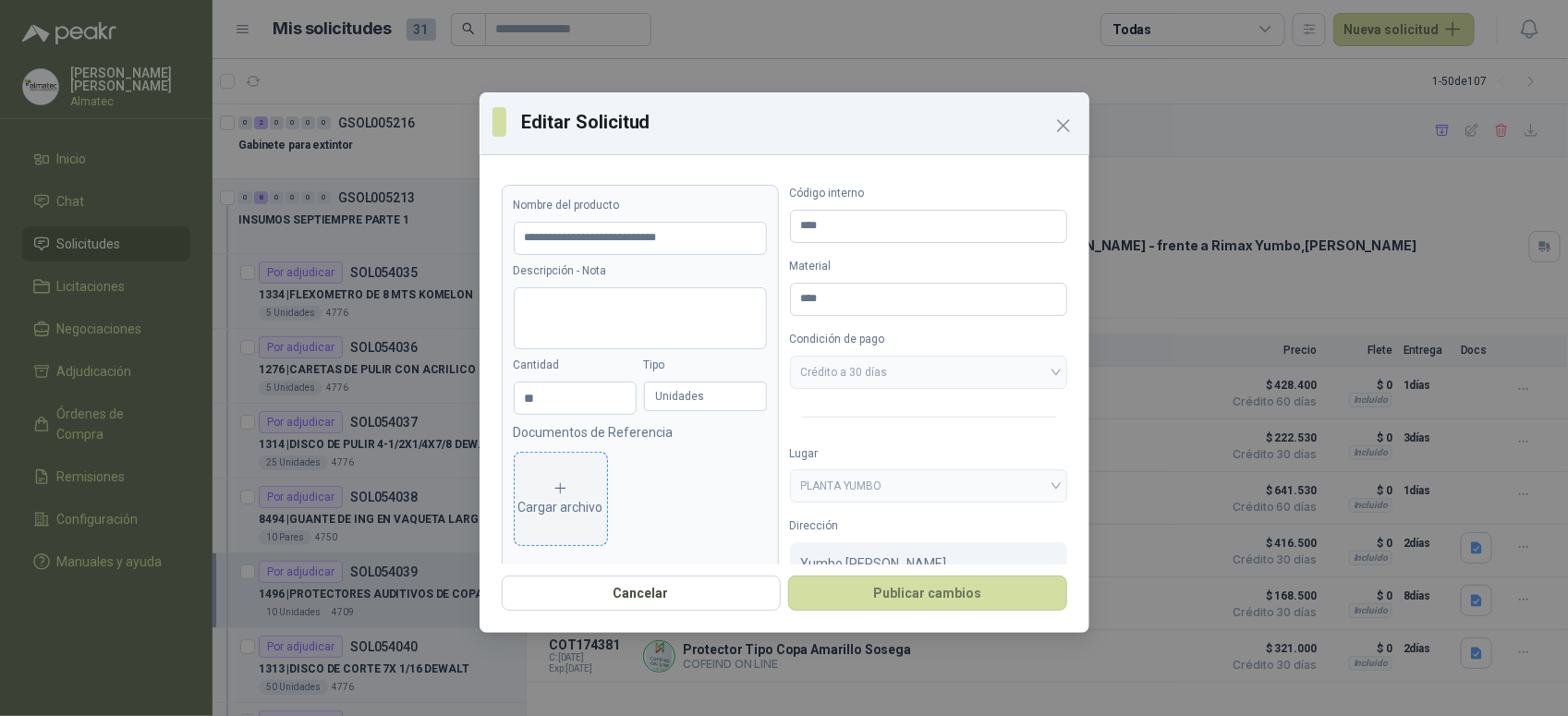
click at [583, 488] on div "Cargar archivo" at bounding box center [561, 498] width 85 height 37
click at [722, 242] on input "**********" at bounding box center [640, 239] width 253 height 34
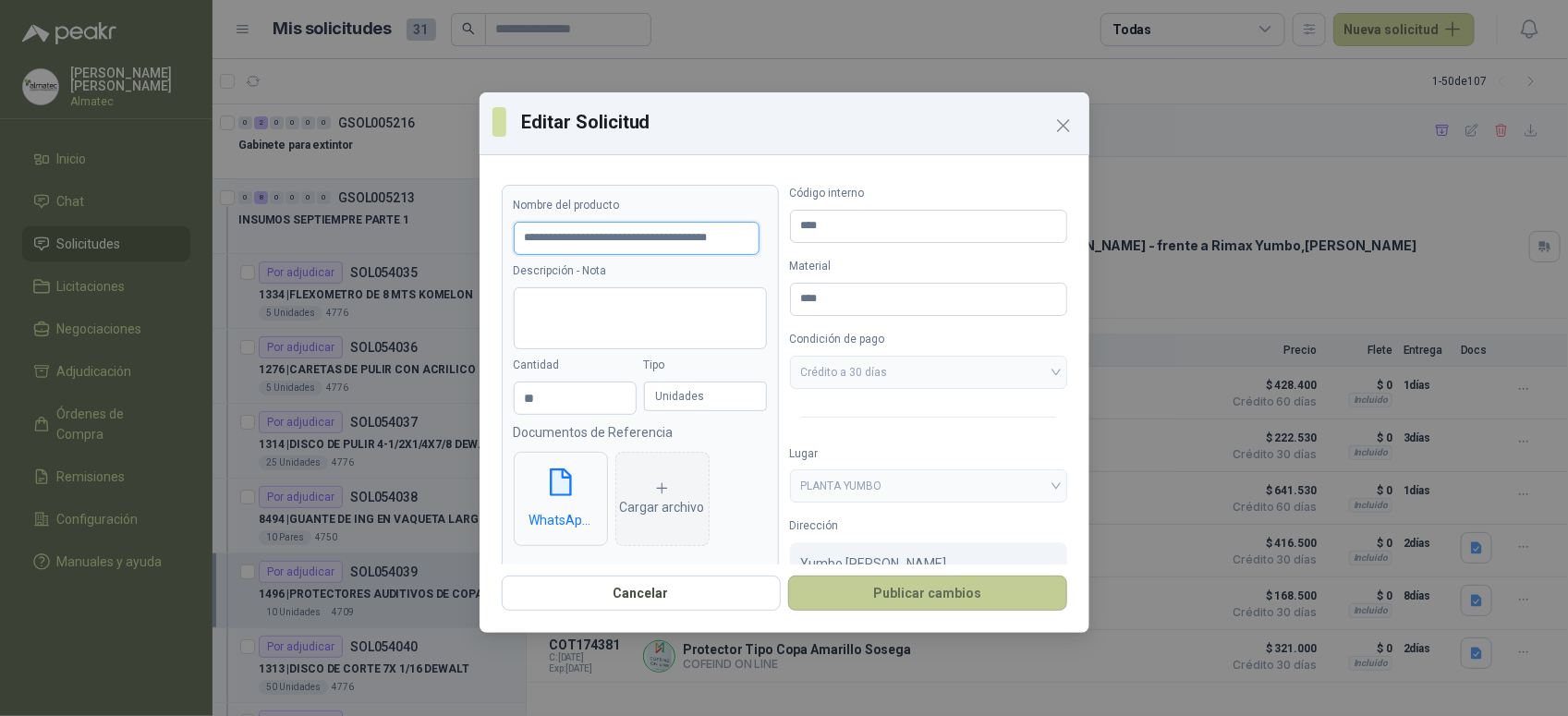
type input "**********"
click at [915, 594] on button "Publicar cambios" at bounding box center [928, 592] width 279 height 35
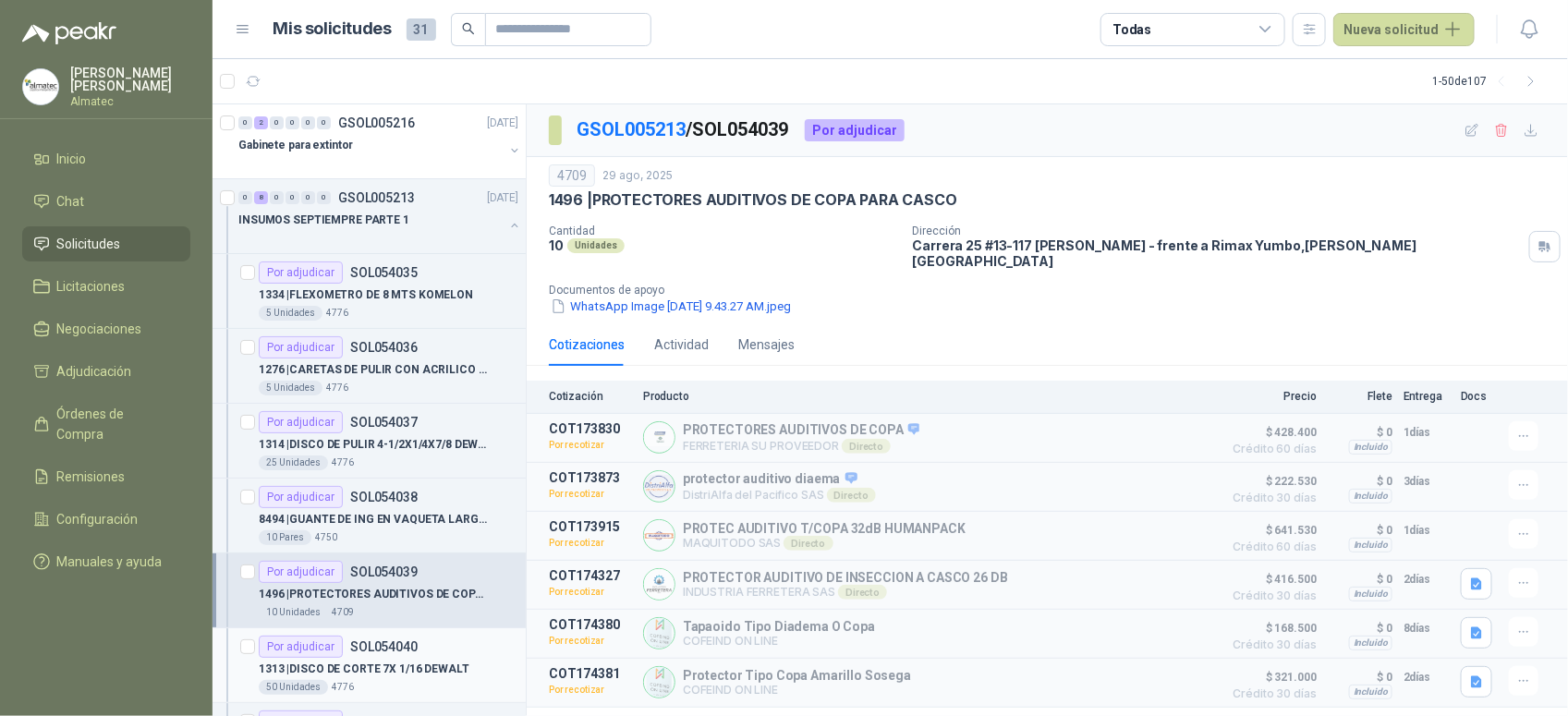
click at [418, 671] on p "1313 | DISCO [PERSON_NAME] 7X 1/16 DEWALT" at bounding box center [363, 669] width 211 height 18
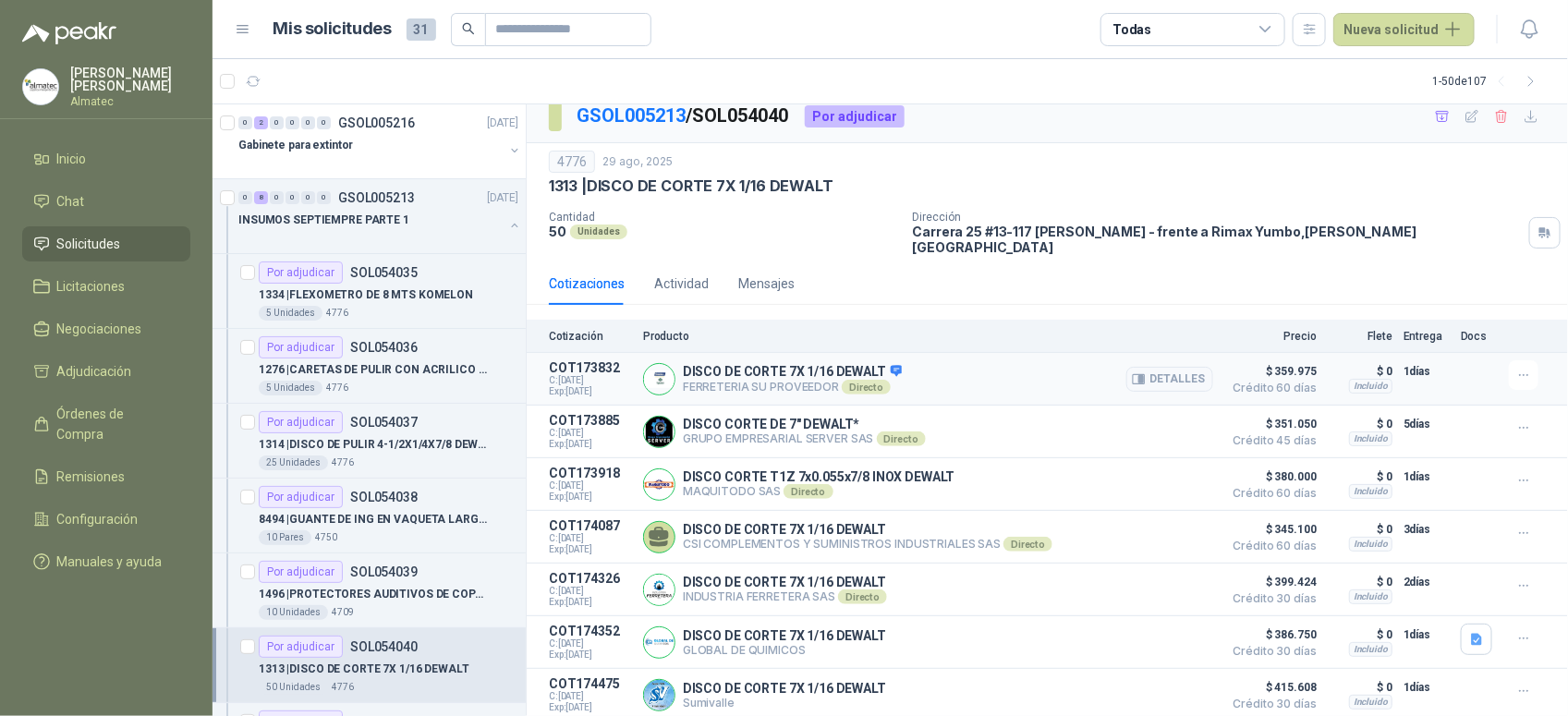
scroll to position [17, 0]
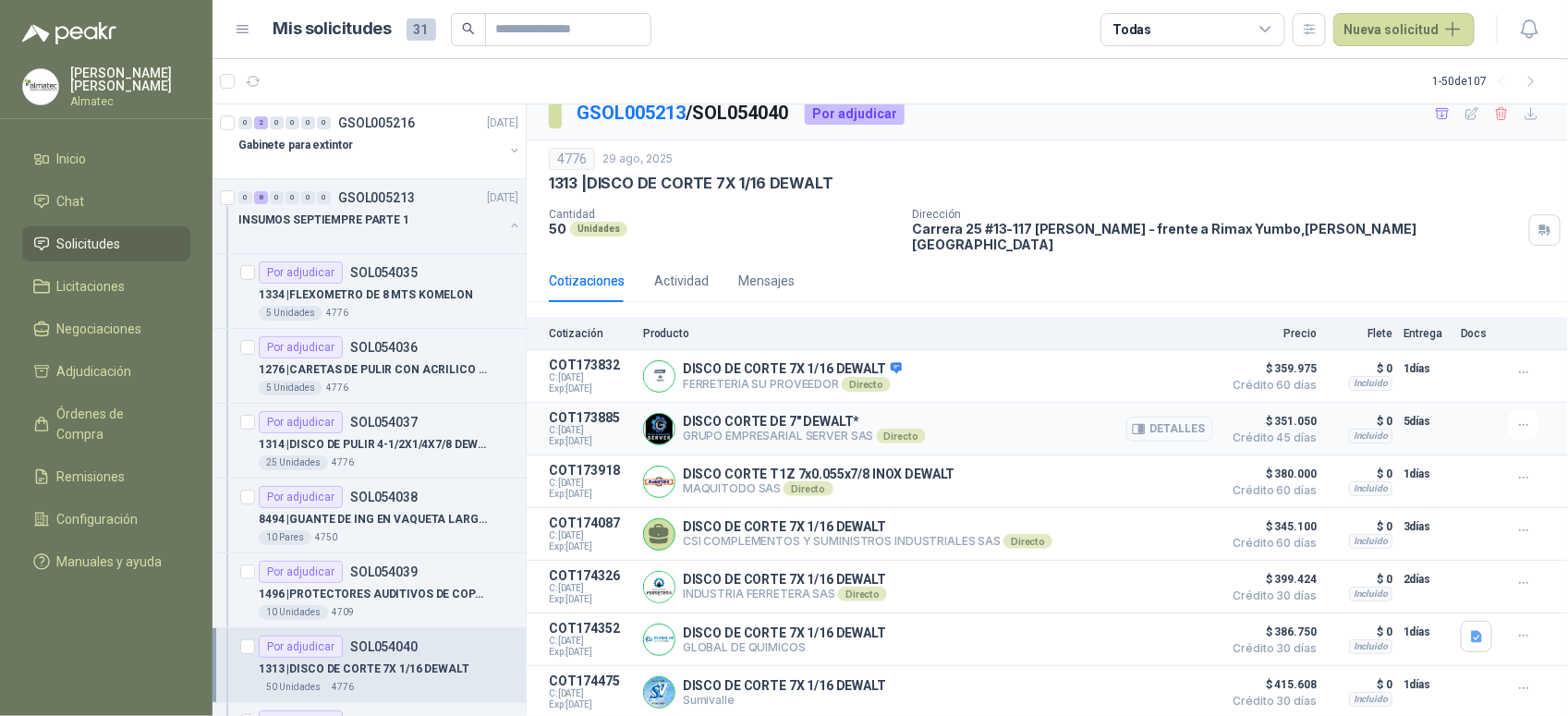
click at [1155, 417] on button "Detalles" at bounding box center [1170, 429] width 87 height 25
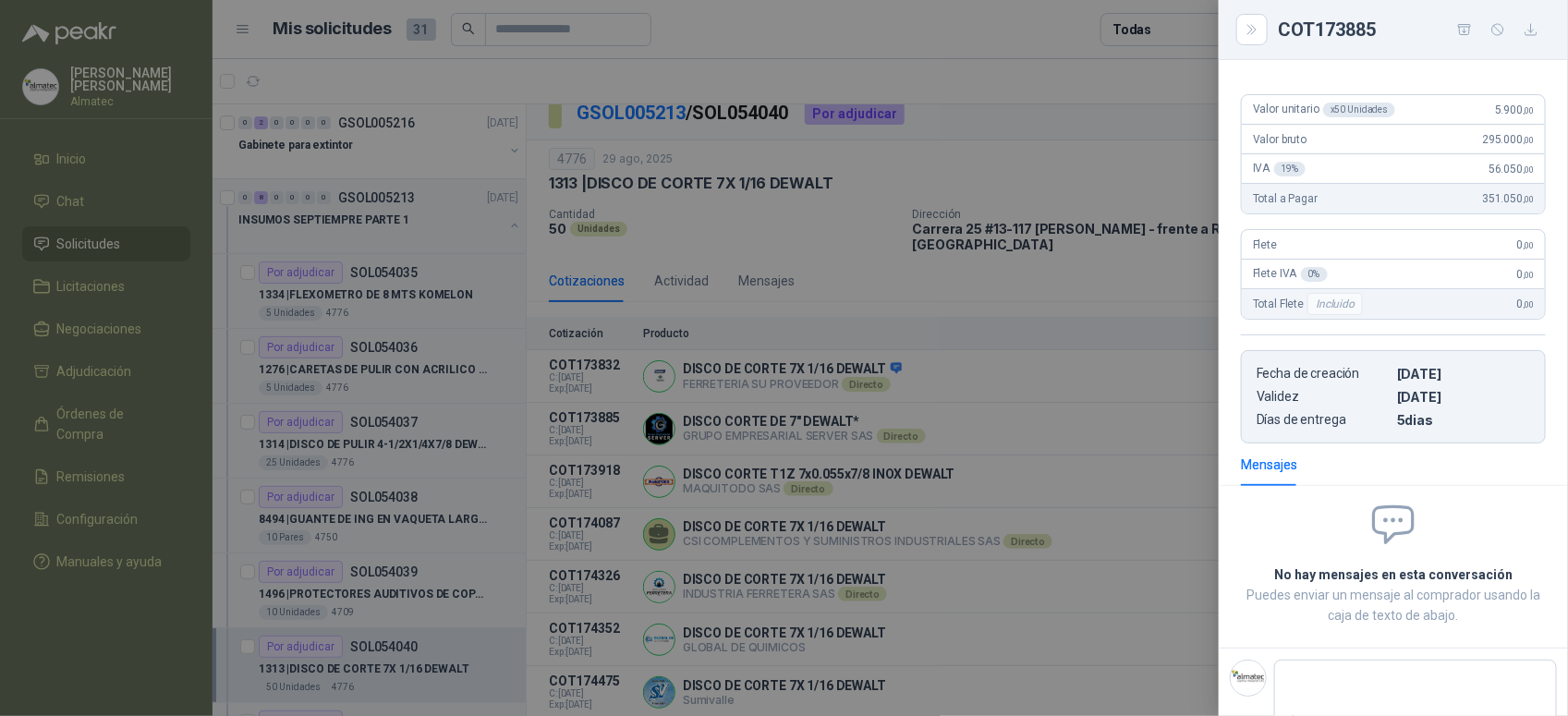
scroll to position [71, 0]
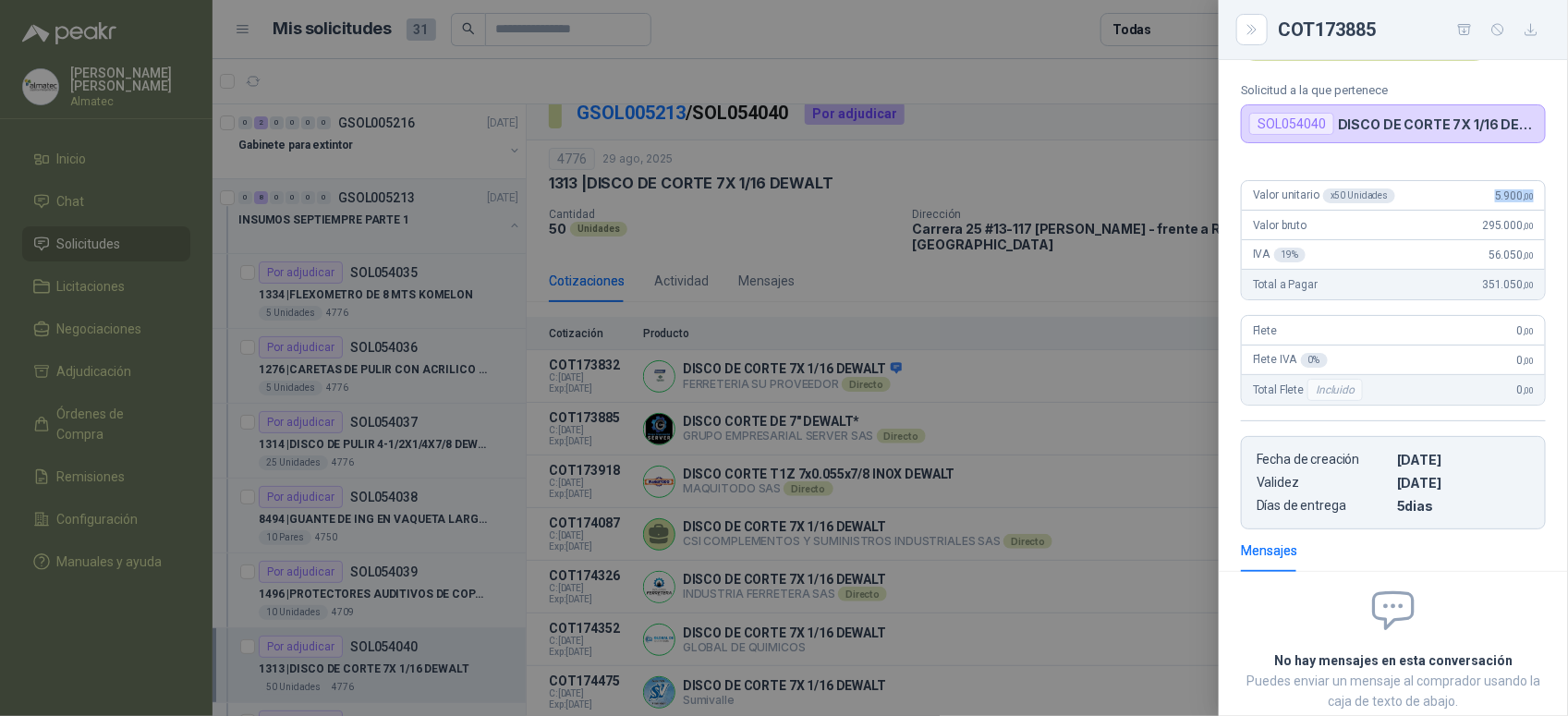
drag, startPoint x: 1467, startPoint y: 189, endPoint x: 1519, endPoint y: 182, distance: 52.5
click at [1519, 182] on div "Valor unitario x 50 Unidades 5.900 ,00" at bounding box center [1393, 196] width 303 height 30
copy span "5.900 ,00"
click at [1120, 301] on div at bounding box center [784, 358] width 1568 height 716
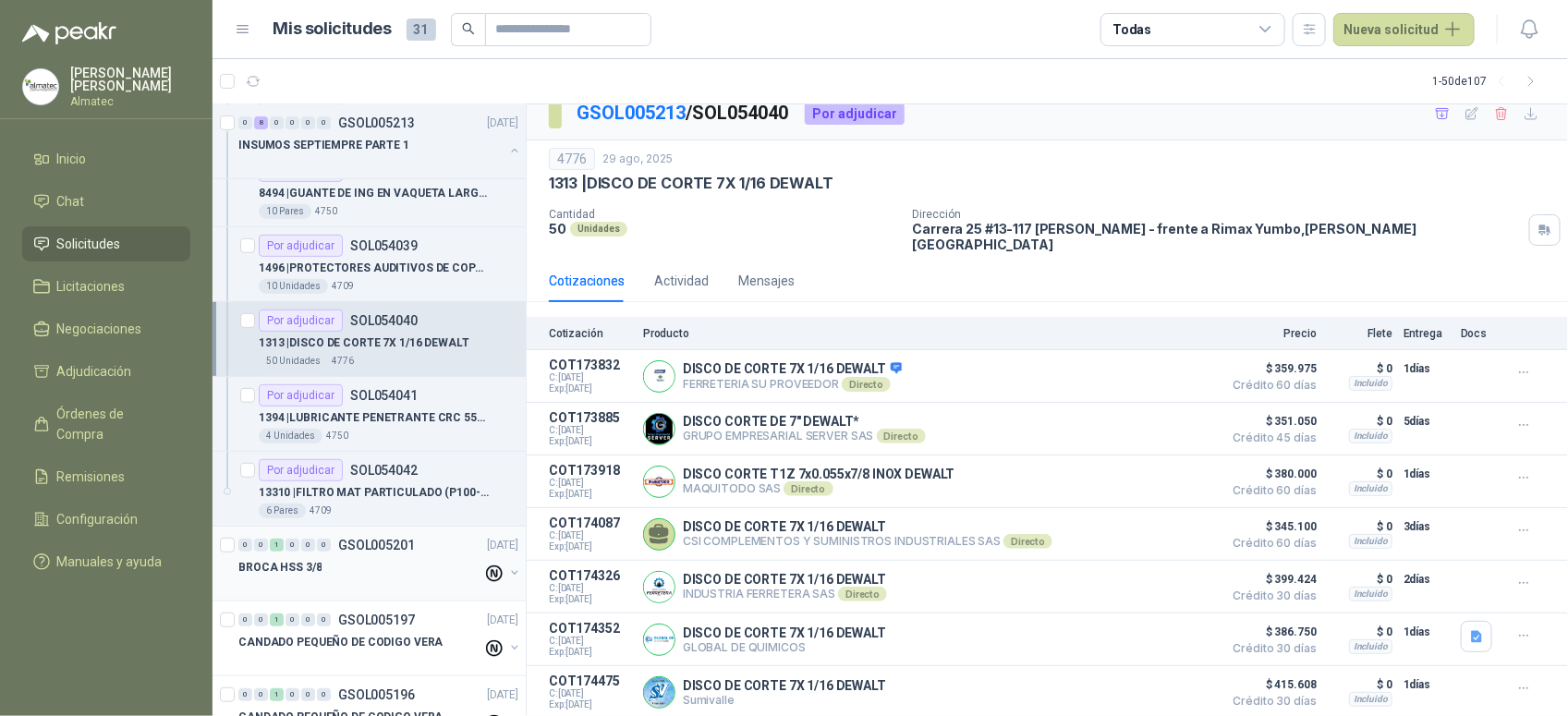
scroll to position [347, 0]
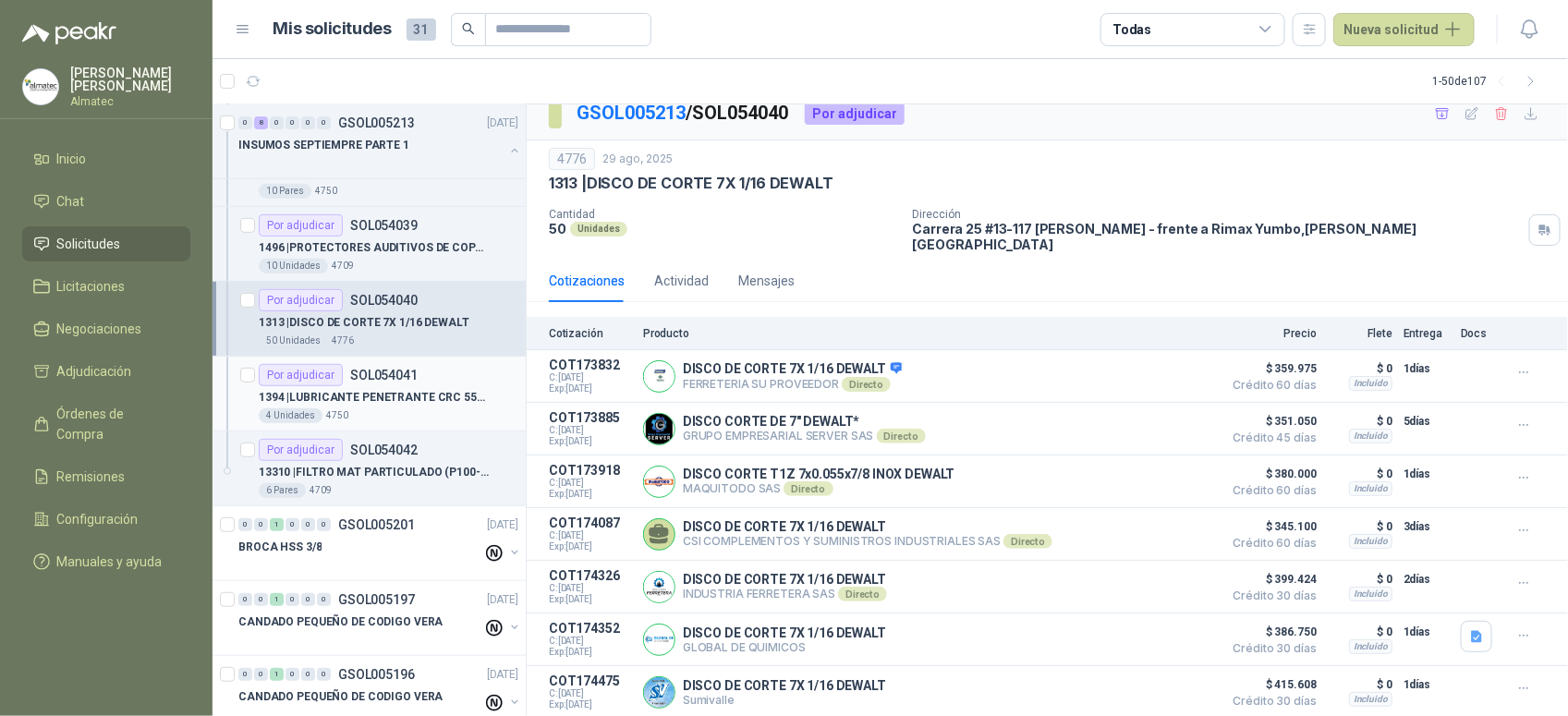
click at [397, 409] on div "4 Unidades 4750" at bounding box center [388, 416] width 259 height 15
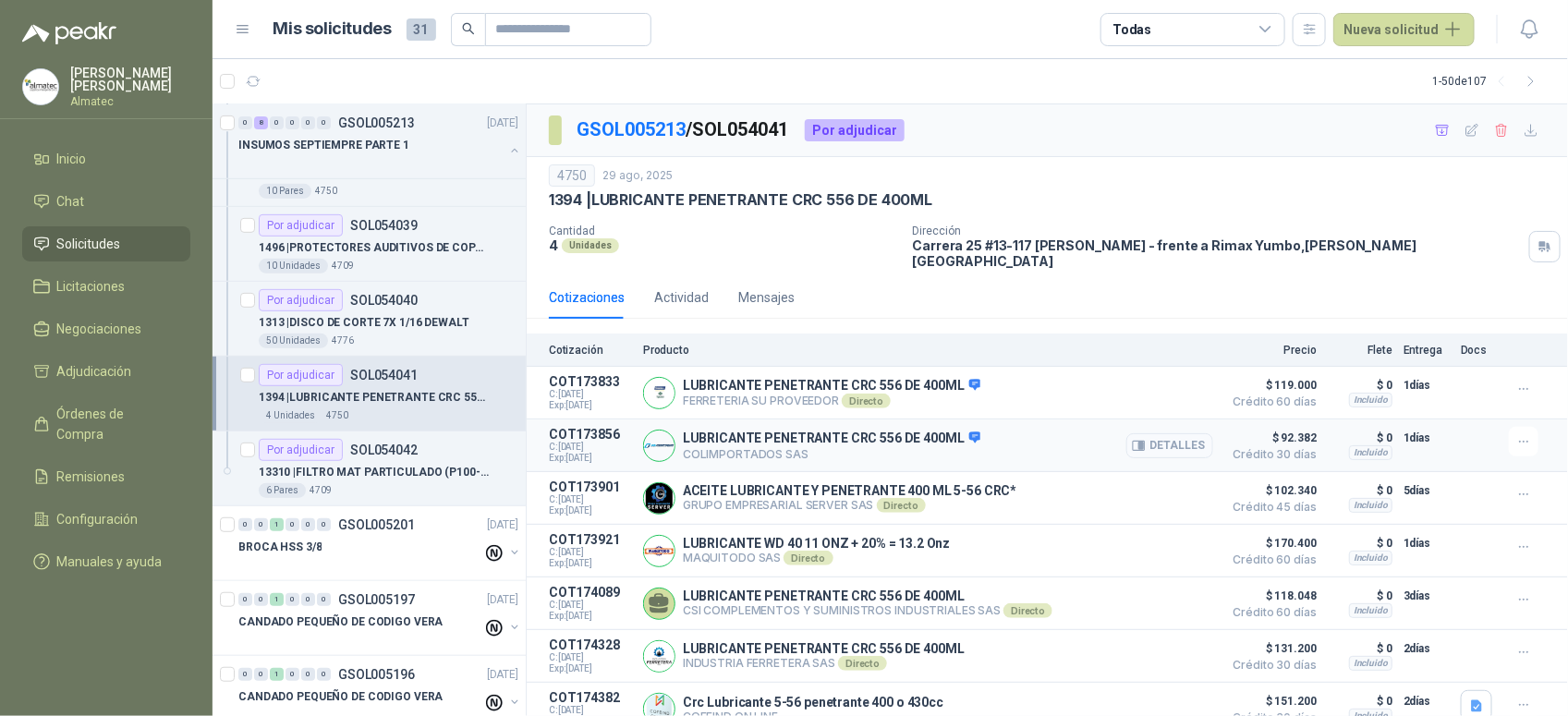
click at [1162, 434] on button "Detalles" at bounding box center [1170, 446] width 87 height 25
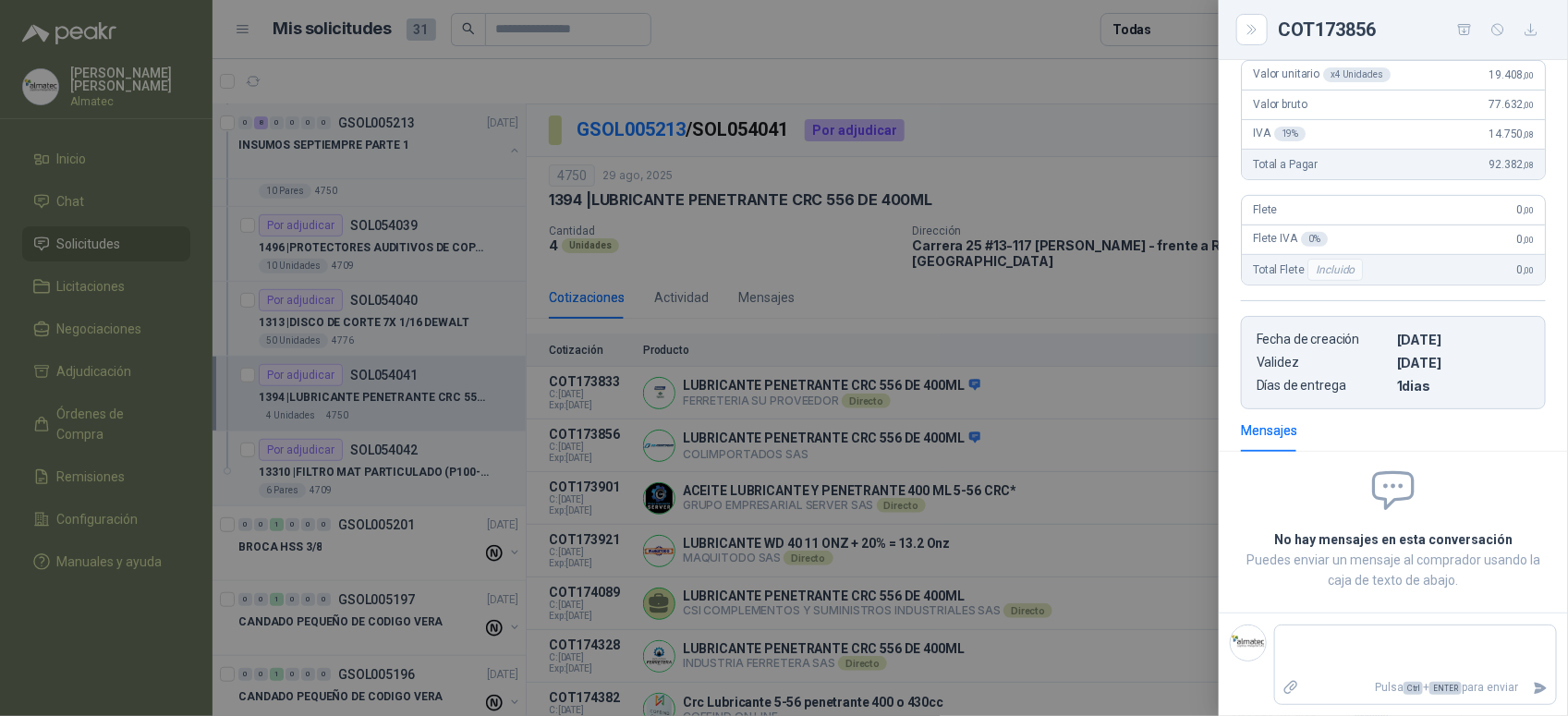
scroll to position [175, 0]
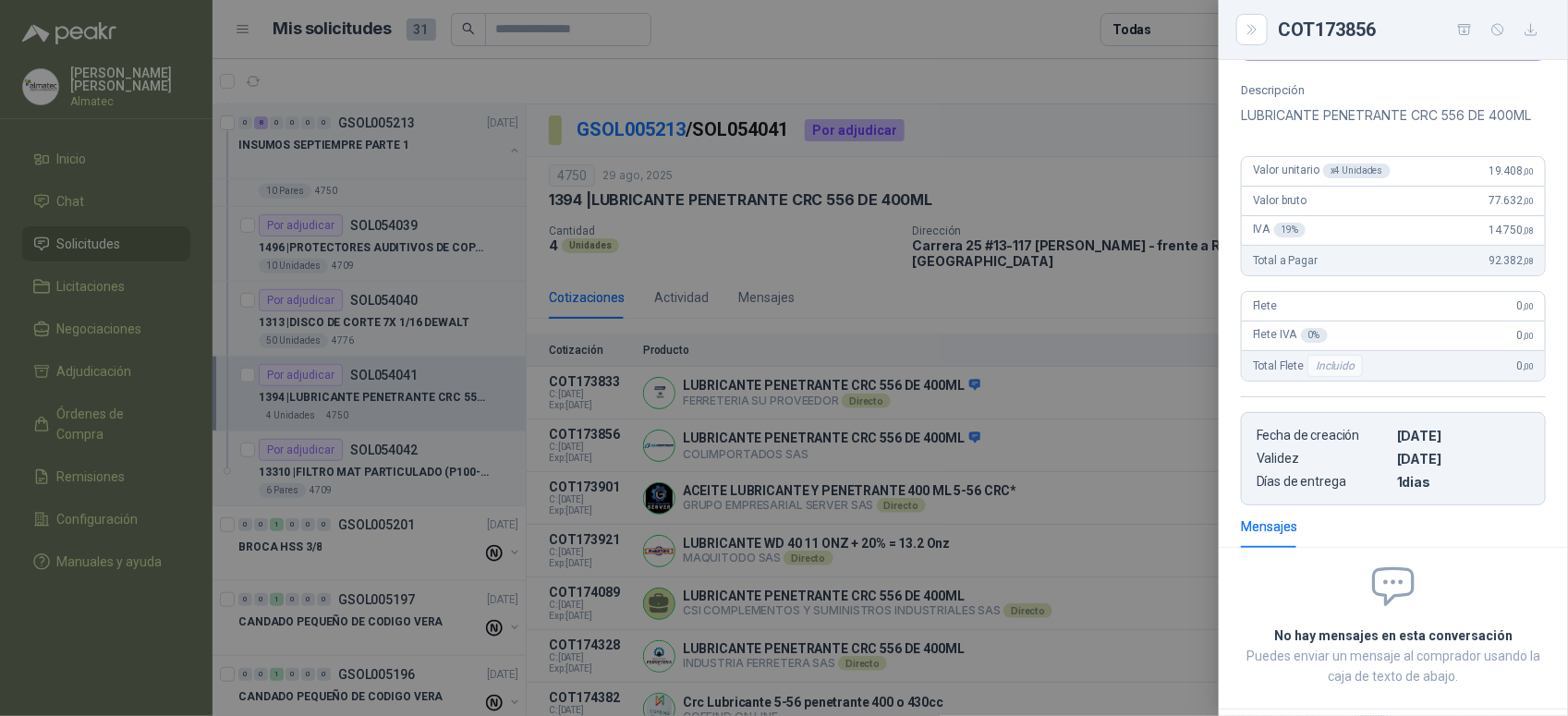
drag, startPoint x: 394, startPoint y: 505, endPoint x: 397, endPoint y: 488, distance: 17.3
click at [394, 505] on div at bounding box center [784, 358] width 1568 height 716
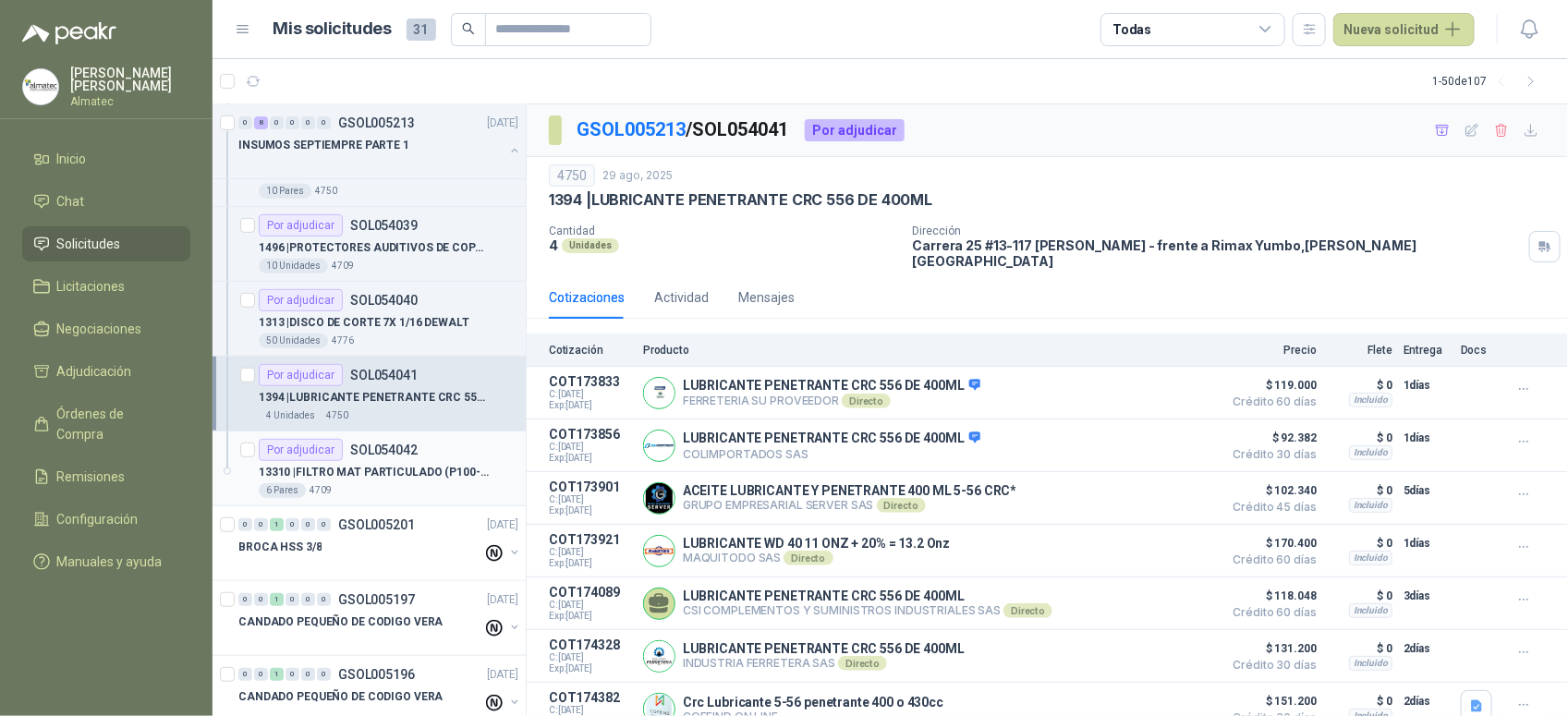
click at [411, 480] on p "13310 | FILTRO MAT PARTICULADO (P100-2097)3M (PAR)" at bounding box center [373, 473] width 230 height 18
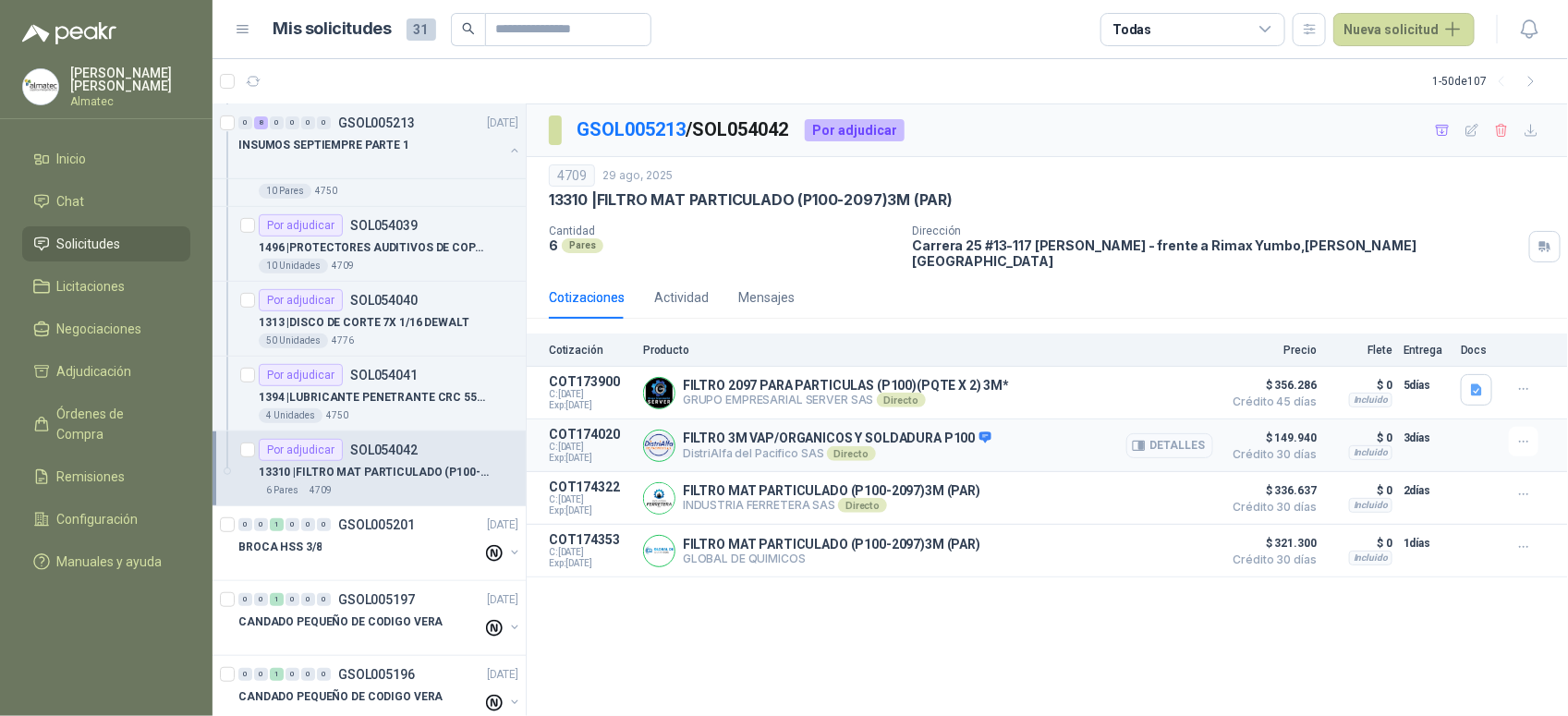
click at [1187, 437] on button "Detalles" at bounding box center [1170, 446] width 87 height 25
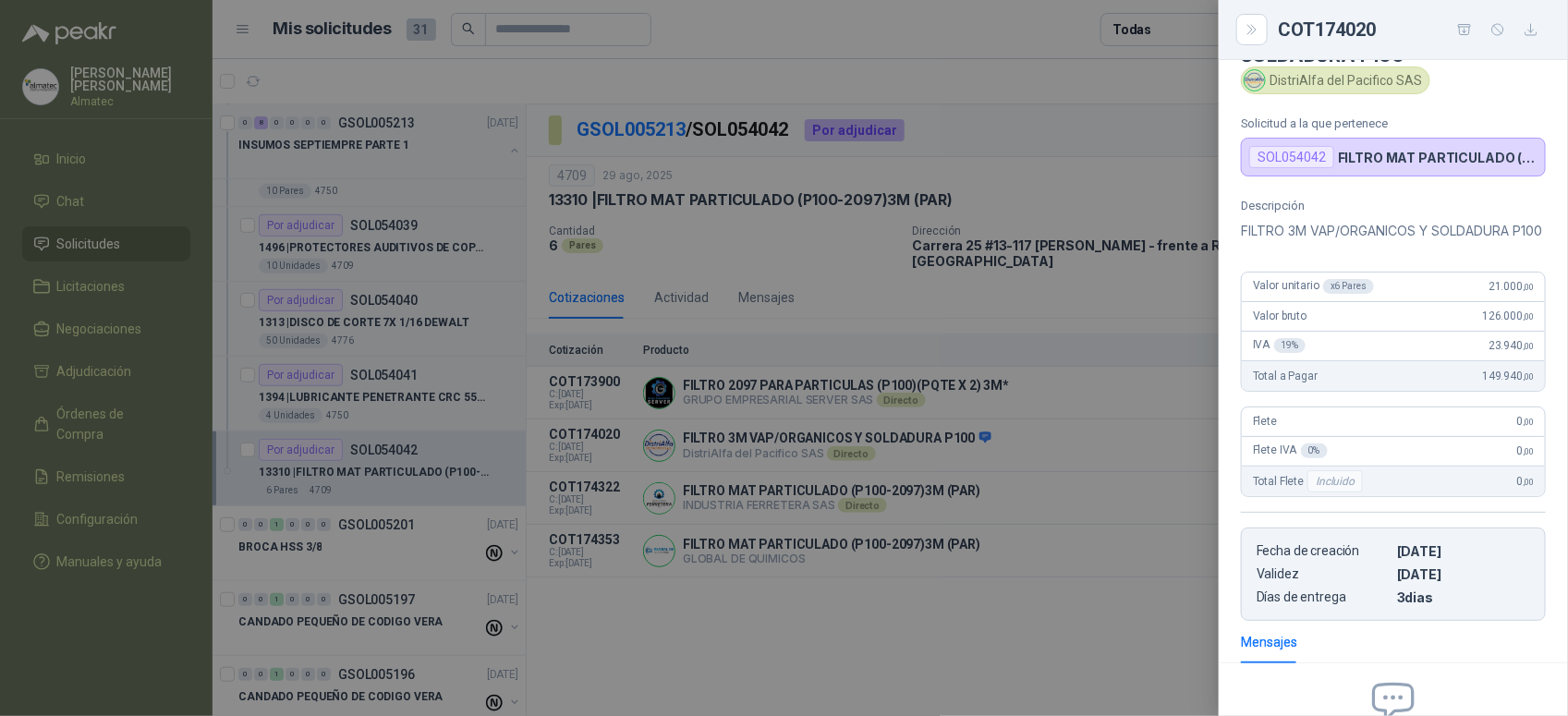
click at [1170, 619] on div at bounding box center [784, 358] width 1568 height 716
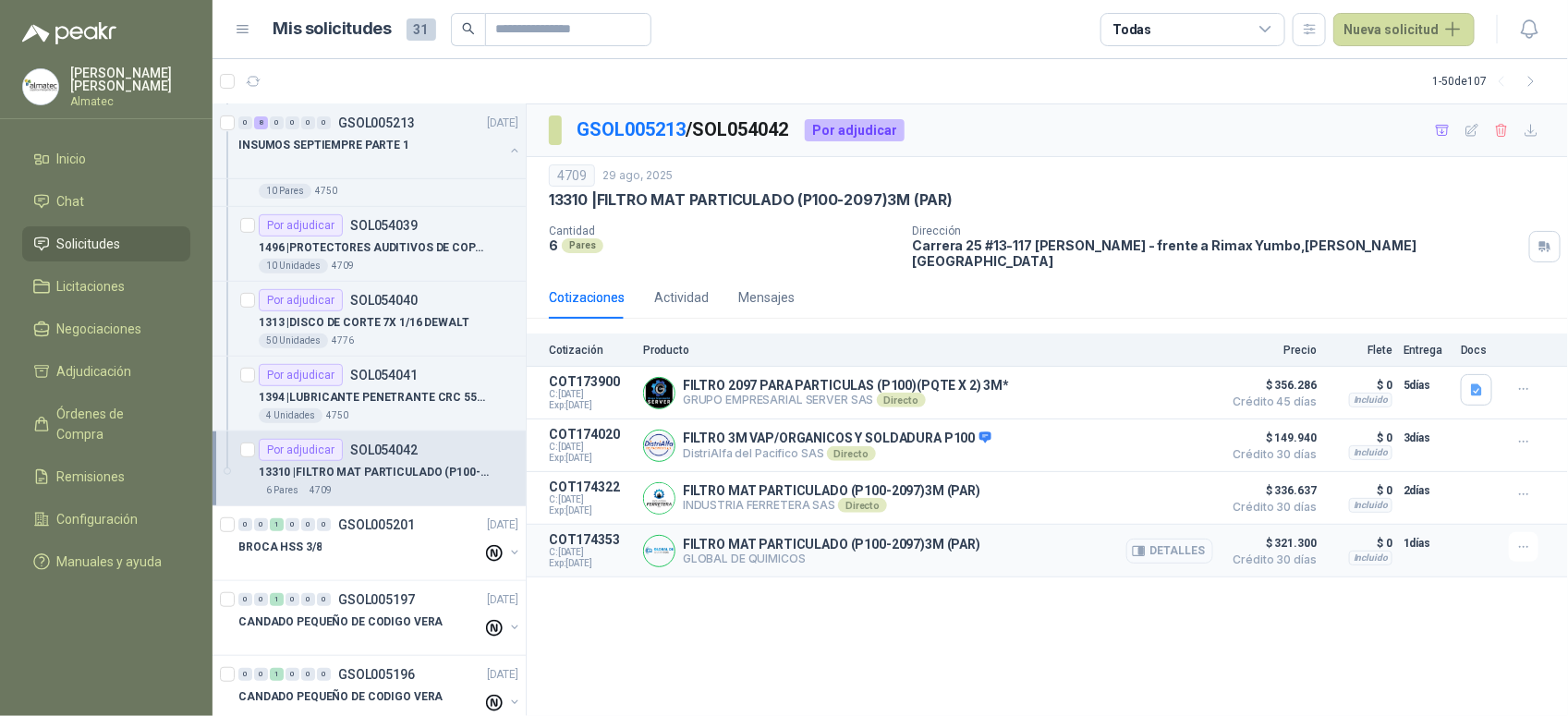
click at [1165, 539] on button "Detalles" at bounding box center [1170, 551] width 87 height 25
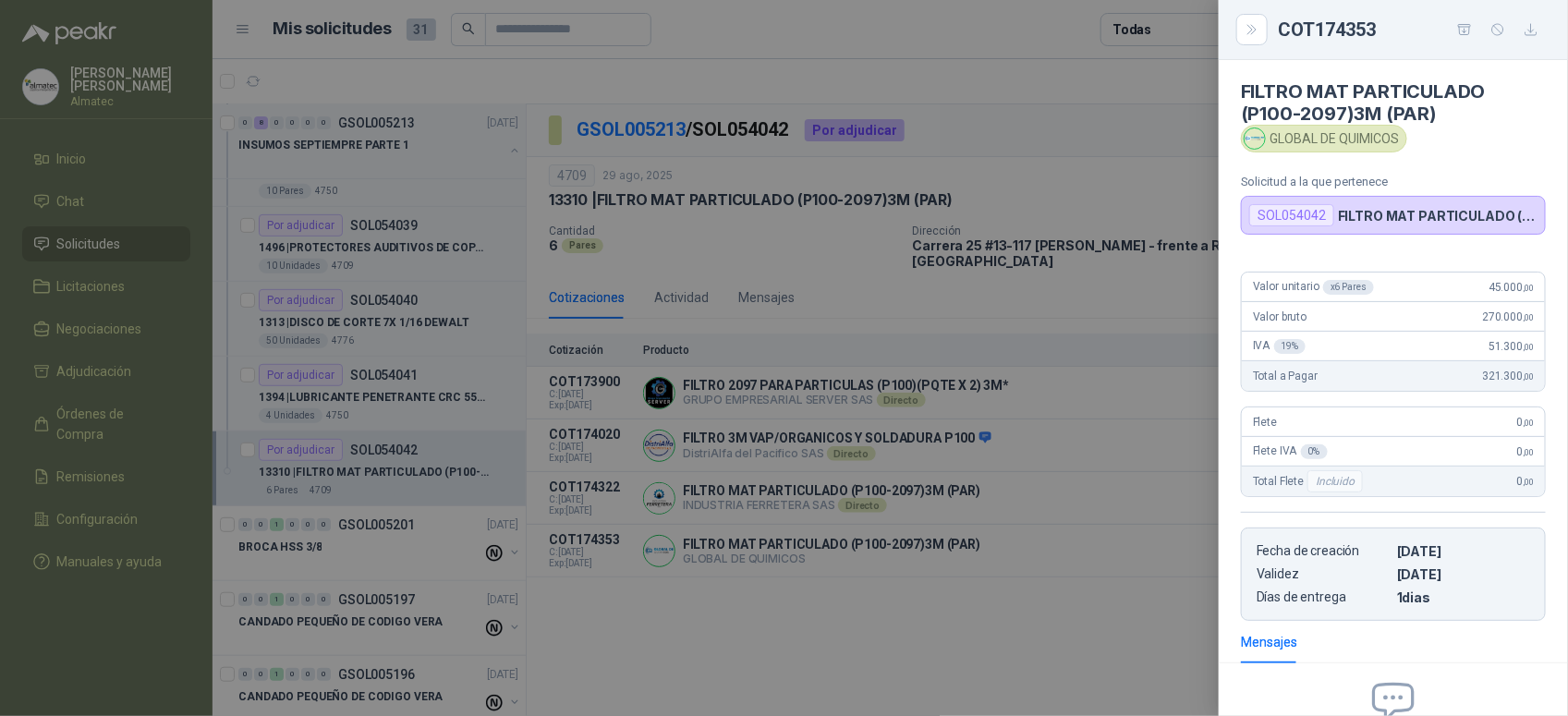
scroll to position [0, 0]
click at [1074, 624] on div at bounding box center [784, 358] width 1568 height 716
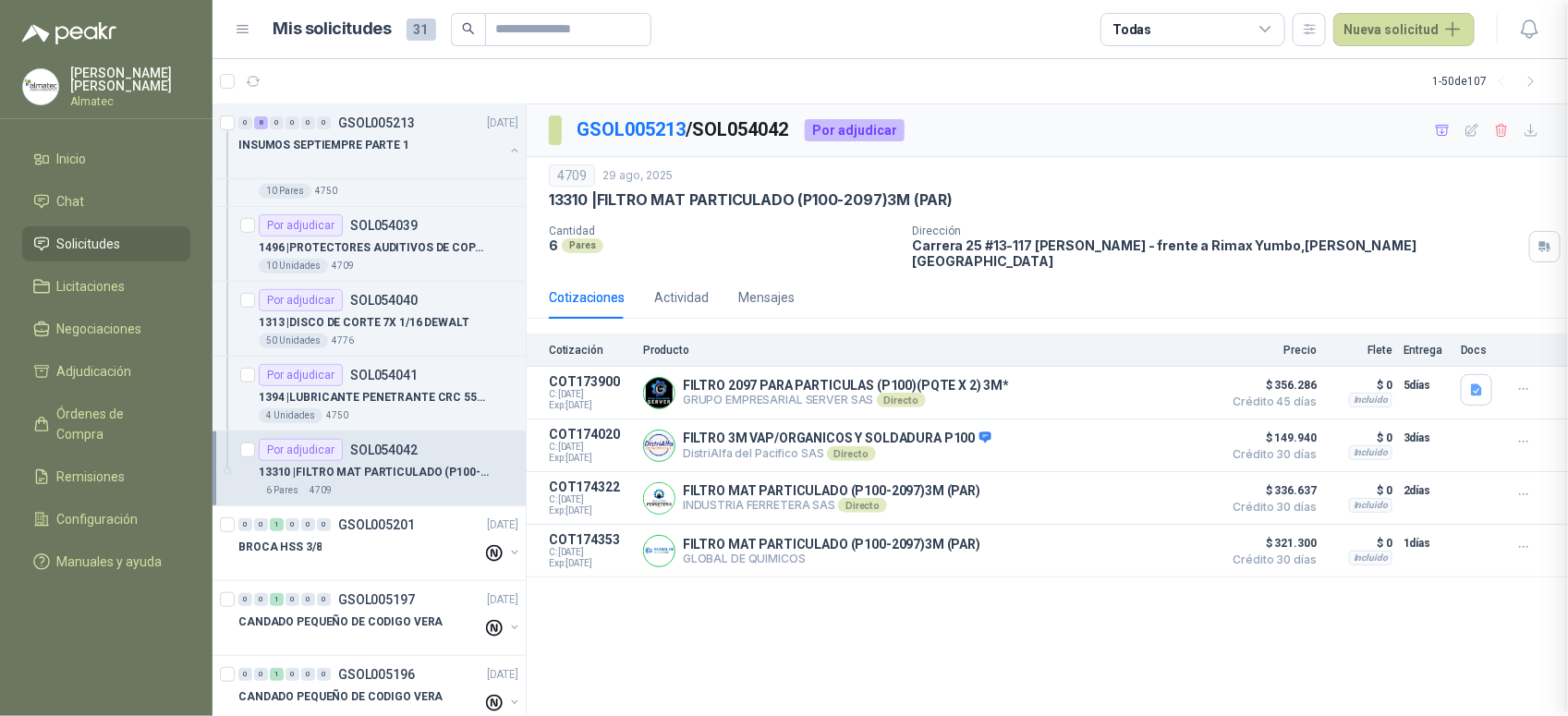
scroll to position [219, 0]
click at [1174, 381] on button "Detalles" at bounding box center [1170, 393] width 87 height 25
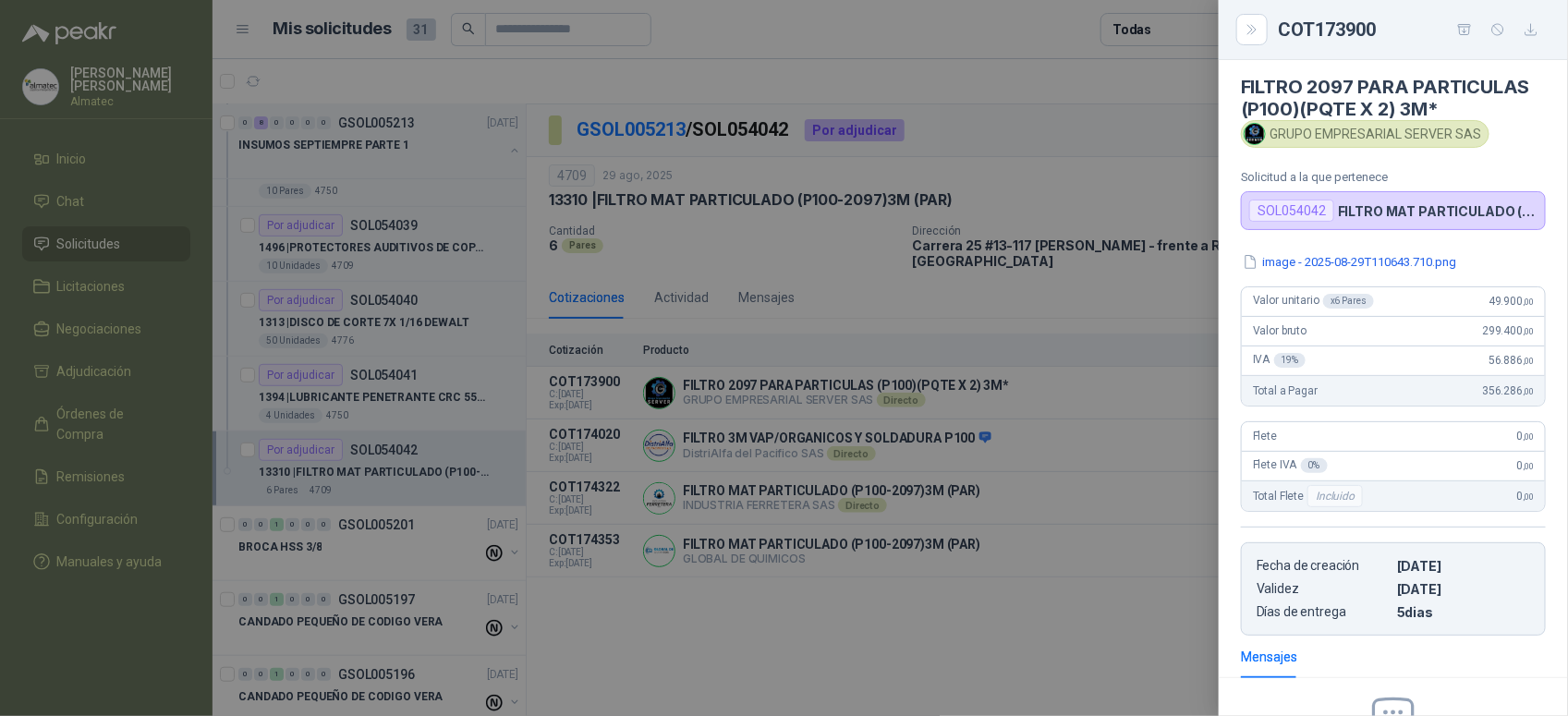
click at [1051, 302] on div at bounding box center [784, 358] width 1568 height 716
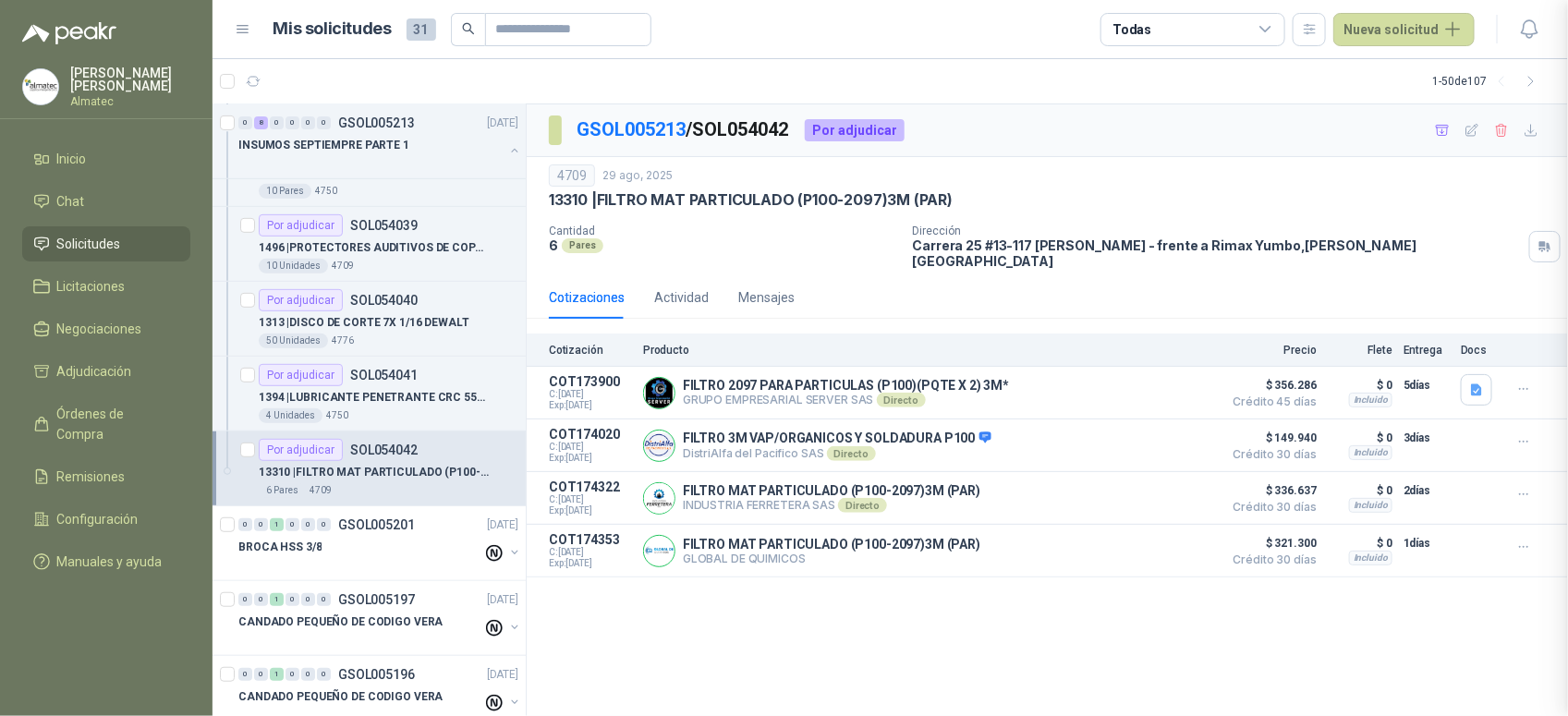
scroll to position [238, 0]
click at [1165, 434] on button "Detalles" at bounding box center [1170, 446] width 87 height 25
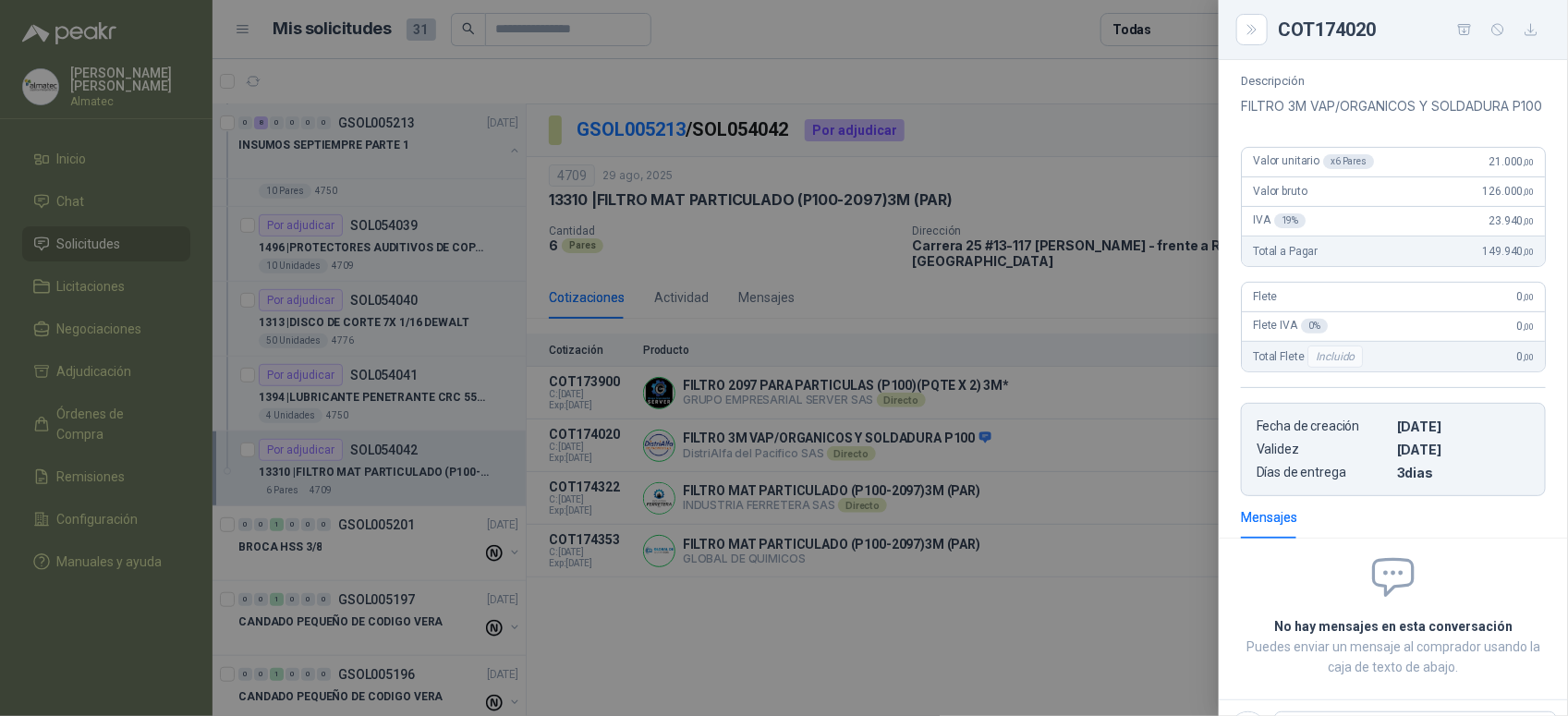
click at [1101, 336] on div at bounding box center [784, 358] width 1568 height 716
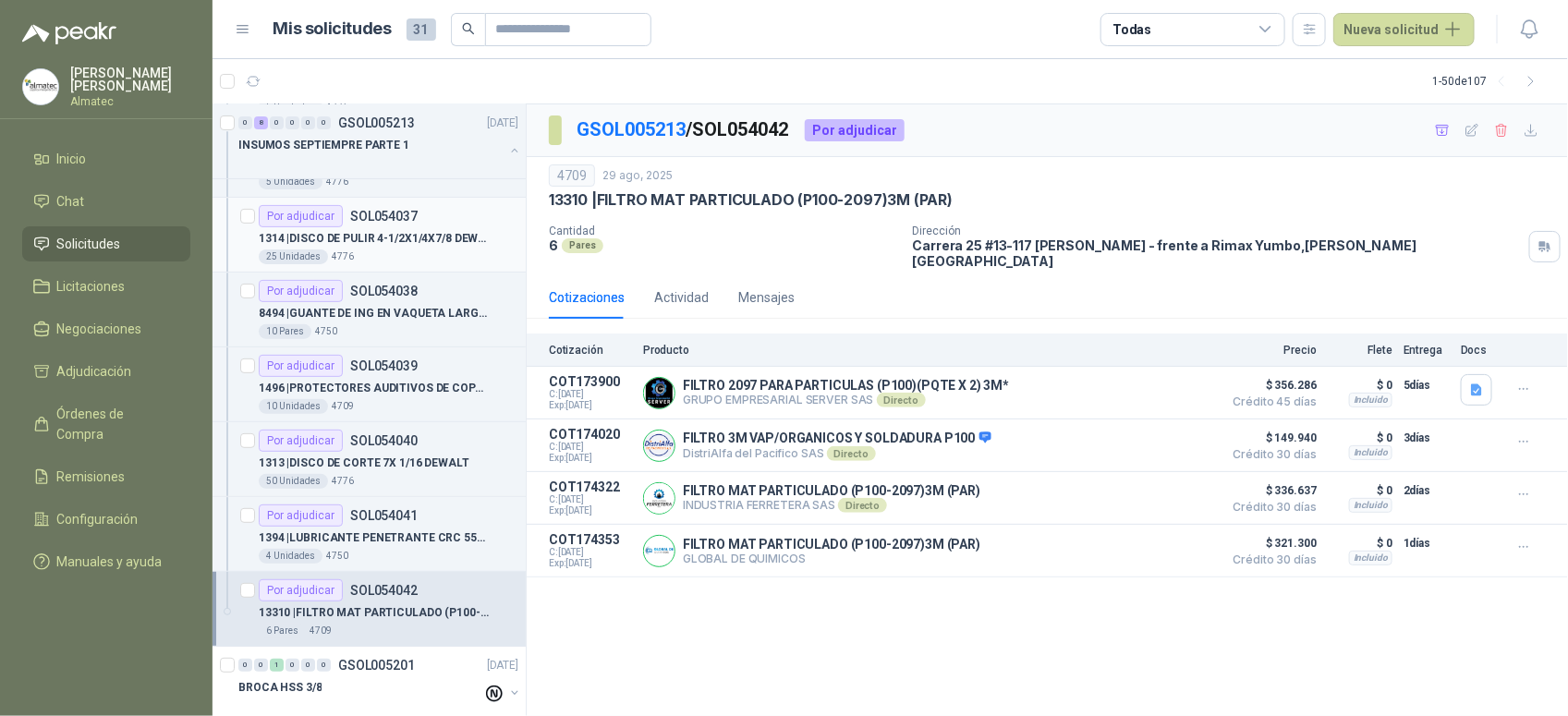
scroll to position [0, 0]
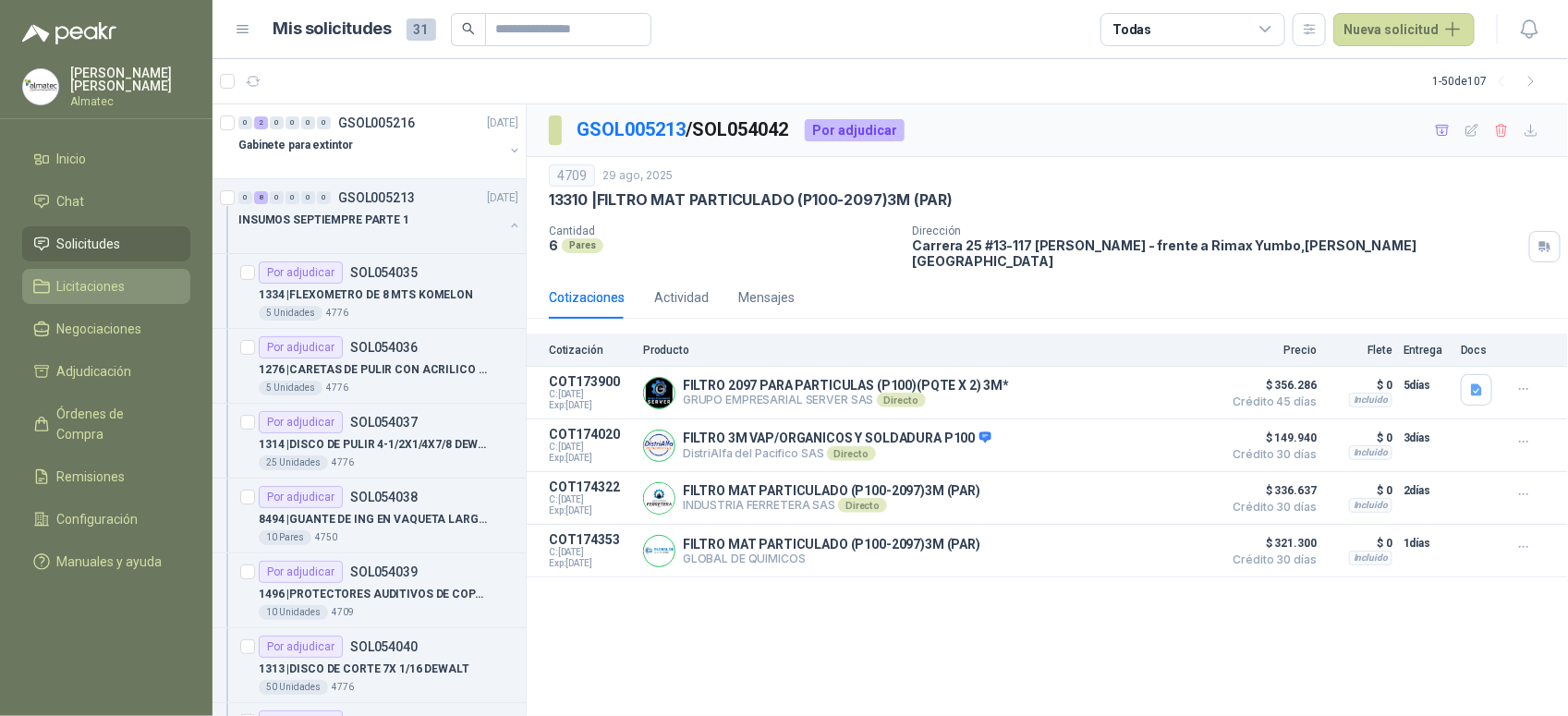
drag, startPoint x: 501, startPoint y: 225, endPoint x: 61, endPoint y: 270, distance: 442.3
click at [507, 225] on button "button" at bounding box center [514, 225] width 15 height 15
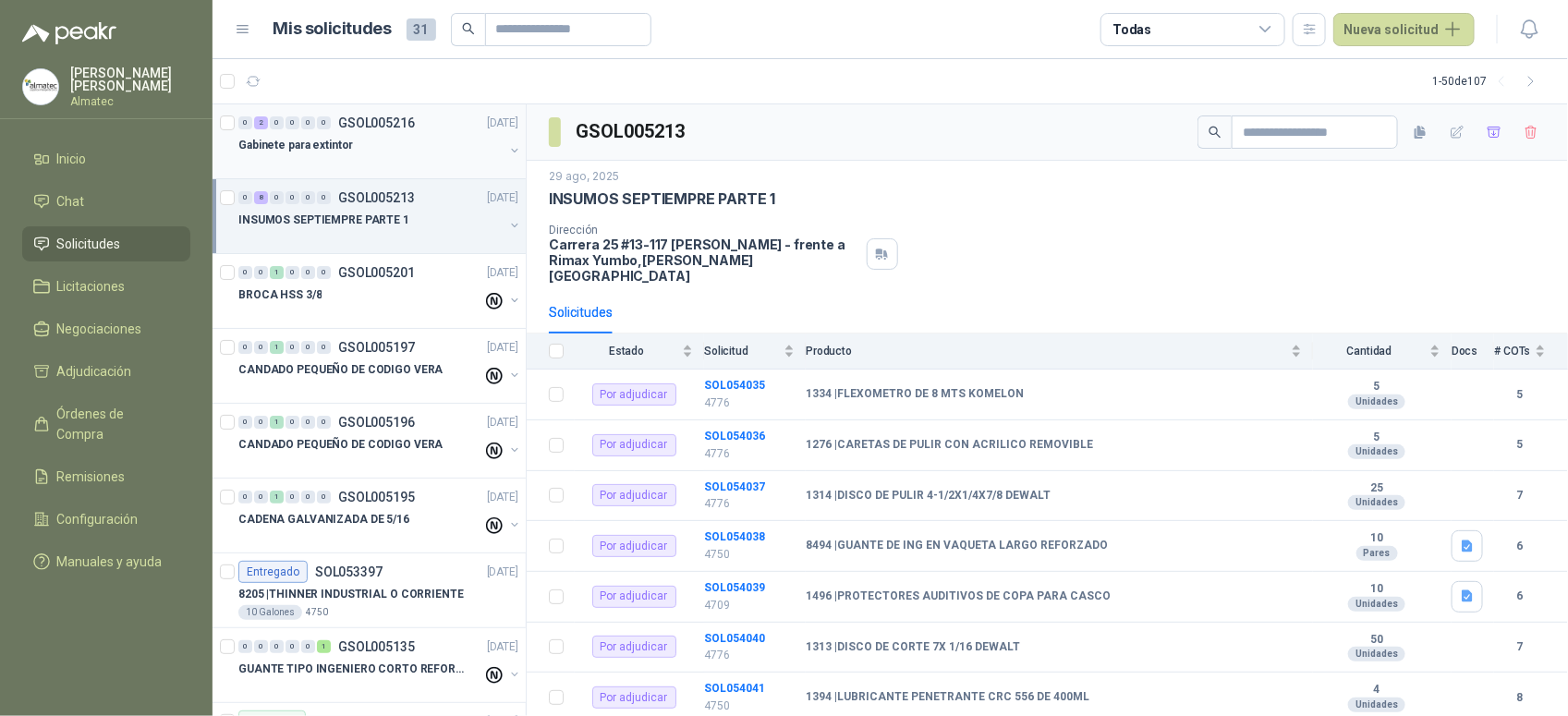
click at [340, 146] on p "Gabinete para extintor" at bounding box center [296, 146] width 115 height 18
